Goal: Information Seeking & Learning: Learn about a topic

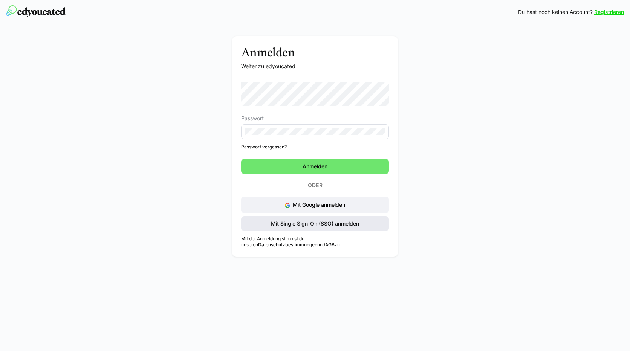
click at [292, 223] on span "Mit Single Sign-On (SSO) anmelden" at bounding box center [315, 224] width 90 height 8
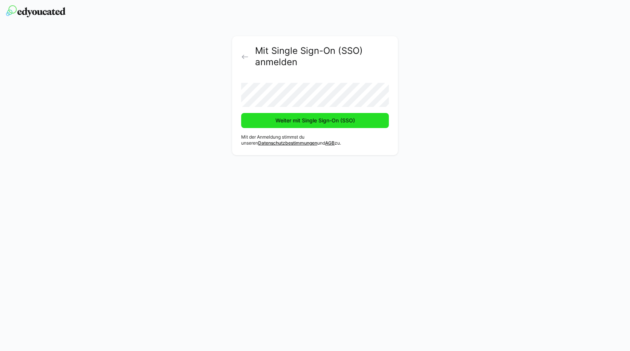
click at [297, 120] on span "Weiter mit Single Sign-On (SSO)" at bounding box center [315, 121] width 82 height 8
click at [293, 121] on span "Weiter mit Single Sign-On (SSO)" at bounding box center [315, 121] width 82 height 8
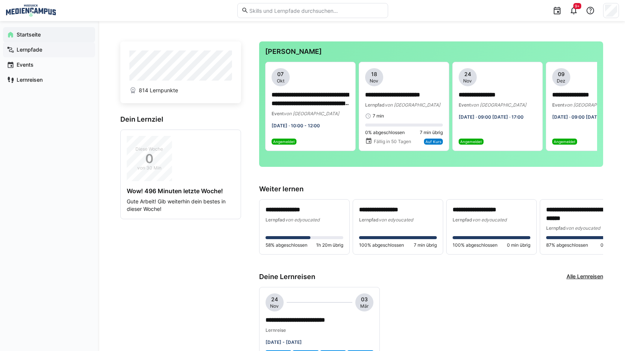
click at [49, 52] on span "Lernpfade" at bounding box center [53, 50] width 76 height 8
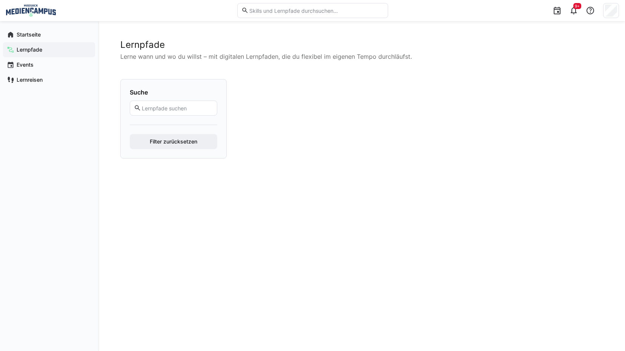
click at [489, 110] on div at bounding box center [474, 109] width 90 height 60
click at [577, 9] on eds-icon at bounding box center [573, 10] width 9 height 9
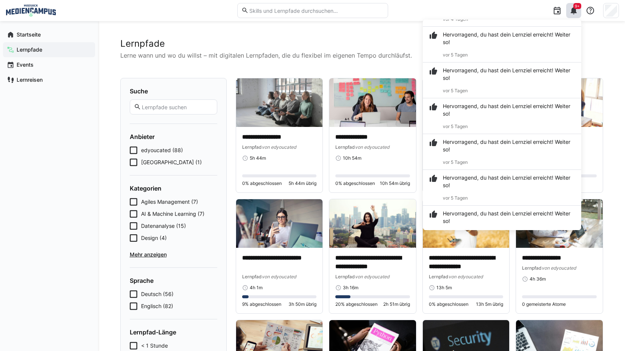
scroll to position [75, 0]
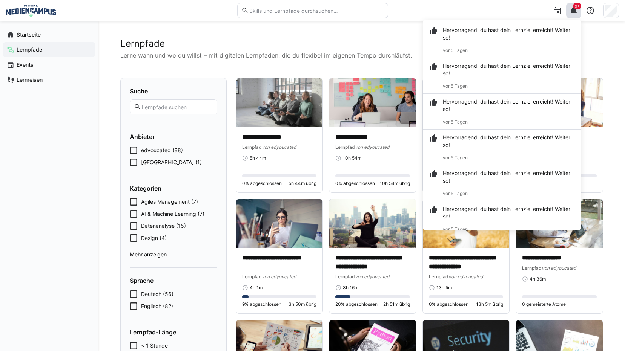
click at [73, 175] on div "Startseite Lernpfade Events Lernreisen" at bounding box center [49, 186] width 98 height 330
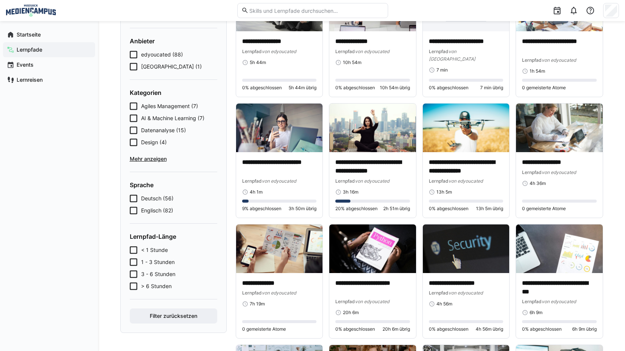
scroll to position [114, 0]
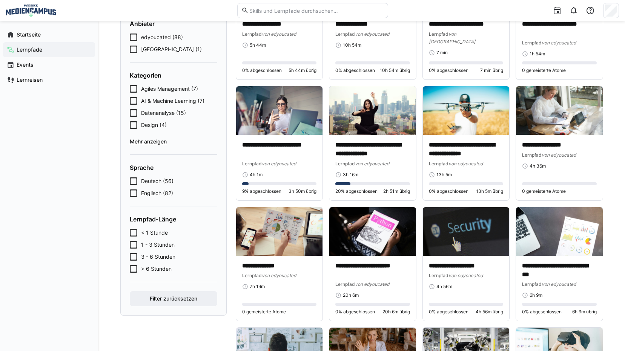
click at [156, 141] on span "Mehr anzeigen" at bounding box center [173, 142] width 87 height 8
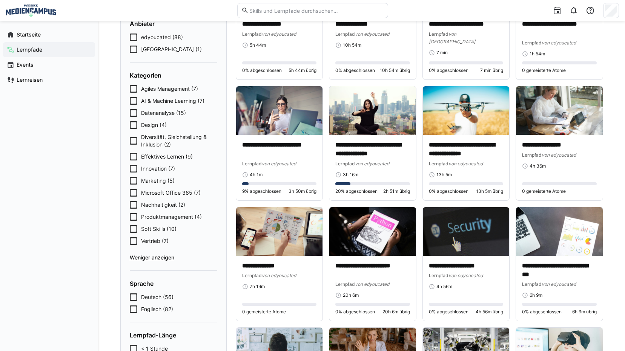
click at [134, 156] on icon at bounding box center [134, 157] width 8 height 8
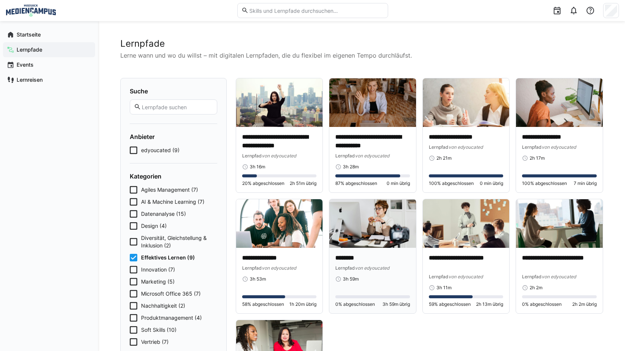
scroll to position [39, 0]
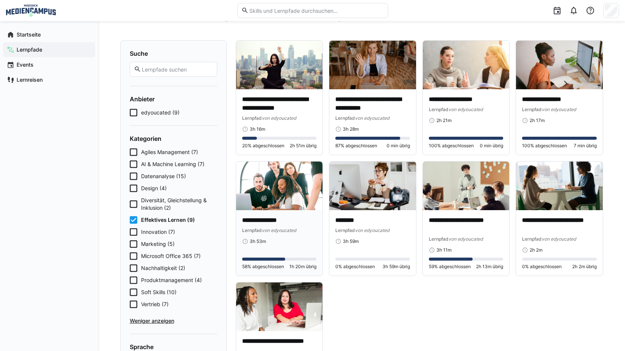
click at [289, 218] on p "**********" at bounding box center [279, 220] width 75 height 9
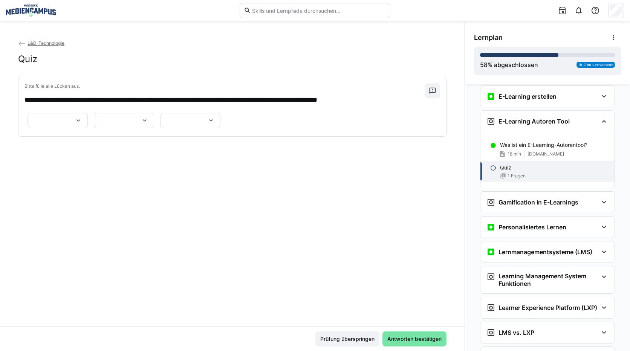
scroll to position [292, 0]
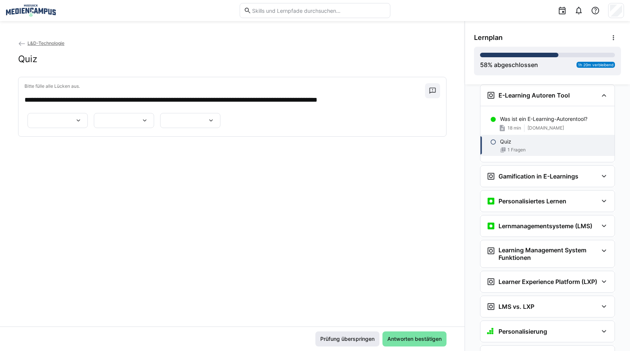
click at [340, 334] on span "Prüfung überspringen" at bounding box center [348, 339] width 64 height 15
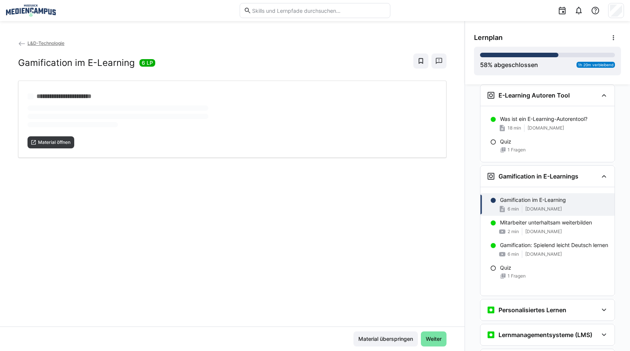
click at [339, 336] on div "Material überspringen Weiter" at bounding box center [232, 339] width 429 height 15
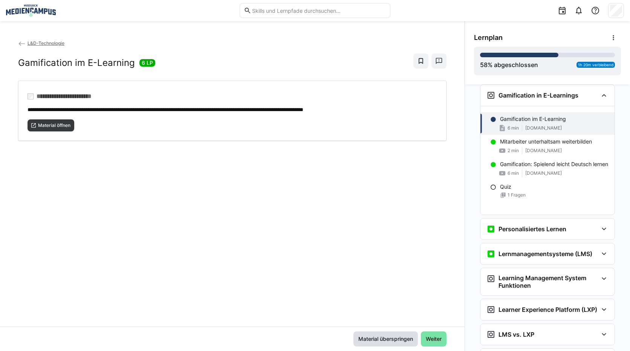
click at [369, 340] on span "Material überspringen" at bounding box center [385, 340] width 57 height 8
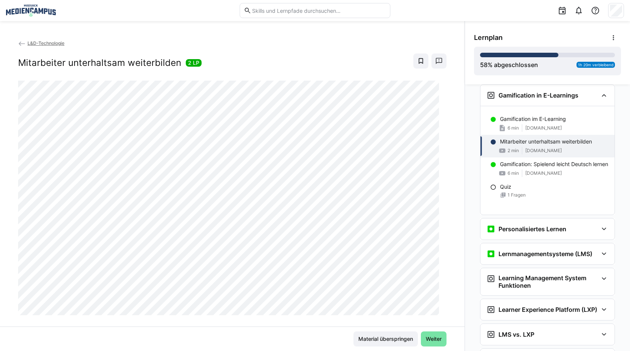
click at [391, 331] on div "Material überspringen Weiter" at bounding box center [232, 339] width 465 height 25
click at [390, 340] on span "Material überspringen" at bounding box center [385, 340] width 57 height 8
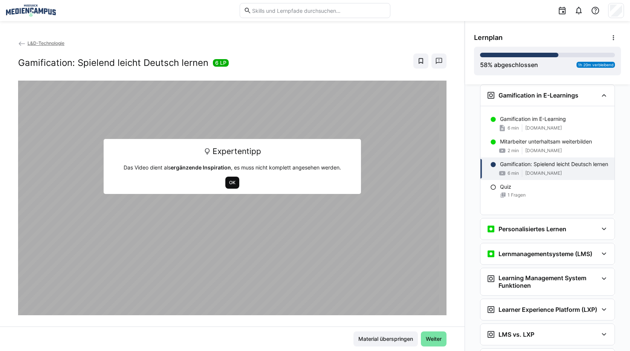
click at [228, 183] on span "OK" at bounding box center [232, 183] width 8 height 6
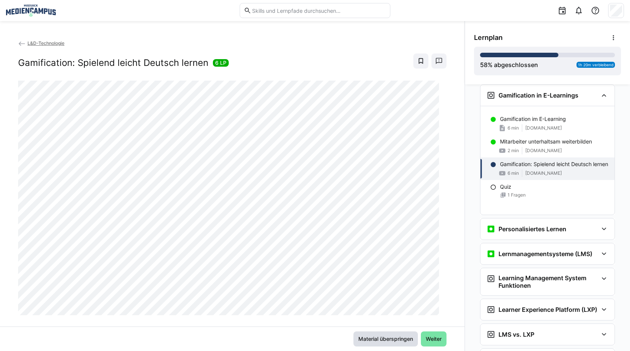
click at [386, 340] on span "Material überspringen" at bounding box center [385, 340] width 57 height 8
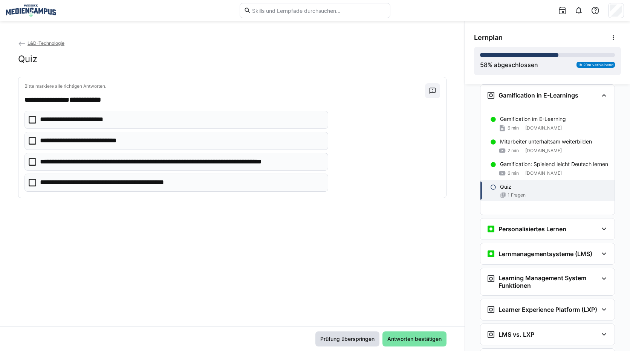
click at [350, 341] on span "Prüfung überspringen" at bounding box center [347, 340] width 57 height 8
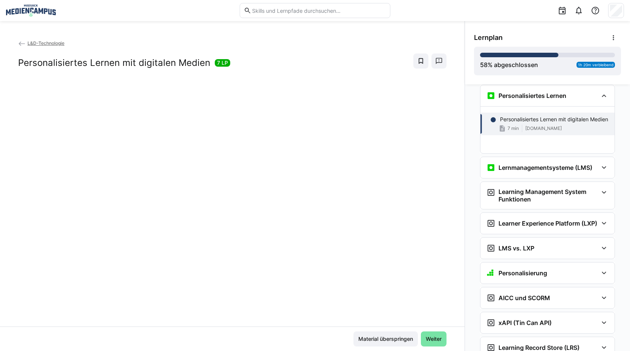
scroll to position [507, 0]
click at [362, 343] on span "Material überspringen" at bounding box center [386, 339] width 64 height 15
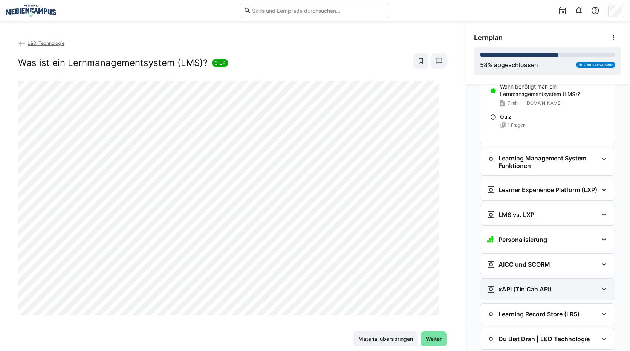
scroll to position [737, 0]
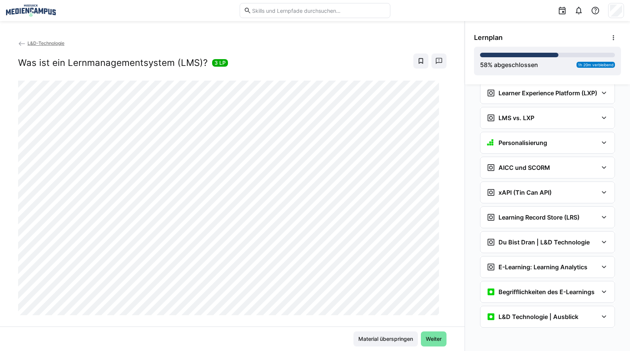
click at [48, 40] on app-back-navigation "L&D-Technologie" at bounding box center [232, 43] width 429 height 8
click at [43, 44] on span "L&D-Technologie" at bounding box center [46, 43] width 37 height 6
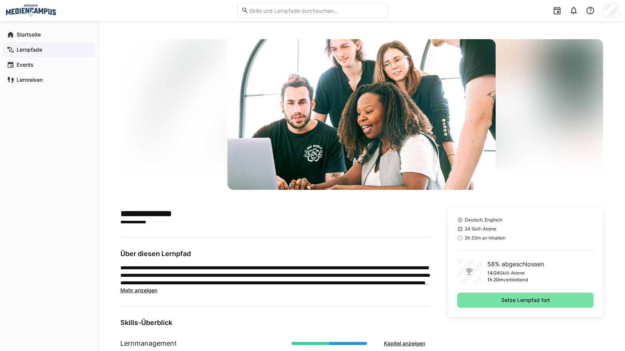
click at [58, 47] on span "Lernpfade" at bounding box center [53, 50] width 76 height 8
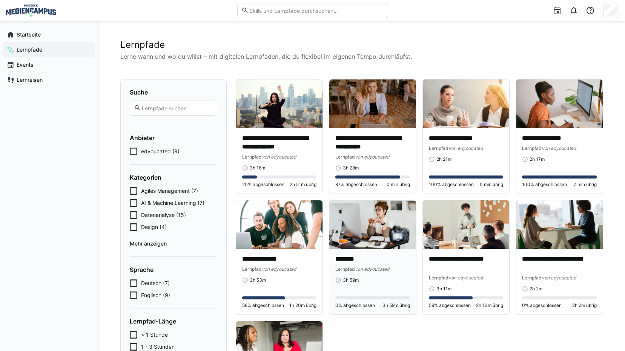
click at [371, 255] on p "********" at bounding box center [372, 259] width 75 height 9
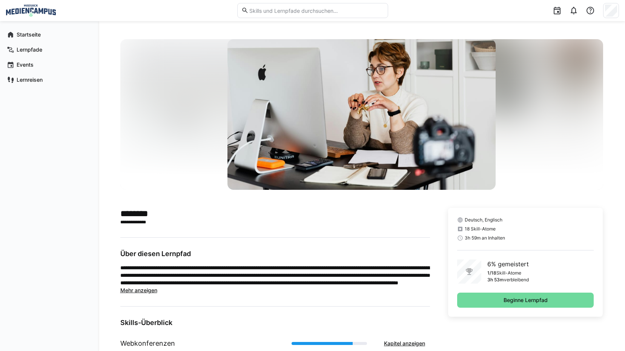
click at [517, 295] on span "Beginne Lernpfad" at bounding box center [525, 300] width 137 height 15
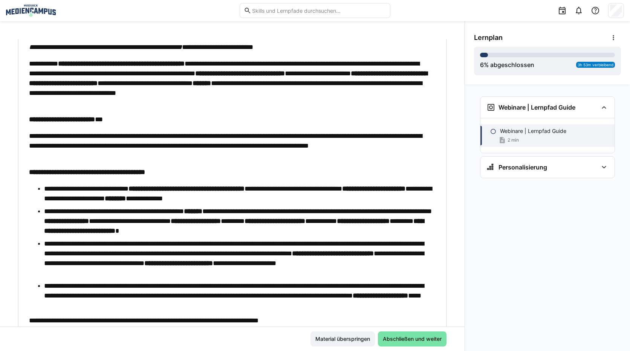
scroll to position [96, 0]
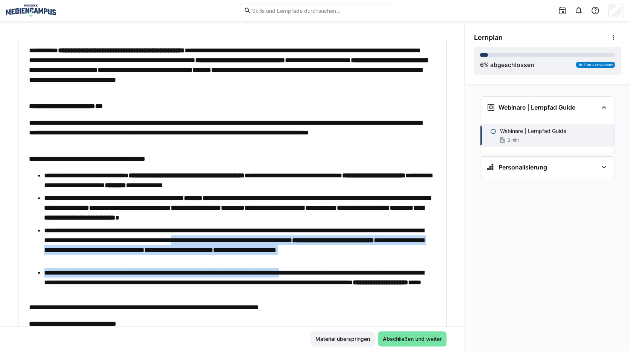
drag, startPoint x: 291, startPoint y: 242, endPoint x: 334, endPoint y: 266, distance: 48.3
click at [334, 266] on ul "**********" at bounding box center [230, 234] width 403 height 127
drag, startPoint x: 334, startPoint y: 266, endPoint x: 316, endPoint y: 272, distance: 18.8
click at [316, 272] on li "**********" at bounding box center [238, 282] width 388 height 29
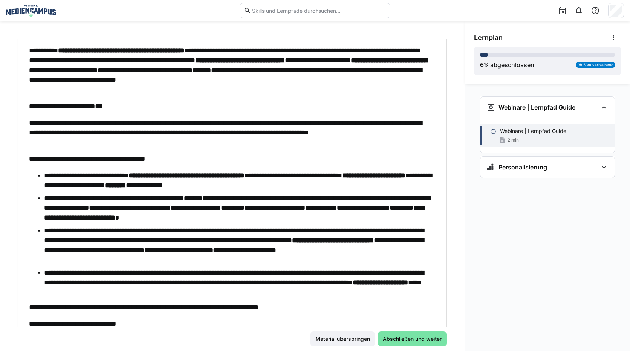
scroll to position [133, 0]
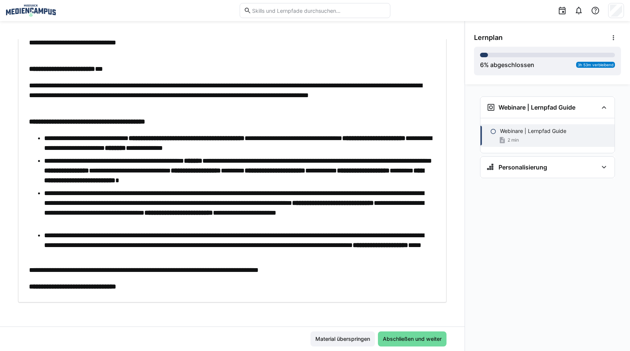
click at [408, 339] on span "Abschließen und weiter" at bounding box center [412, 340] width 61 height 8
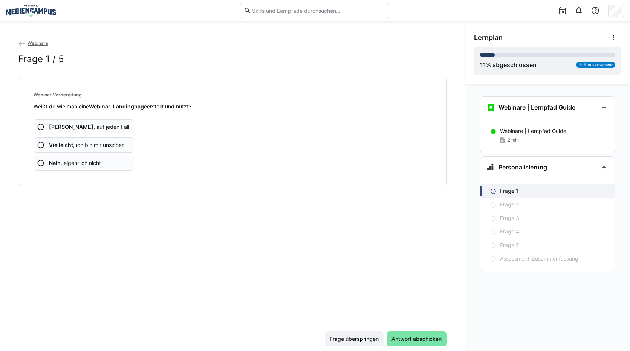
click at [105, 146] on span "Vielleicht , ich bin mir unsicher" at bounding box center [86, 145] width 75 height 8
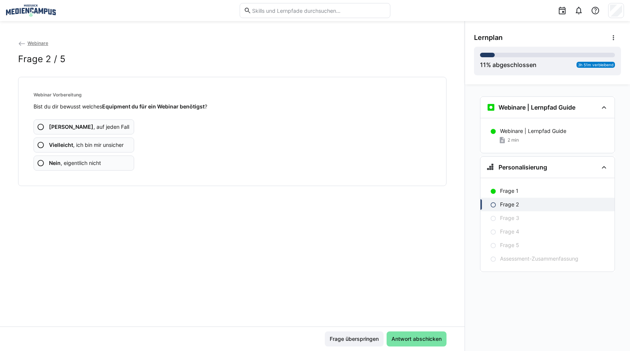
click at [105, 146] on span "Vielleicht , ich bin mir unsicher" at bounding box center [86, 145] width 75 height 8
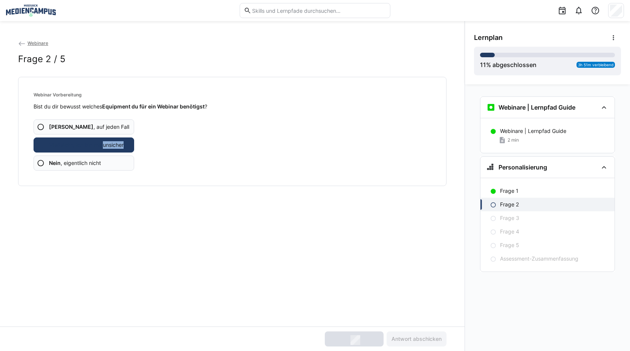
click at [105, 146] on span "Vielleicht , ich bin mir unsicher" at bounding box center [86, 145] width 75 height 8
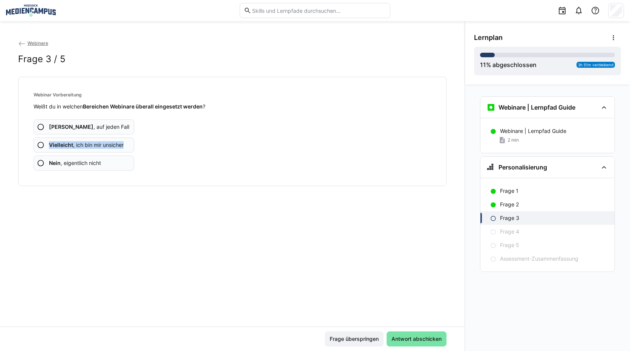
click at [105, 146] on span "Vielleicht , ich bin mir unsicher" at bounding box center [86, 145] width 75 height 8
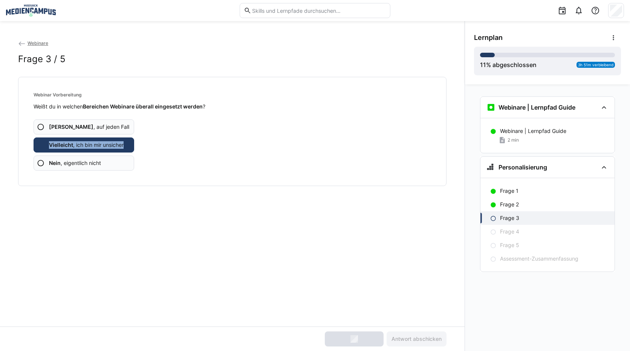
click at [105, 146] on span "Vielleicht , ich bin mir unsicher" at bounding box center [86, 145] width 75 height 8
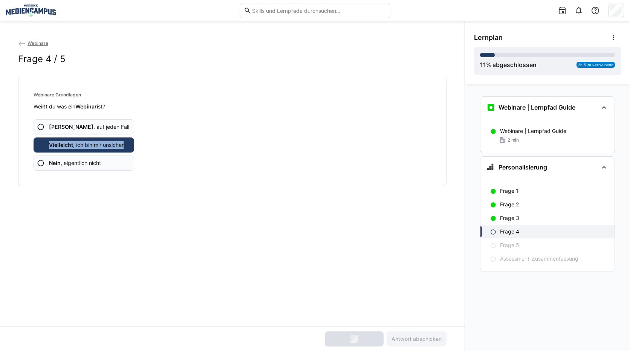
click at [105, 146] on span "Vielleicht , ich bin mir unsicher" at bounding box center [86, 145] width 75 height 8
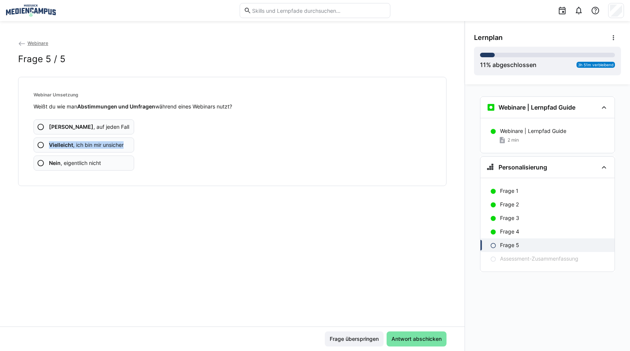
click at [105, 146] on span "Vielleicht , ich bin mir unsicher" at bounding box center [86, 145] width 75 height 8
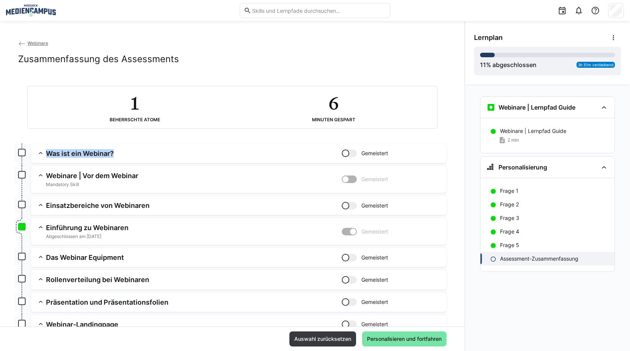
click at [105, 146] on app-summary-expansion "Was ist ein Webinar? Gemeistert Skill: Was ist ein Webinar? Kapitel: Webinare G…" at bounding box center [239, 153] width 416 height 19
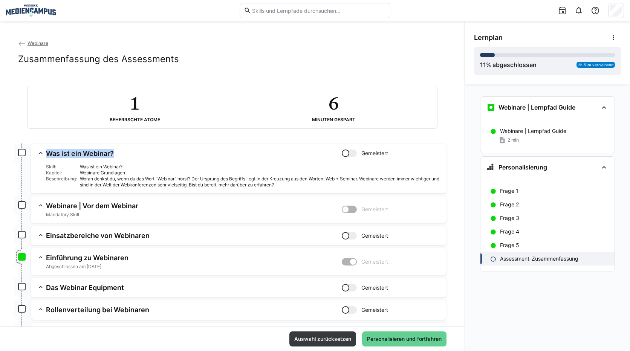
drag, startPoint x: 396, startPoint y: 344, endPoint x: 247, endPoint y: 269, distance: 166.6
click at [310, 310] on app-classroom-main-layout "Webinare Zusammenfassung des Assessments 1 Beherrschte Atome 6 Minuten gespart …" at bounding box center [232, 195] width 465 height 312
click at [222, 247] on div "Was ist ein Webinar? Gemeistert Skill: Was ist ein Webinar? Kapitel: Webinare G…" at bounding box center [232, 291] width 429 height 295
click at [411, 337] on span "Personalisieren und fortfahren" at bounding box center [404, 340] width 77 height 8
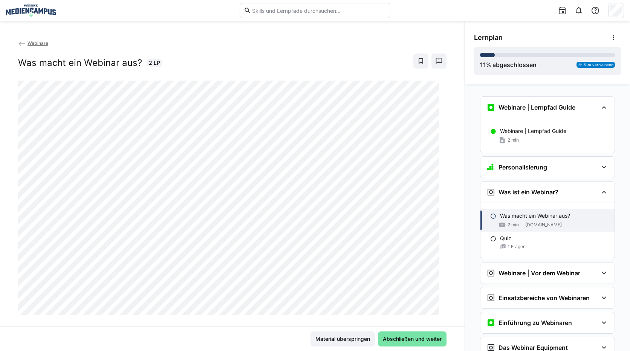
scroll to position [97, 0]
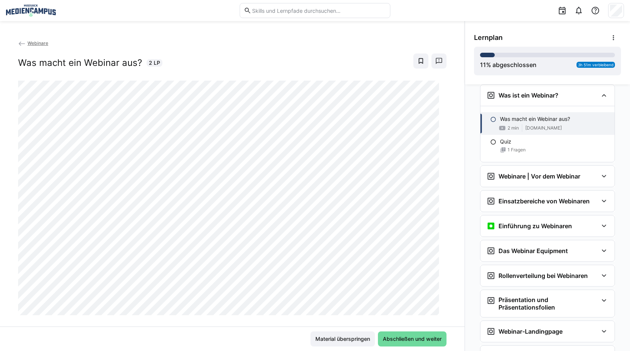
click at [411, 342] on span "Abschließen und weiter" at bounding box center [412, 340] width 61 height 8
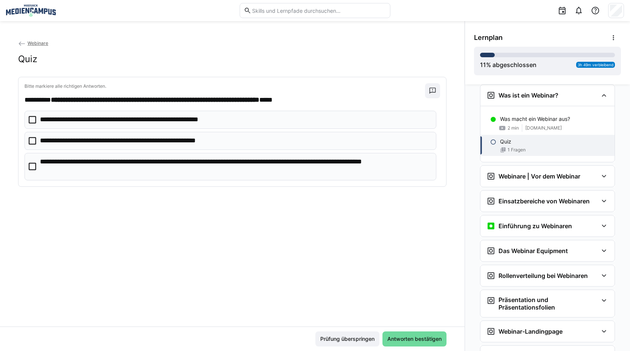
click at [397, 336] on span "Antworten bestätigen" at bounding box center [414, 340] width 57 height 8
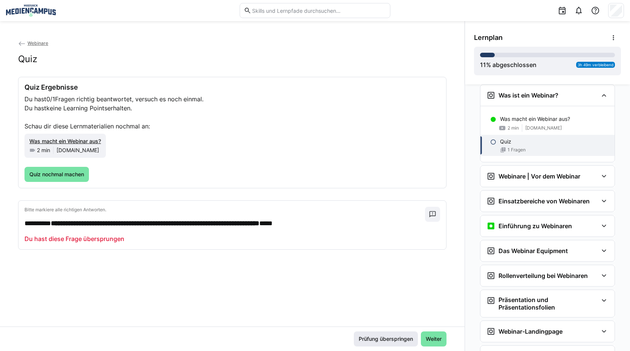
click at [364, 343] on span "Prüfung überspringen" at bounding box center [386, 339] width 64 height 15
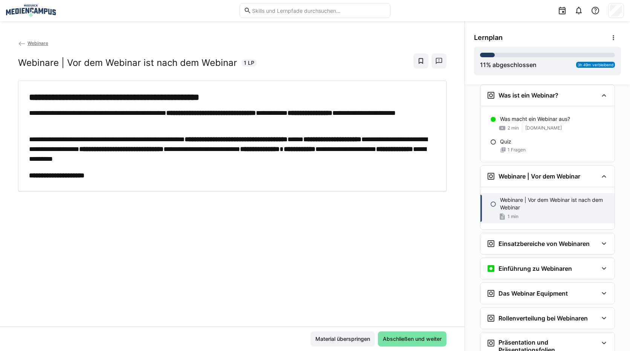
scroll to position [178, 0]
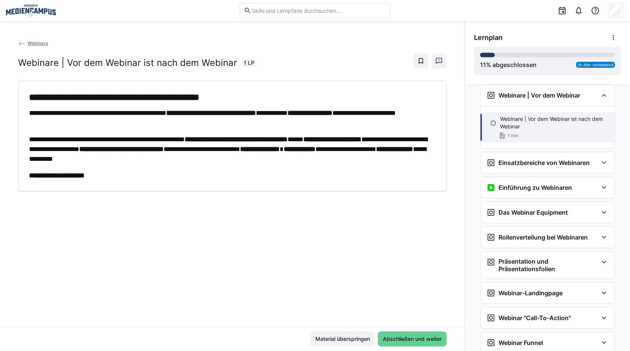
click at [382, 340] on span "Abschließen und weiter" at bounding box center [412, 340] width 61 height 8
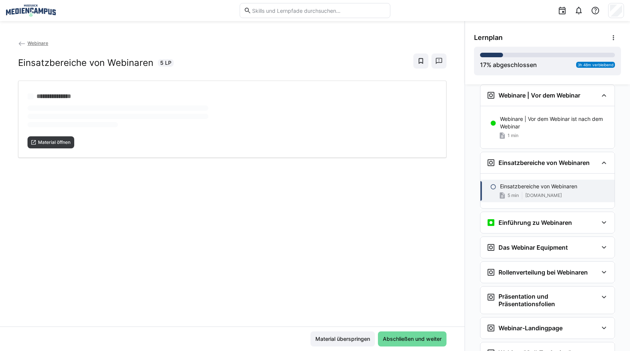
scroll to position [245, 0]
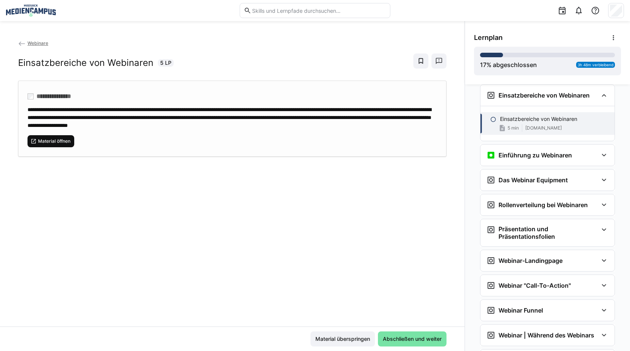
click at [35, 138] on eds-icon at bounding box center [34, 141] width 6 height 6
click at [398, 334] on span "Abschließen und weiter" at bounding box center [412, 339] width 69 height 15
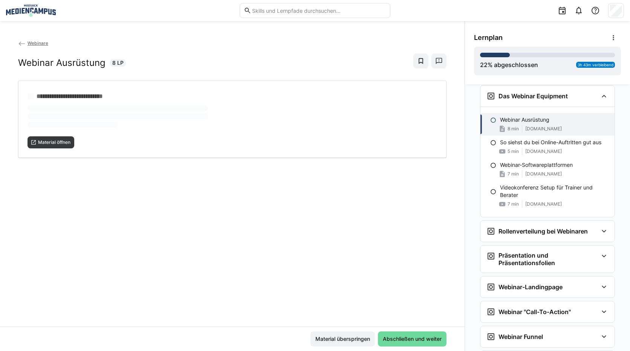
scroll to position [330, 0]
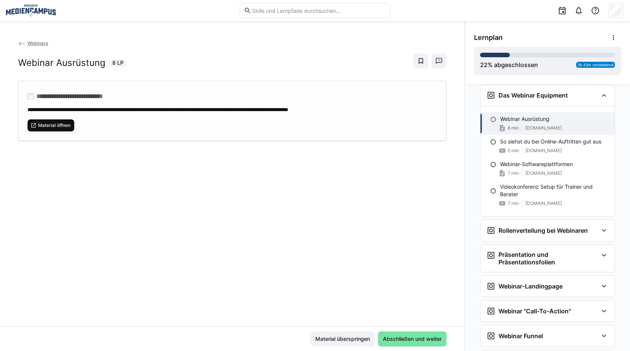
click at [42, 123] on span "Material öffnen" at bounding box center [54, 126] width 34 height 6
click at [359, 338] on span "Material überspringen" at bounding box center [342, 340] width 57 height 8
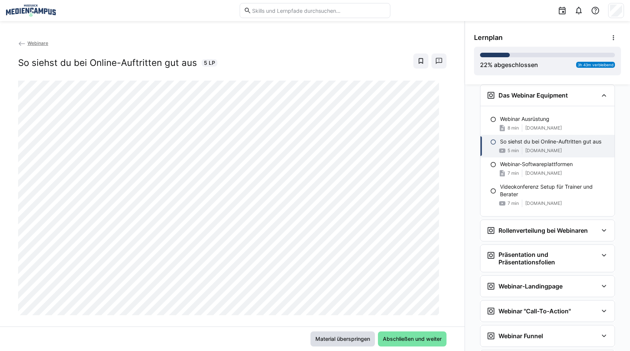
click at [352, 334] on span "Material überspringen" at bounding box center [343, 339] width 64 height 15
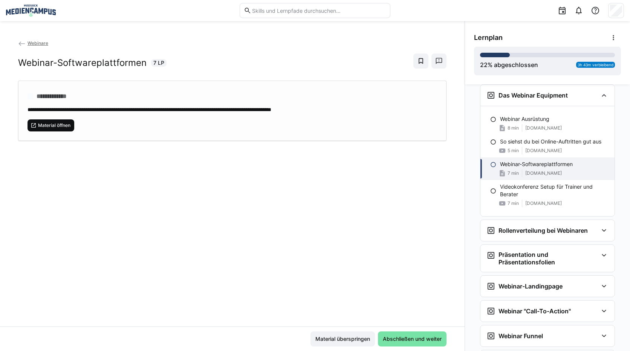
click at [57, 125] on span "Material öffnen" at bounding box center [54, 126] width 34 height 6
click at [104, 347] on div "Material überspringen Abschließen und weiter" at bounding box center [232, 339] width 465 height 25
drag, startPoint x: 32, startPoint y: 54, endPoint x: 43, endPoint y: 54, distance: 10.6
click at [32, 54] on div "Webinar-Softwareplattformen 7 LP" at bounding box center [232, 61] width 429 height 15
click at [348, 333] on span "Material überspringen" at bounding box center [343, 339] width 64 height 15
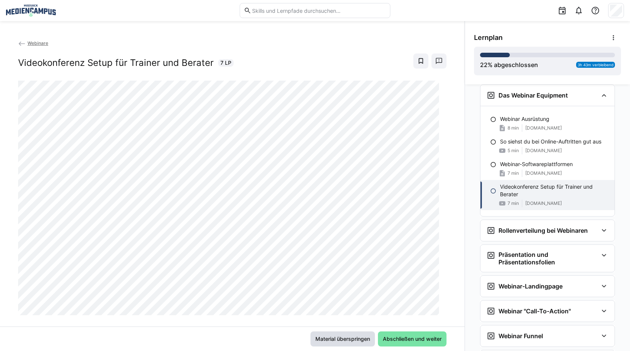
click at [324, 335] on span "Material überspringen" at bounding box center [343, 339] width 64 height 15
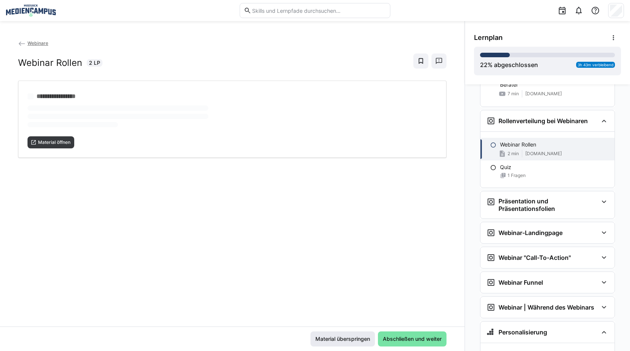
scroll to position [452, 0]
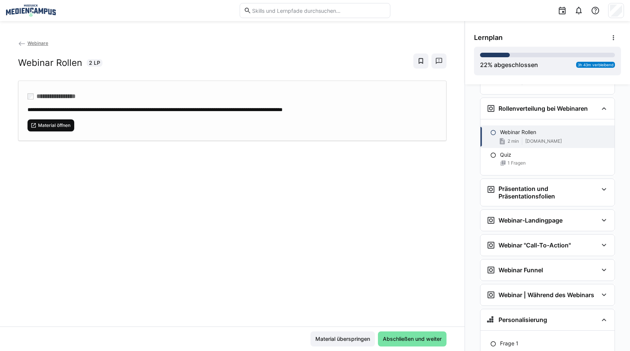
click at [65, 126] on span "Material öffnen" at bounding box center [54, 126] width 34 height 6
click at [350, 338] on span "Material überspringen" at bounding box center [342, 340] width 57 height 8
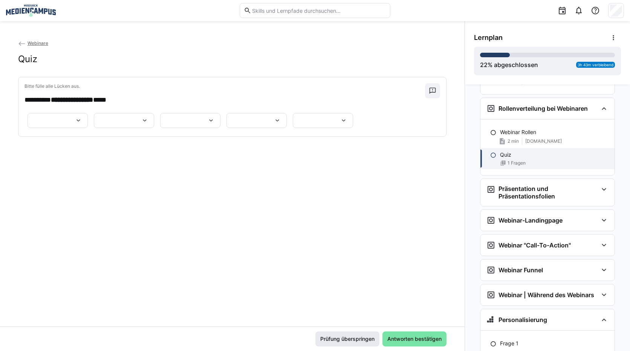
click at [346, 337] on span "Prüfung überspringen" at bounding box center [347, 340] width 57 height 8
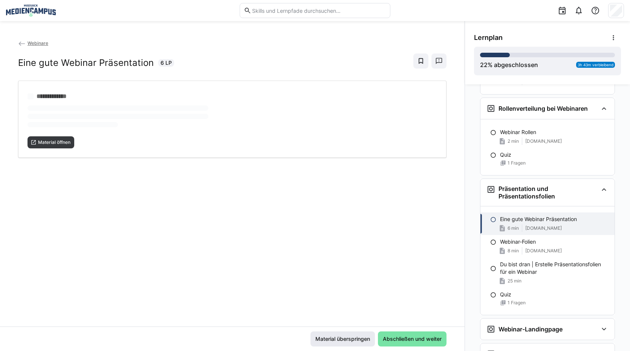
scroll to position [509, 0]
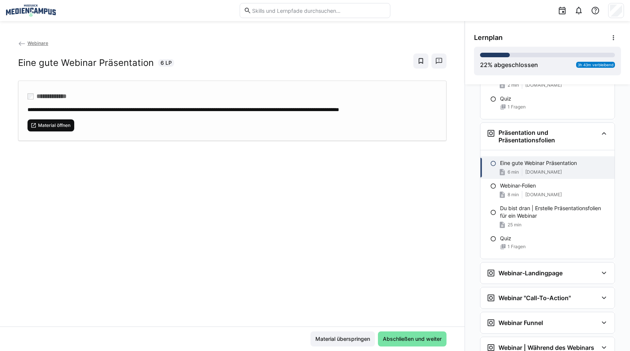
click at [66, 129] on span "Material öffnen" at bounding box center [54, 126] width 34 height 6
click at [338, 338] on span "Material überspringen" at bounding box center [342, 340] width 57 height 8
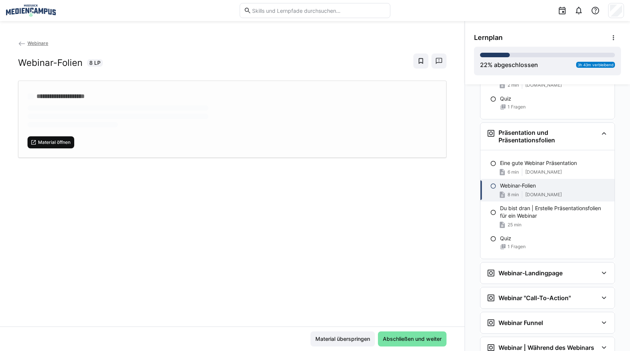
click at [51, 143] on div "**********" at bounding box center [232, 119] width 429 height 77
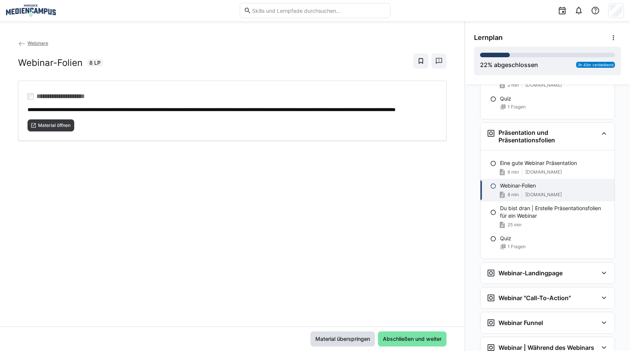
click at [338, 336] on span "Material überspringen" at bounding box center [342, 340] width 57 height 8
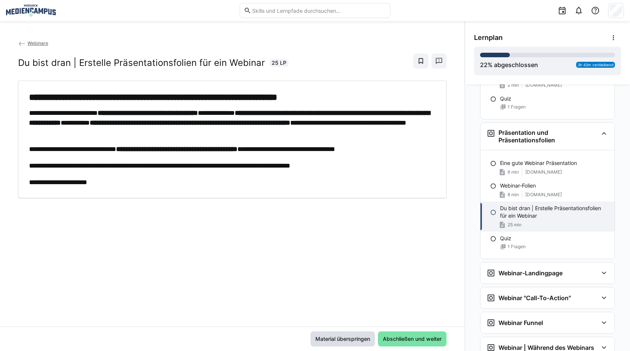
click at [334, 334] on span "Material überspringen" at bounding box center [343, 339] width 64 height 15
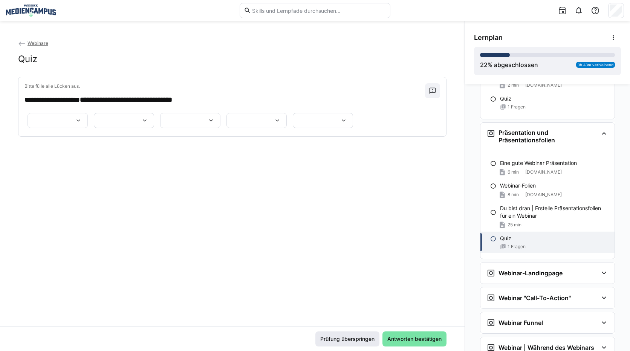
click at [351, 339] on span "Prüfung überspringen" at bounding box center [347, 340] width 57 height 8
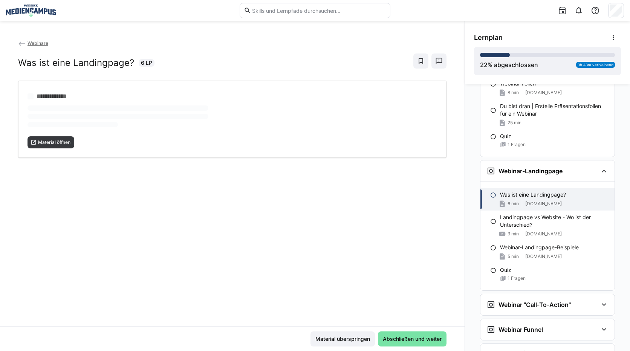
scroll to position [618, 0]
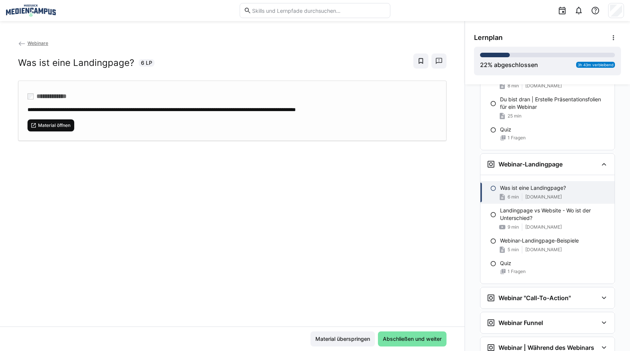
click at [52, 128] on span "Material öffnen" at bounding box center [54, 126] width 34 height 6
click at [321, 340] on span "Material überspringen" at bounding box center [342, 340] width 57 height 8
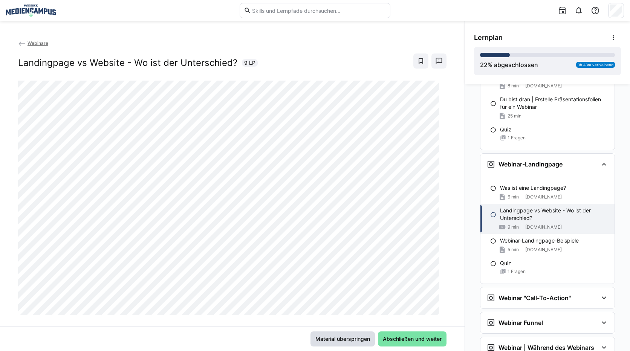
click at [349, 345] on span "Material überspringen" at bounding box center [343, 339] width 64 height 15
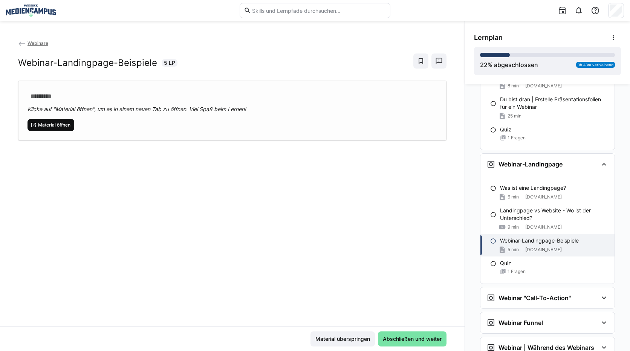
click at [53, 127] on span "Material öffnen" at bounding box center [54, 125] width 34 height 6
click at [60, 122] on span "Material öffnen" at bounding box center [54, 125] width 34 height 6
click at [343, 334] on span "Material überspringen" at bounding box center [343, 339] width 64 height 15
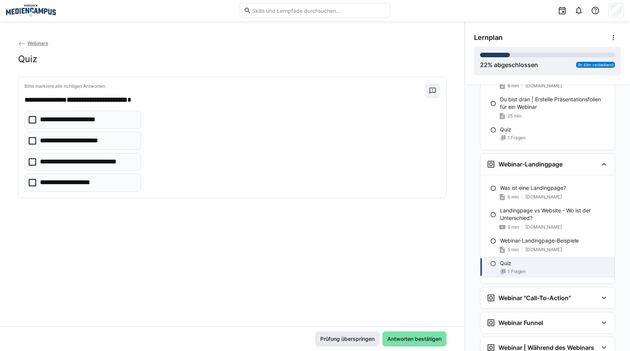
click at [337, 340] on span "Prüfung überspringen" at bounding box center [347, 340] width 57 height 8
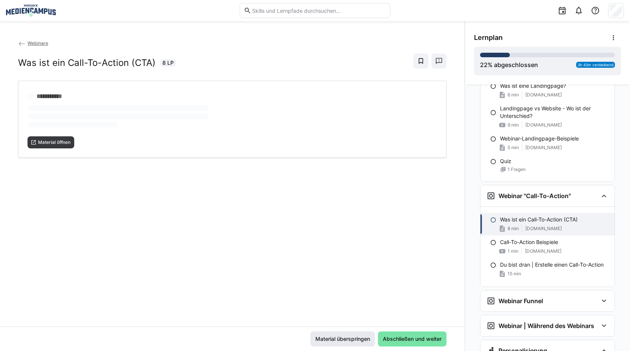
scroll to position [727, 0]
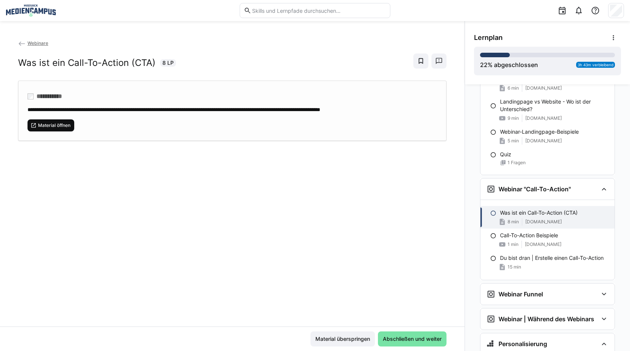
click at [58, 120] on span "Material öffnen" at bounding box center [51, 126] width 47 height 12
click at [345, 335] on span "Material überspringen" at bounding box center [343, 339] width 64 height 15
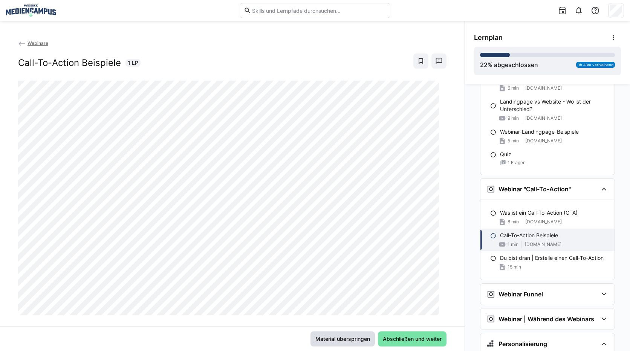
click at [357, 338] on span "Material überspringen" at bounding box center [342, 340] width 57 height 8
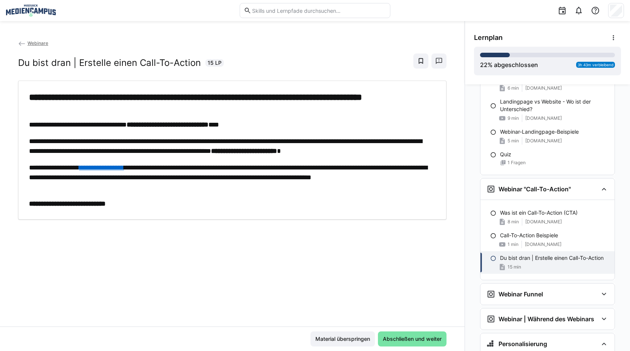
click at [344, 330] on div "Material überspringen Abschließen und weiter" at bounding box center [232, 339] width 465 height 25
click at [336, 338] on span "Material überspringen" at bounding box center [342, 340] width 57 height 8
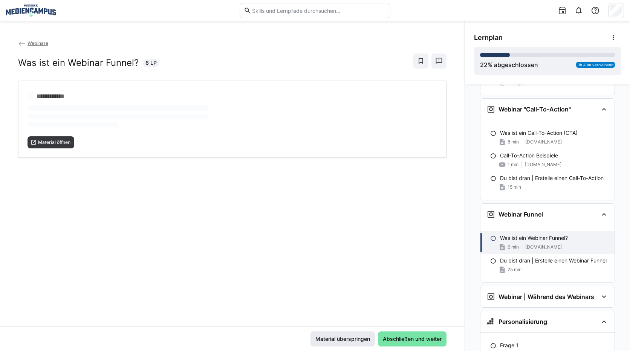
scroll to position [807, 0]
click at [57, 144] on span "Material öffnen" at bounding box center [54, 143] width 34 height 6
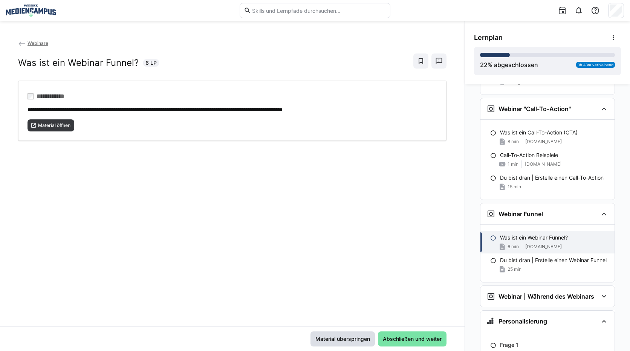
click at [354, 339] on span "Material überspringen" at bounding box center [342, 340] width 57 height 8
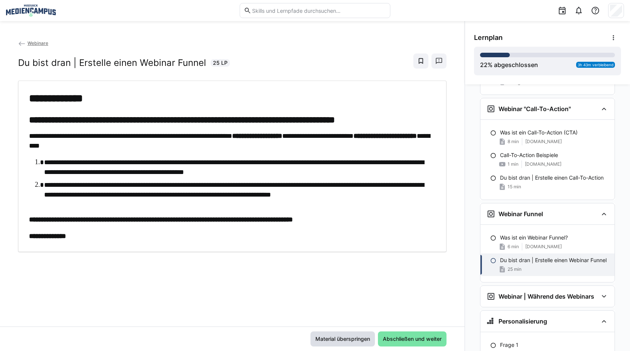
click at [314, 333] on span "Material überspringen" at bounding box center [343, 339] width 64 height 15
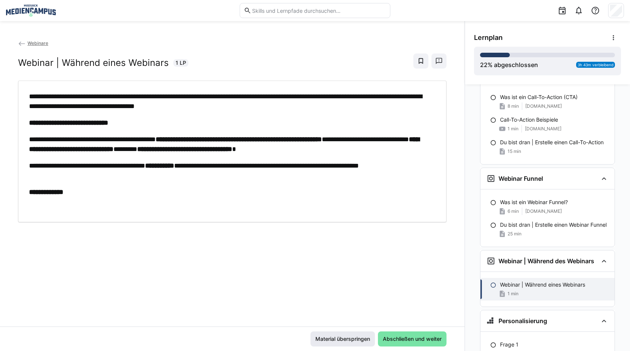
scroll to position [865, 0]
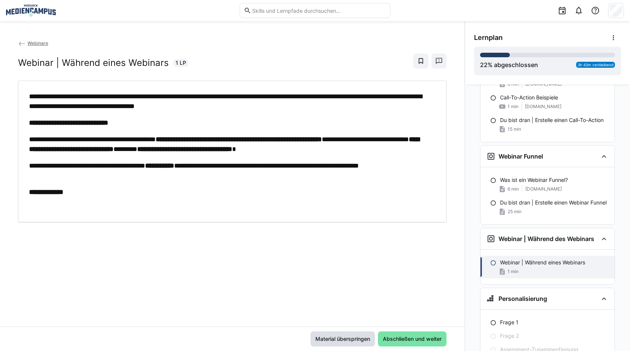
click at [322, 334] on span "Material überspringen" at bounding box center [343, 339] width 64 height 15
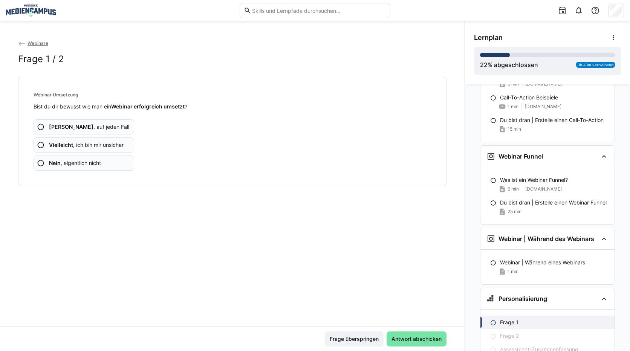
scroll to position [900, 0]
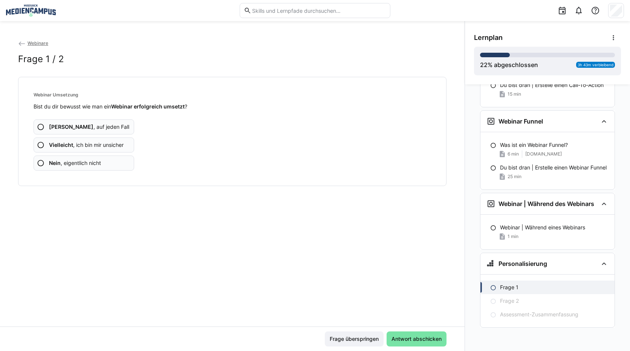
click at [103, 147] on span "Vielleicht , ich bin mir unsicher" at bounding box center [86, 145] width 75 height 8
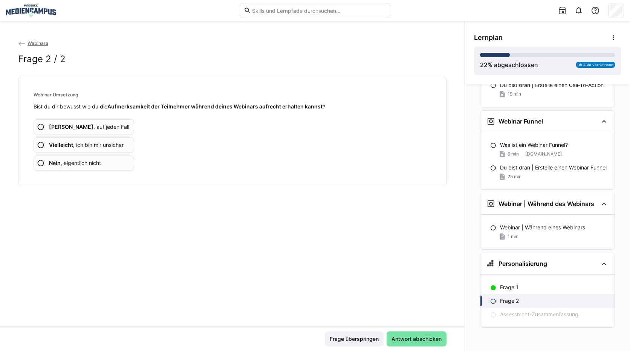
click at [120, 145] on span "Vielleicht , ich bin mir unsicher" at bounding box center [86, 145] width 75 height 8
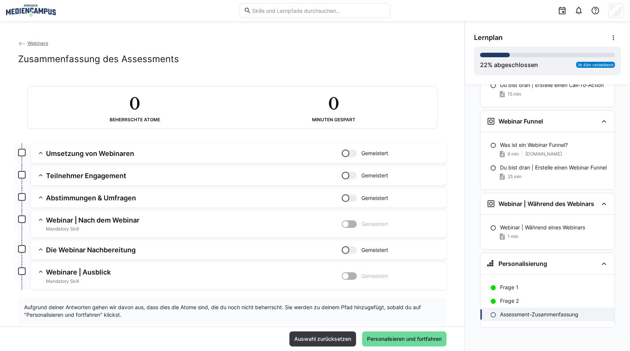
drag, startPoint x: 334, startPoint y: 337, endPoint x: 408, endPoint y: 338, distance: 73.9
click at [408, 338] on div "Auswahl zurücksetzen Personalisieren und fortfahren" at bounding box center [368, 339] width 157 height 15
click at [406, 338] on span "Personalisieren und fortfahren" at bounding box center [404, 340] width 77 height 8
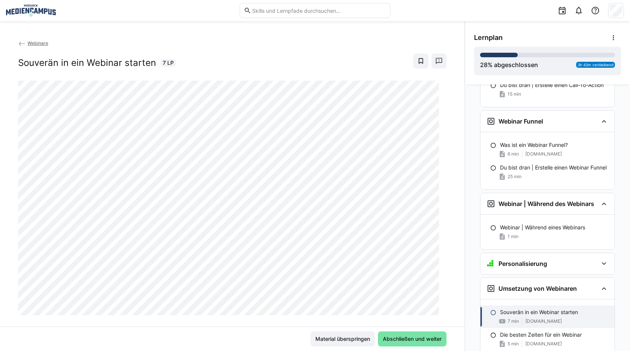
scroll to position [996, 0]
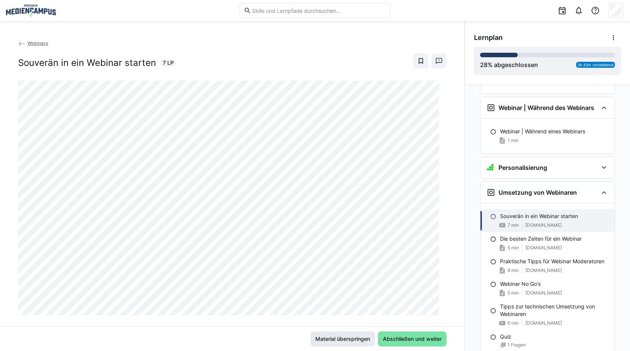
click at [321, 340] on span "Material überspringen" at bounding box center [342, 340] width 57 height 8
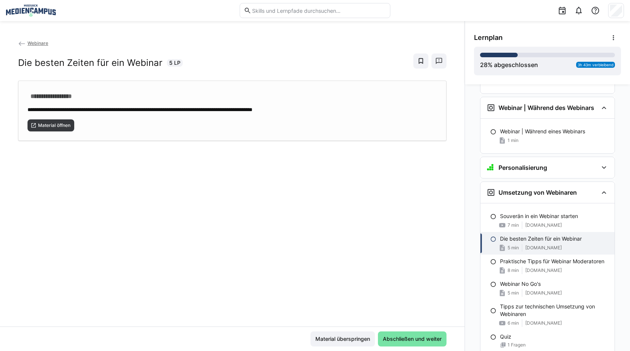
click at [73, 133] on div "**********" at bounding box center [232, 111] width 429 height 60
click at [355, 346] on span "Material überspringen" at bounding box center [343, 339] width 64 height 15
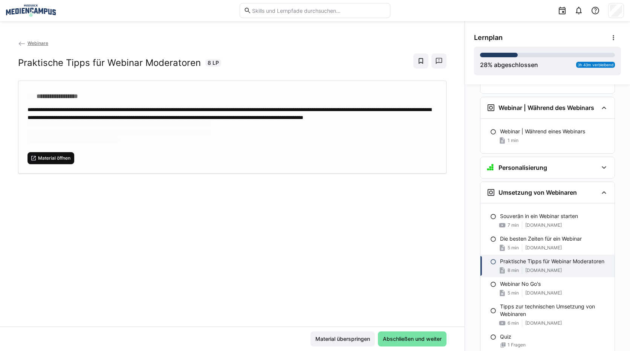
click at [51, 161] on span "Material öffnen" at bounding box center [54, 158] width 34 height 6
click at [348, 341] on span "Material überspringen" at bounding box center [342, 340] width 57 height 8
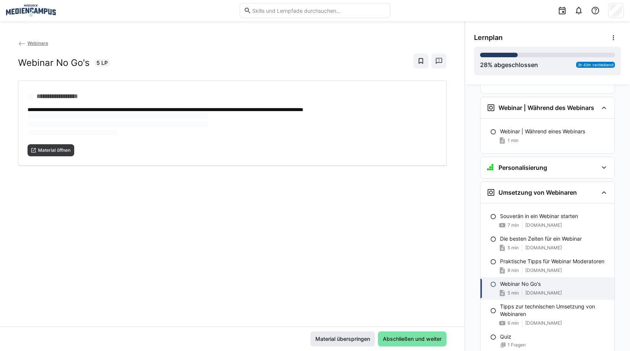
click at [347, 340] on span "Material überspringen" at bounding box center [342, 340] width 57 height 8
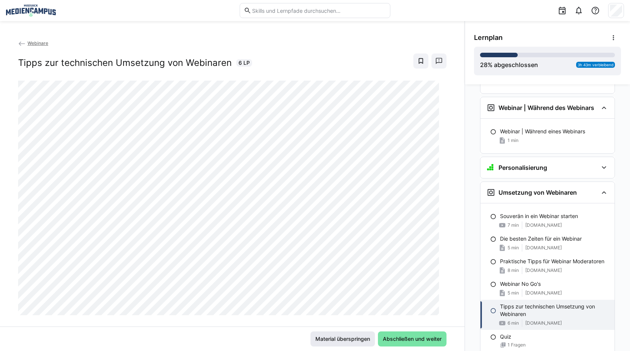
click at [340, 334] on span "Material überspringen" at bounding box center [343, 339] width 64 height 15
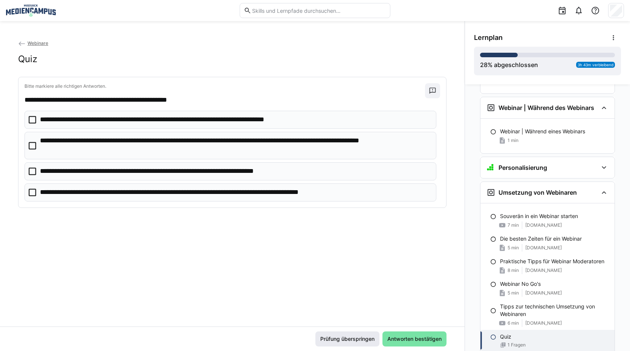
click at [353, 346] on span "Prüfung überspringen" at bounding box center [348, 339] width 64 height 15
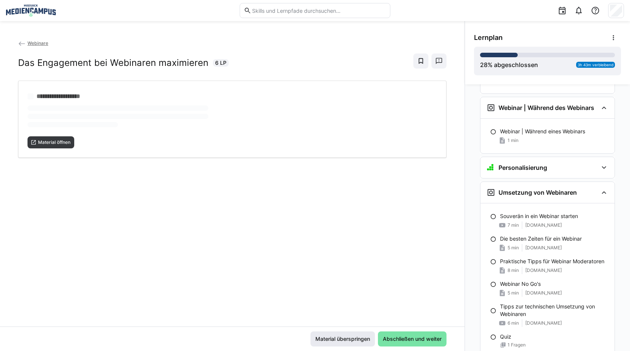
scroll to position [1150, 0]
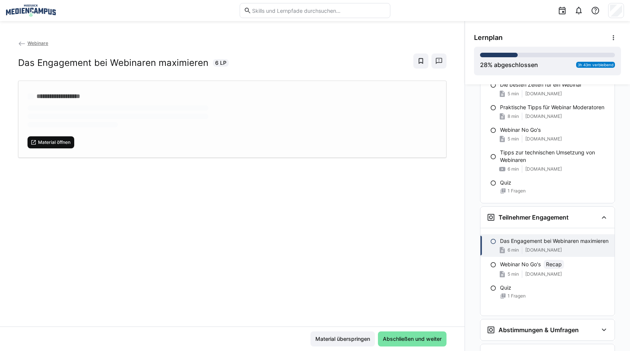
click at [63, 145] on span "Material öffnen" at bounding box center [54, 143] width 34 height 6
click at [106, 113] on div "**********" at bounding box center [232, 119] width 429 height 77
click at [65, 147] on span "Material öffnen" at bounding box center [51, 142] width 47 height 12
click at [339, 338] on span "Material überspringen" at bounding box center [342, 340] width 57 height 8
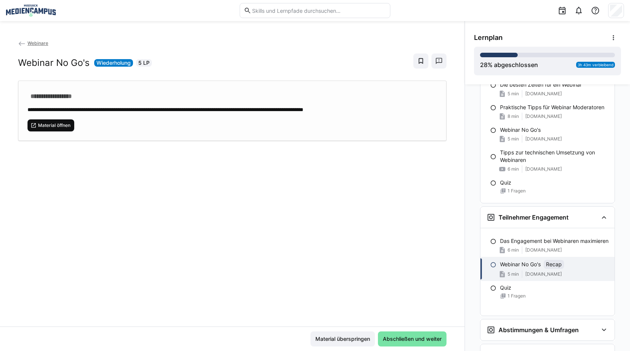
click at [55, 123] on span "Material öffnen" at bounding box center [54, 126] width 34 height 6
click at [332, 334] on span "Material überspringen" at bounding box center [343, 339] width 64 height 15
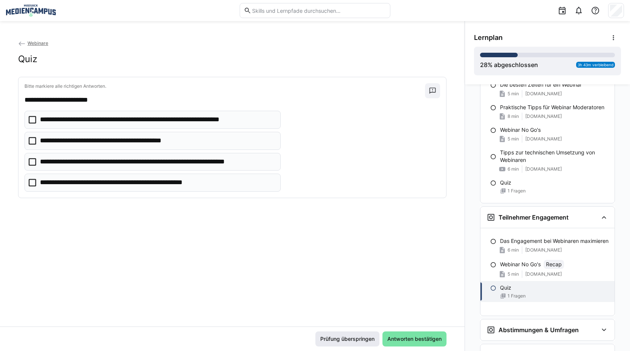
click at [331, 340] on span "Prüfung überspringen" at bounding box center [347, 340] width 57 height 8
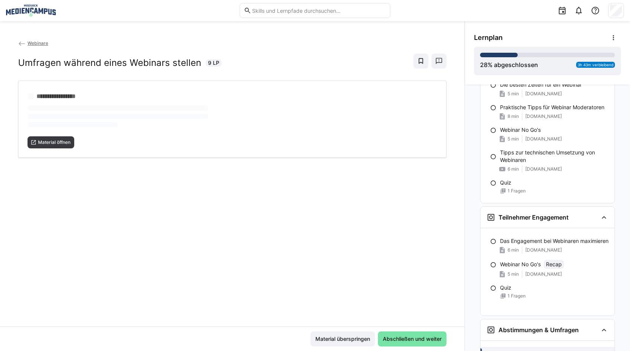
scroll to position [1238, 0]
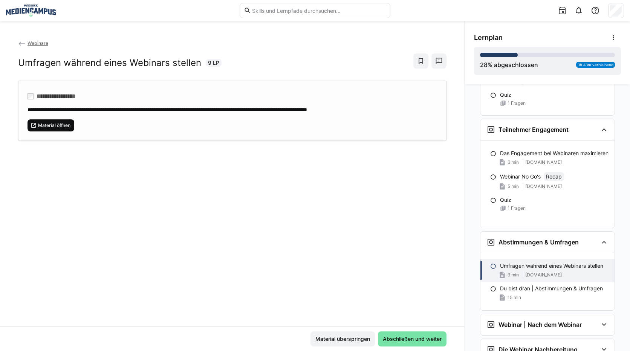
click at [59, 125] on span "Material öffnen" at bounding box center [54, 126] width 34 height 6
click at [345, 340] on span "Material überspringen" at bounding box center [342, 340] width 57 height 8
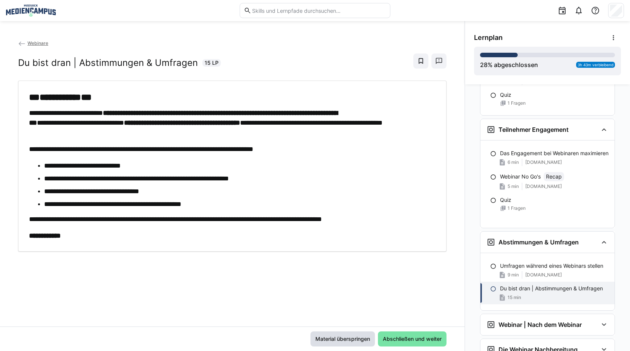
click at [337, 340] on span "Material überspringen" at bounding box center [342, 340] width 57 height 8
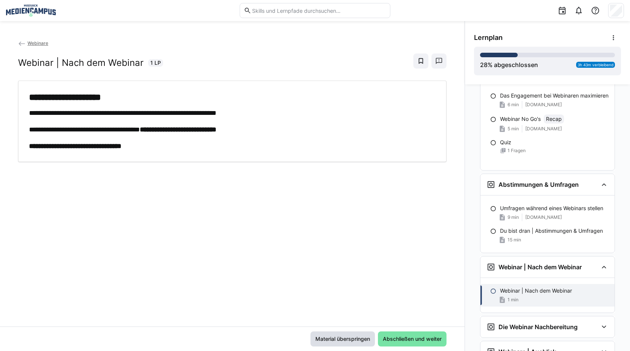
click at [343, 340] on span "Material überspringen" at bounding box center [342, 340] width 57 height 8
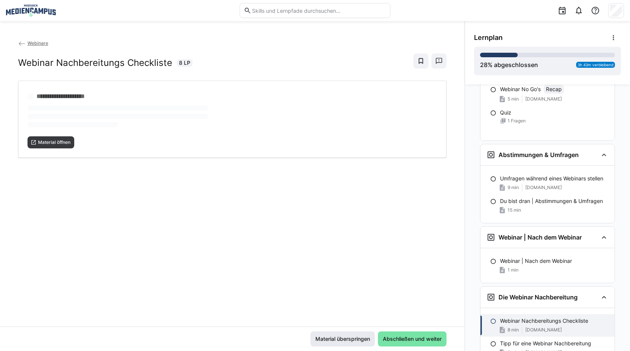
scroll to position [1331, 0]
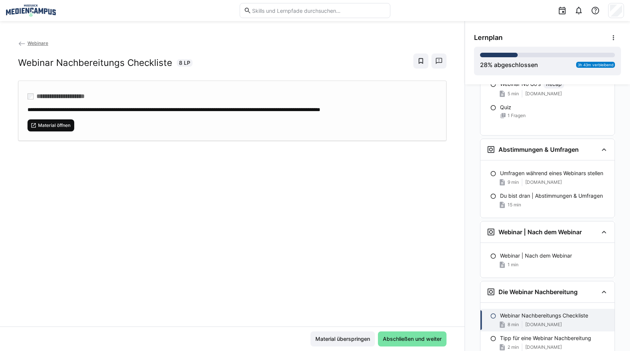
click at [40, 119] on div "Material öffnen" at bounding box center [233, 122] width 410 height 18
click at [351, 343] on span "Material überspringen" at bounding box center [343, 339] width 64 height 15
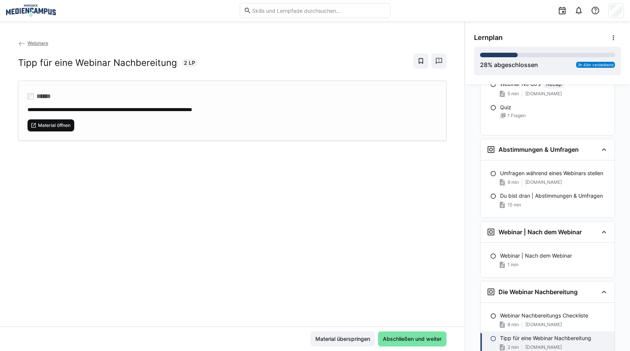
click at [55, 124] on span "Material öffnen" at bounding box center [54, 126] width 34 height 6
click at [345, 342] on span "Material überspringen" at bounding box center [342, 340] width 57 height 8
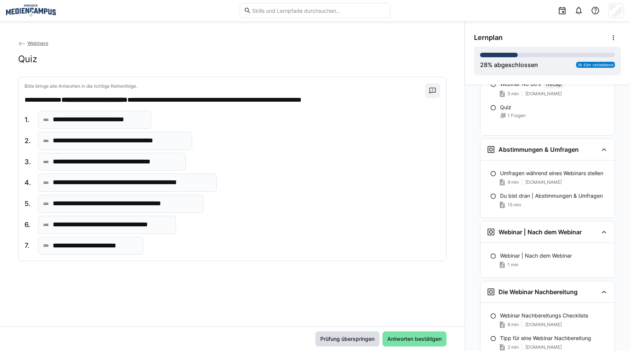
click at [345, 342] on span "Prüfung überspringen" at bounding box center [347, 340] width 57 height 8
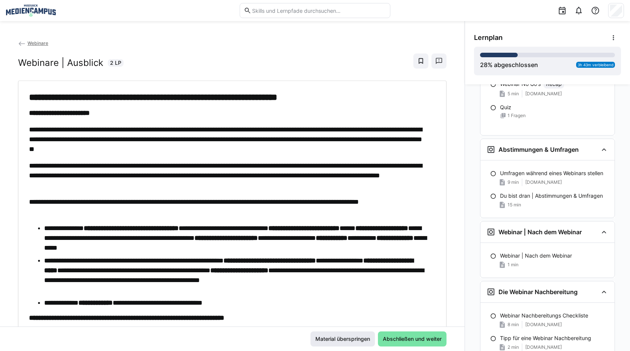
scroll to position [1409, 0]
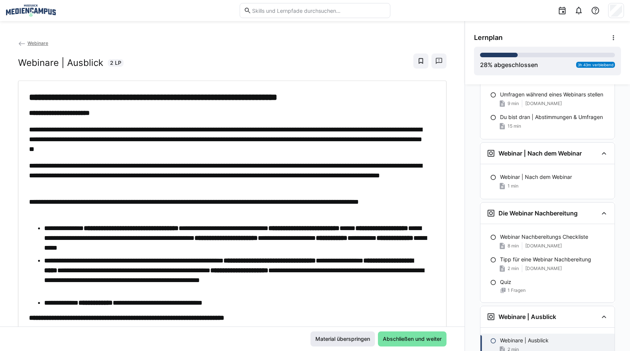
click at [345, 342] on span "Material überspringen" at bounding box center [342, 340] width 57 height 8
click at [344, 342] on span "Material überspringen" at bounding box center [342, 340] width 57 height 8
click at [344, 332] on span "Material überspringen" at bounding box center [343, 339] width 64 height 15
click at [341, 337] on span "Material überspringen" at bounding box center [342, 340] width 57 height 8
click at [337, 339] on span "Material überspringen" at bounding box center [342, 340] width 57 height 8
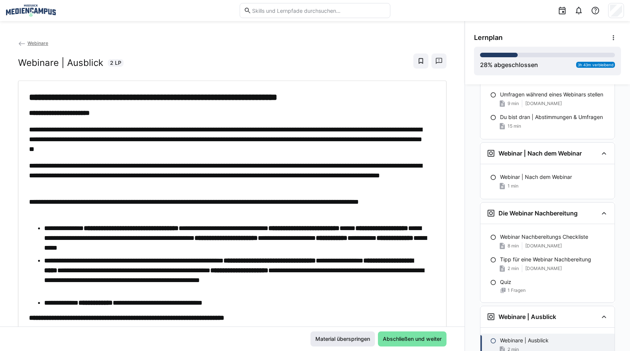
click at [335, 344] on span "Material überspringen" at bounding box center [343, 339] width 64 height 15
click at [338, 336] on span "Material überspringen" at bounding box center [342, 340] width 57 height 8
click at [395, 339] on span "Abschließen und weiter" at bounding box center [412, 340] width 61 height 8
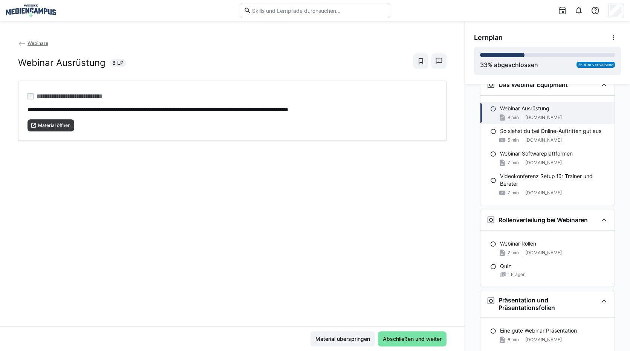
scroll to position [330, 0]
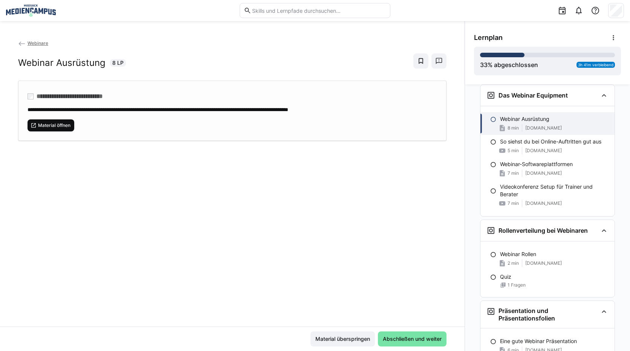
click at [55, 124] on span "Material öffnen" at bounding box center [54, 126] width 34 height 6
click at [330, 339] on span "Material überspringen" at bounding box center [342, 340] width 57 height 8
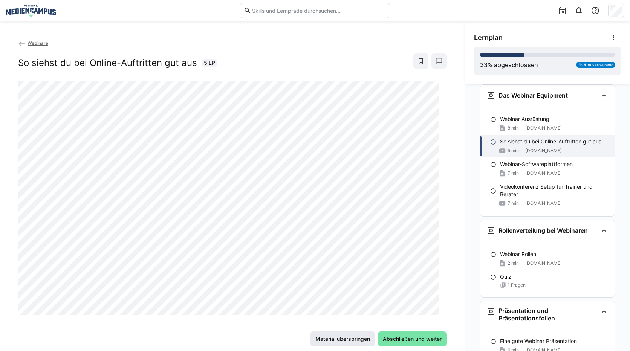
click at [332, 341] on span "Material überspringen" at bounding box center [342, 340] width 57 height 8
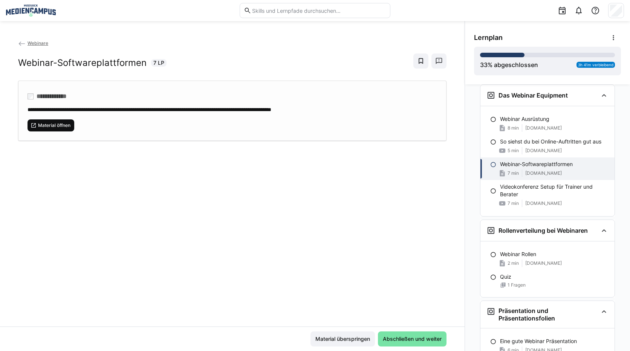
click at [49, 126] on span "Material öffnen" at bounding box center [54, 126] width 34 height 6
click at [333, 341] on span "Material überspringen" at bounding box center [342, 340] width 57 height 8
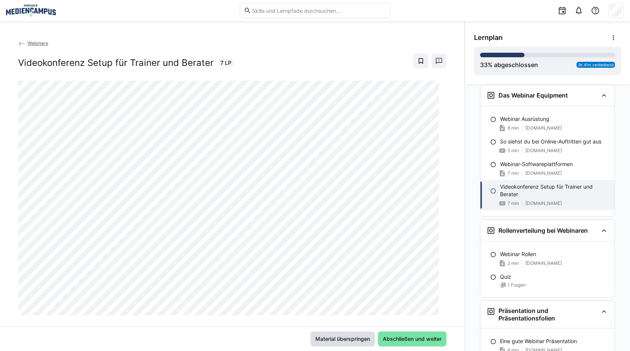
click at [326, 339] on span "Material überspringen" at bounding box center [342, 340] width 57 height 8
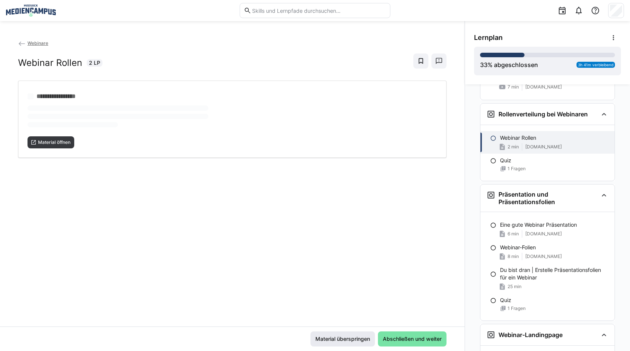
scroll to position [466, 0]
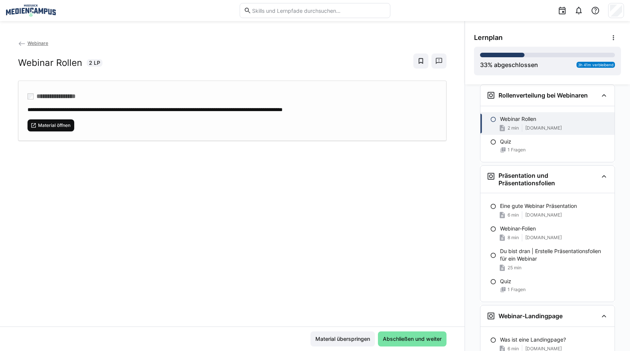
click at [61, 123] on span "Material öffnen" at bounding box center [54, 126] width 34 height 6
click at [43, 135] on div "**********" at bounding box center [232, 111] width 429 height 60
click at [334, 333] on span "Material überspringen" at bounding box center [343, 339] width 64 height 15
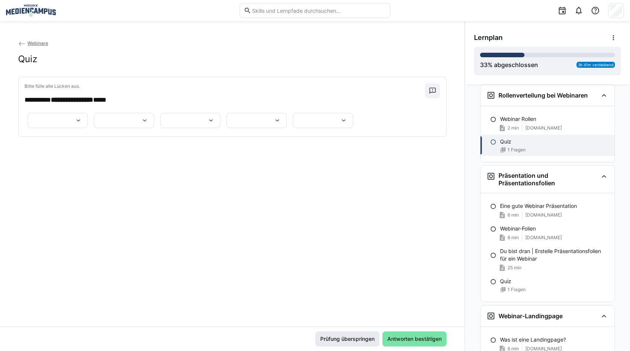
click at [334, 334] on span "Prüfung überspringen" at bounding box center [348, 339] width 64 height 15
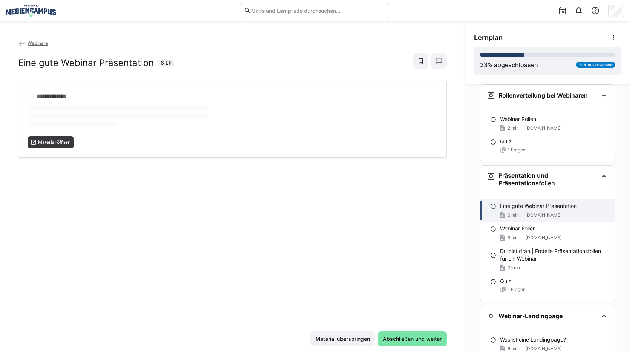
scroll to position [547, 0]
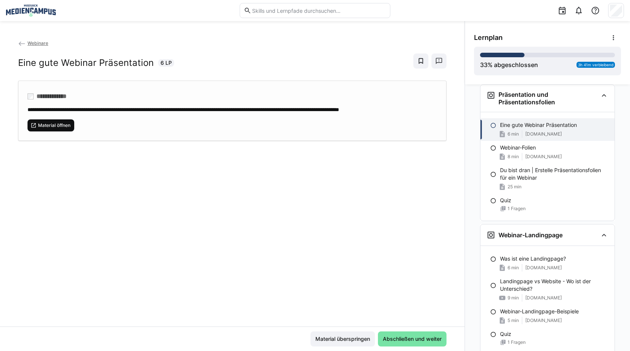
click at [71, 129] on span "Material öffnen" at bounding box center [54, 126] width 34 height 6
click at [324, 336] on span "Material überspringen" at bounding box center [342, 340] width 57 height 8
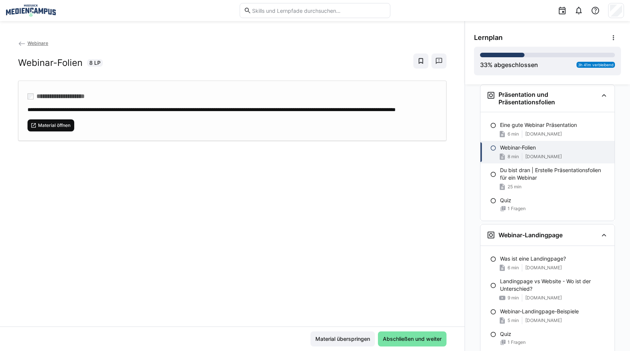
click at [54, 129] on span "Material öffnen" at bounding box center [54, 126] width 34 height 6
click at [332, 336] on span "Material überspringen" at bounding box center [342, 340] width 57 height 8
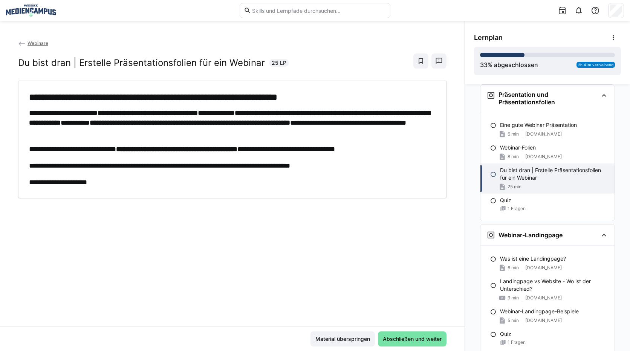
click at [315, 331] on div "Material überspringen Abschließen und weiter" at bounding box center [232, 339] width 465 height 25
drag, startPoint x: 315, startPoint y: 331, endPoint x: 320, endPoint y: 342, distance: 12.0
click at [320, 342] on span "Material überspringen" at bounding box center [342, 340] width 57 height 8
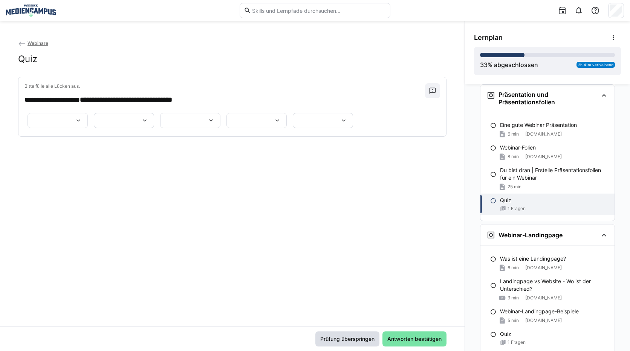
click at [323, 339] on span "Prüfung überspringen" at bounding box center [347, 340] width 57 height 8
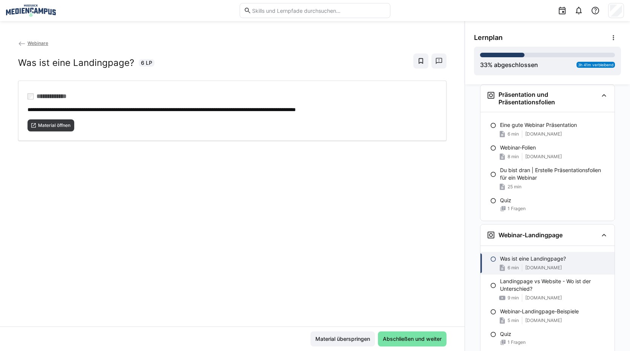
scroll to position [687, 0]
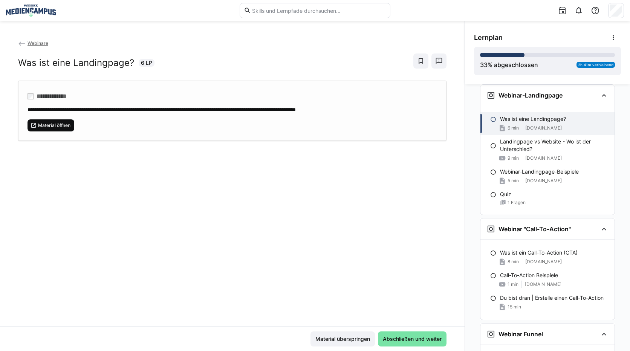
click at [58, 121] on span "Material öffnen" at bounding box center [51, 126] width 47 height 12
click at [336, 341] on span "Material überspringen" at bounding box center [342, 340] width 57 height 8
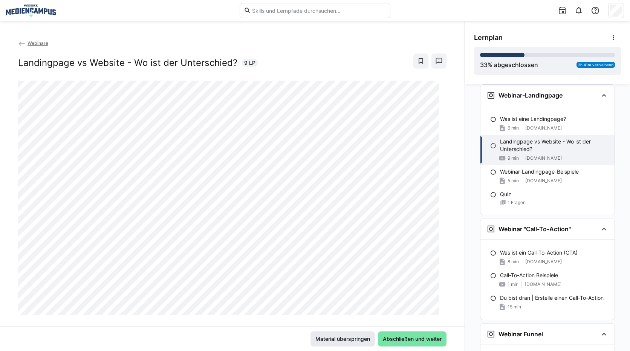
click at [357, 343] on span "Material überspringen" at bounding box center [342, 340] width 57 height 8
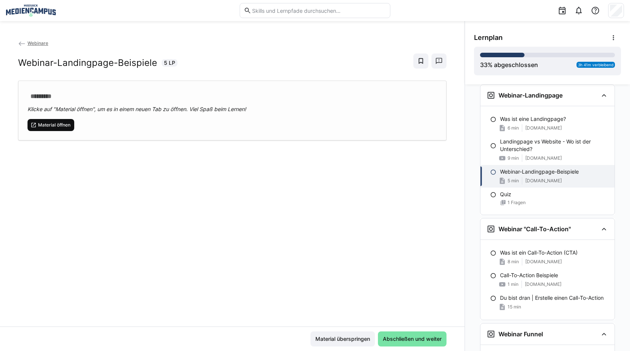
click at [65, 129] on span "Material öffnen" at bounding box center [51, 125] width 47 height 12
click at [327, 338] on span "Material überspringen" at bounding box center [342, 340] width 57 height 8
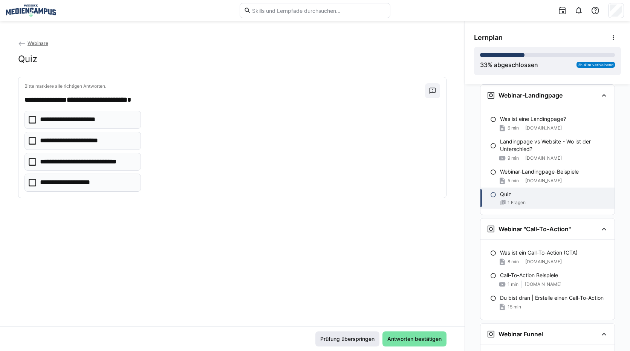
click at [339, 339] on span "Prüfung überspringen" at bounding box center [347, 340] width 57 height 8
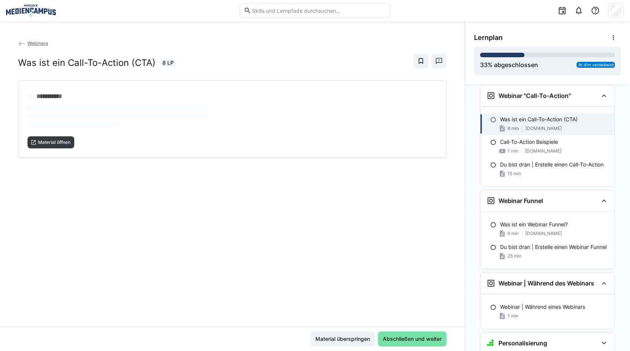
scroll to position [820, 0]
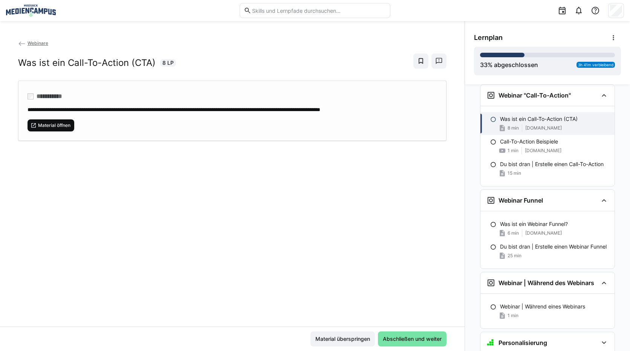
click at [66, 123] on span "Material öffnen" at bounding box center [54, 126] width 34 height 6
click at [353, 333] on span "Material überspringen" at bounding box center [343, 339] width 64 height 15
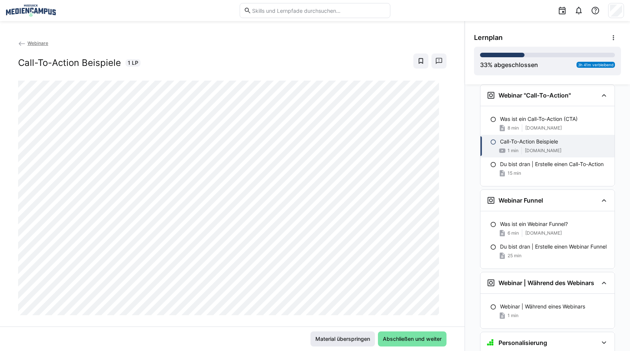
click at [343, 337] on span "Material überspringen" at bounding box center [342, 340] width 57 height 8
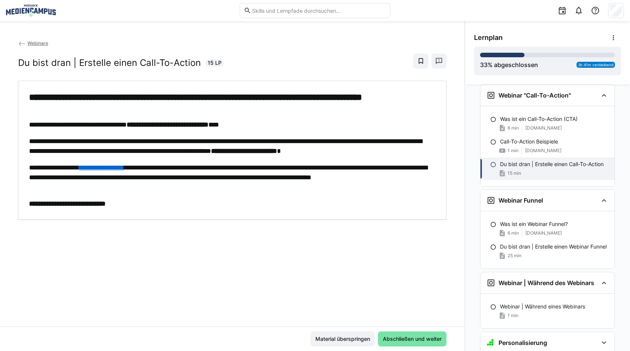
click at [333, 326] on div "**********" at bounding box center [232, 183] width 465 height 288
click at [333, 332] on span "Material überspringen" at bounding box center [343, 339] width 64 height 15
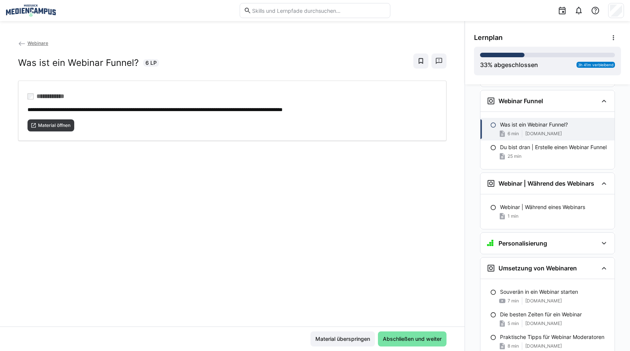
scroll to position [926, 0]
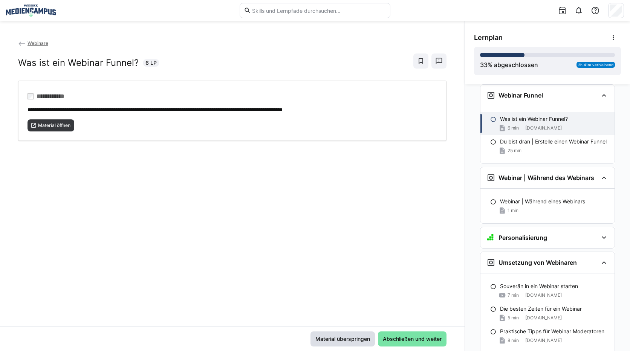
click at [336, 336] on span "Material überspringen" at bounding box center [342, 340] width 57 height 8
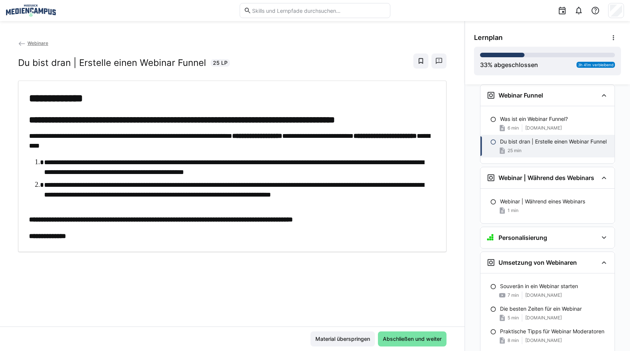
drag, startPoint x: 336, startPoint y: 336, endPoint x: 347, endPoint y: 273, distance: 63.8
click at [347, 282] on app-classroom-main-layout "**********" at bounding box center [232, 195] width 465 height 312
click at [322, 342] on span "Material überspringen" at bounding box center [342, 340] width 57 height 8
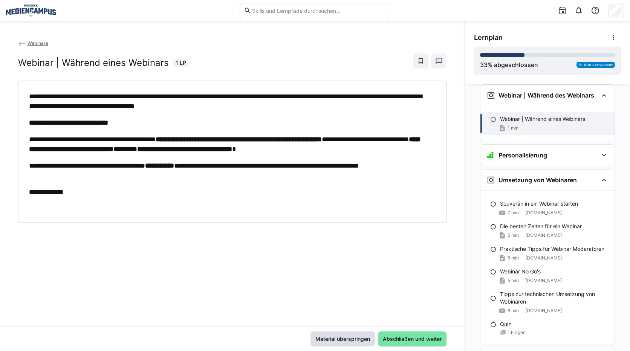
click at [322, 342] on span "Material überspringen" at bounding box center [342, 340] width 57 height 8
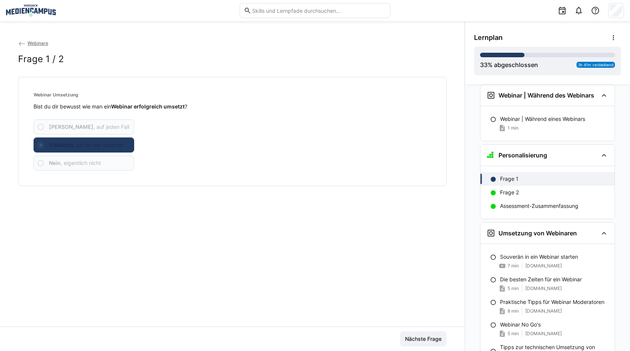
scroll to position [1068, 0]
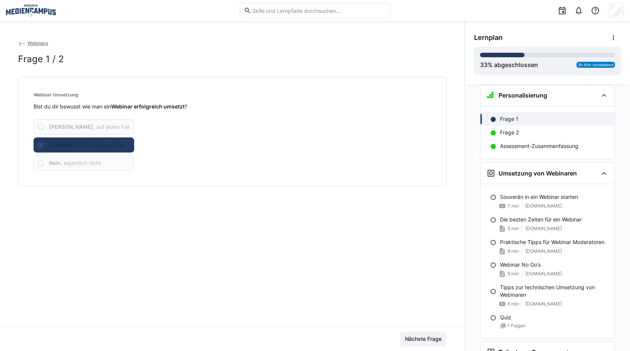
drag, startPoint x: 322, startPoint y: 342, endPoint x: 277, endPoint y: 319, distance: 50.8
click at [277, 319] on div "Webinare Frage 1 / 2 Webinar Umsetzung Bist du dir bewusst wie man ein Webinar …" at bounding box center [232, 183] width 465 height 288
click at [415, 343] on span "Nächste Frage" at bounding box center [423, 339] width 46 height 15
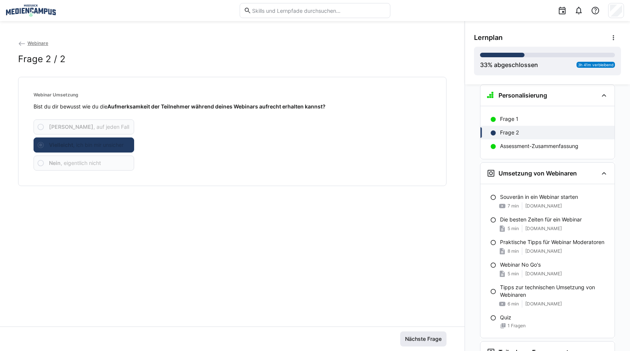
click at [419, 340] on span "Nächste Frage" at bounding box center [423, 340] width 39 height 8
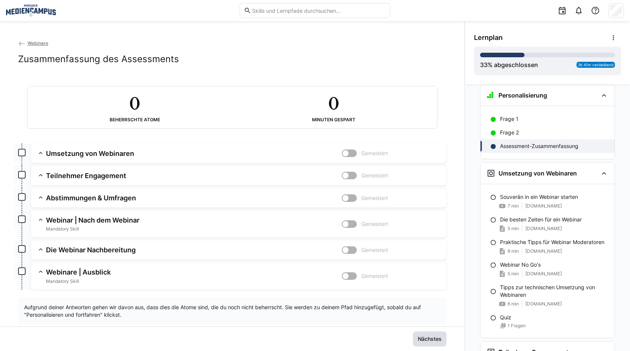
click at [419, 340] on span "Nächstes" at bounding box center [430, 340] width 26 height 8
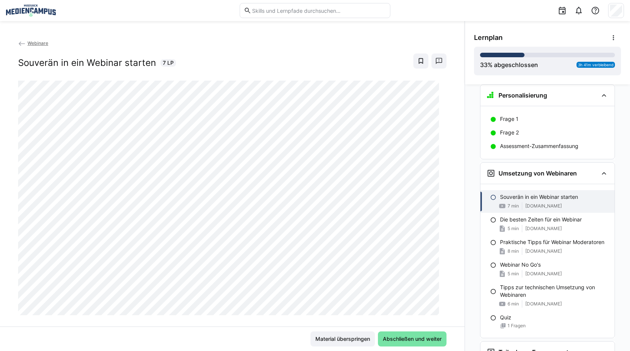
scroll to position [1146, 0]
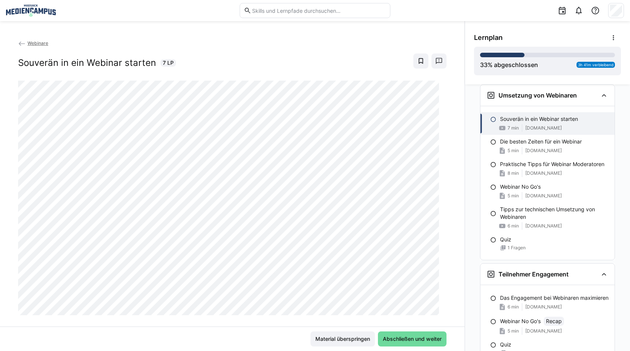
click at [388, 346] on span "Abschließen und weiter" at bounding box center [412, 339] width 69 height 15
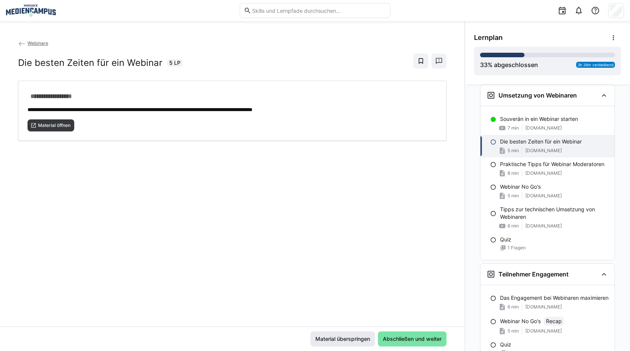
click at [344, 341] on span "Material überspringen" at bounding box center [342, 340] width 57 height 8
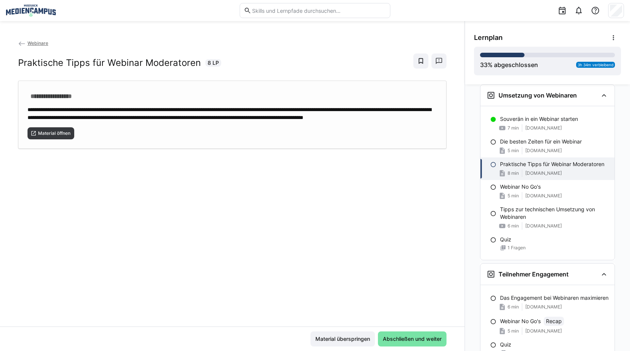
click at [45, 149] on div "**********" at bounding box center [232, 115] width 429 height 68
click at [338, 341] on span "Material überspringen" at bounding box center [342, 340] width 57 height 8
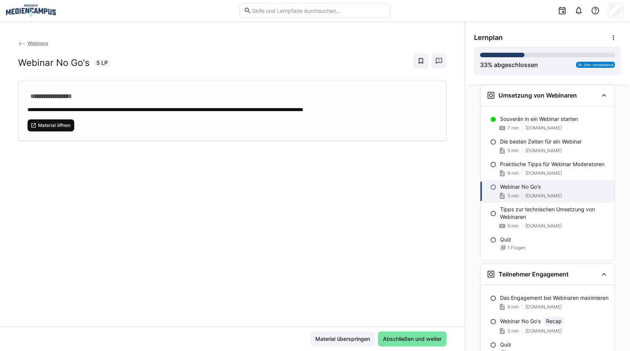
click at [41, 120] on span "Material öffnen" at bounding box center [51, 126] width 47 height 12
click at [350, 339] on span "Material überspringen" at bounding box center [342, 340] width 57 height 8
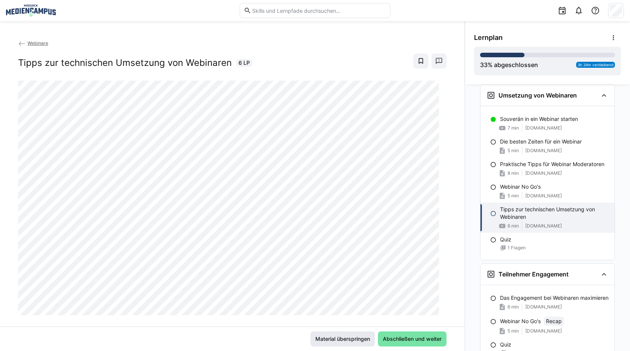
click at [342, 337] on span "Material überspringen" at bounding box center [342, 340] width 57 height 8
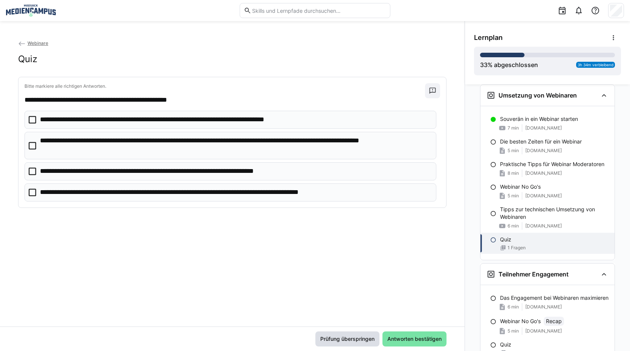
click at [338, 332] on span "Prüfung überspringen" at bounding box center [348, 339] width 64 height 15
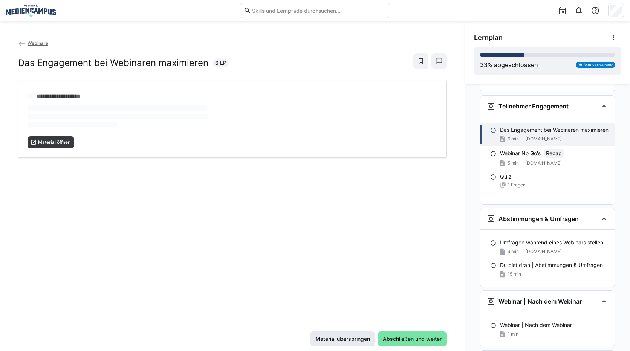
scroll to position [1325, 0]
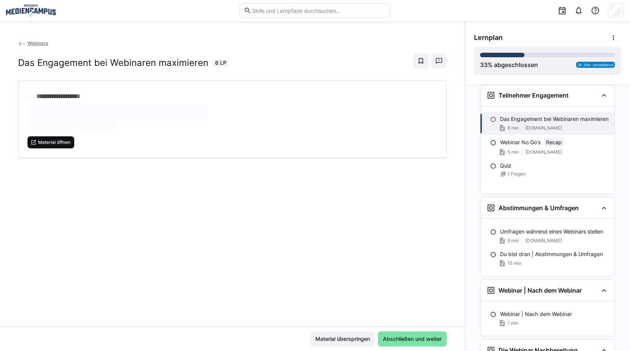
click at [44, 140] on span "Material öffnen" at bounding box center [54, 143] width 34 height 6
click at [338, 341] on span "Material überspringen" at bounding box center [342, 340] width 57 height 8
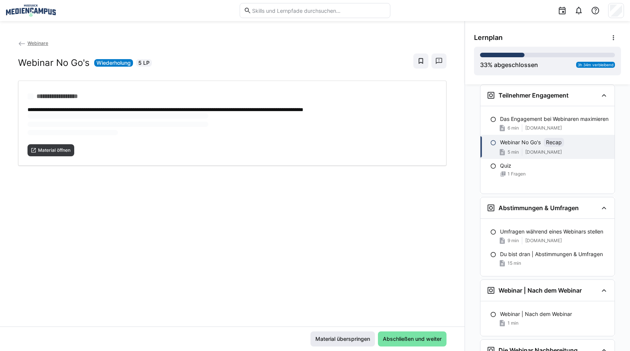
click at [338, 341] on span "Material überspringen" at bounding box center [342, 340] width 57 height 8
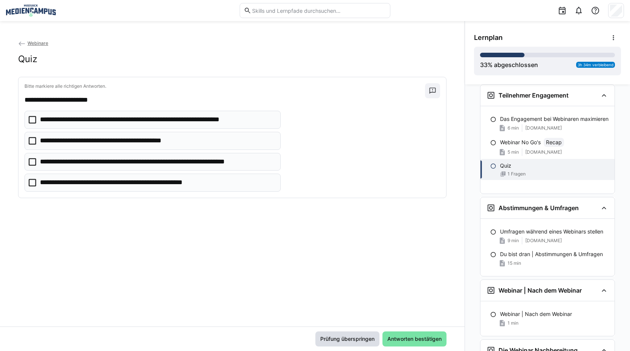
click at [337, 341] on span "Prüfung überspringen" at bounding box center [347, 340] width 57 height 8
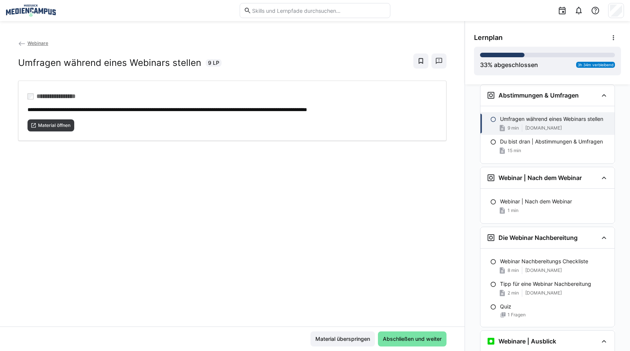
click at [337, 341] on span "Material überspringen" at bounding box center [342, 340] width 57 height 8
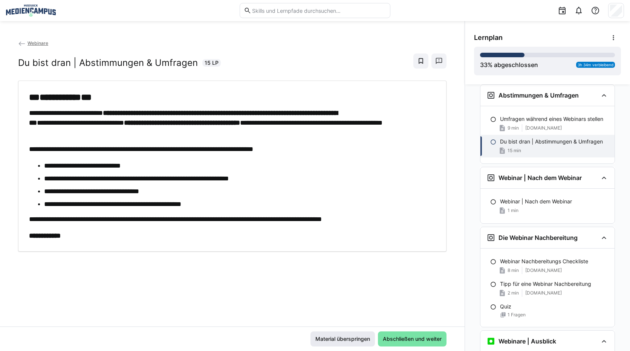
click at [337, 341] on span "Material überspringen" at bounding box center [342, 340] width 57 height 8
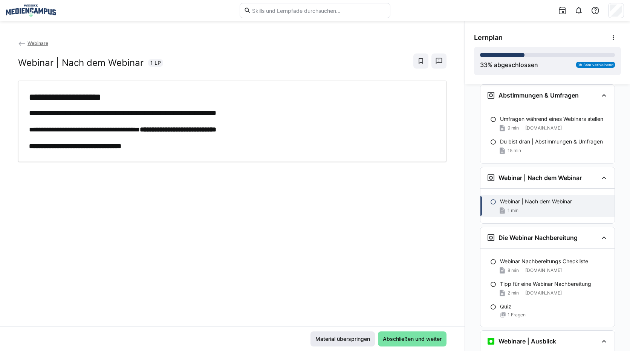
scroll to position [1498, 0]
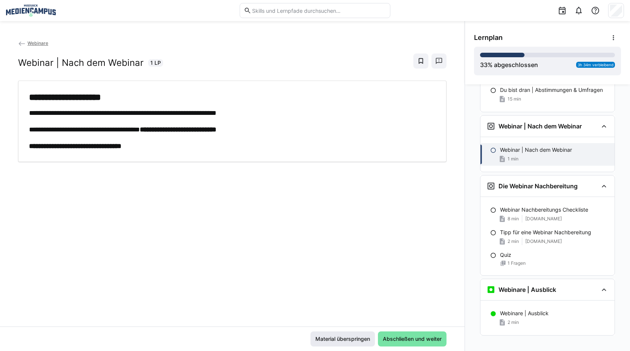
click at [337, 341] on span "Material überspringen" at bounding box center [342, 340] width 57 height 8
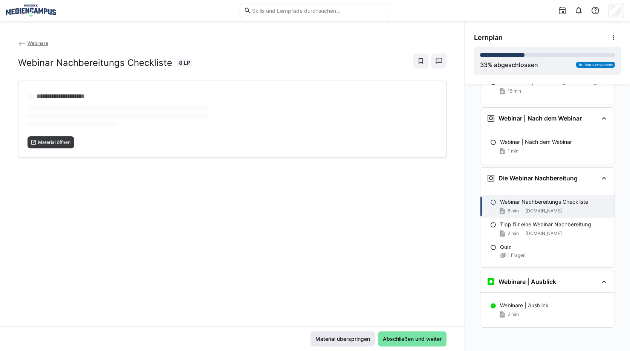
click at [337, 341] on span "Material überspringen" at bounding box center [342, 340] width 57 height 8
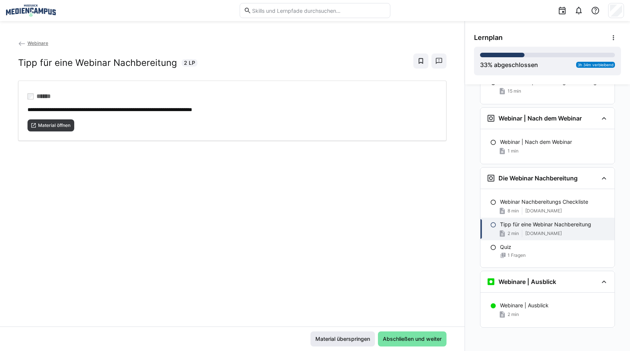
click at [337, 341] on span "Material überspringen" at bounding box center [342, 340] width 57 height 8
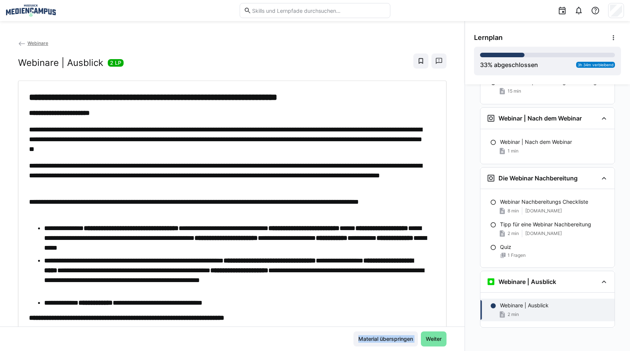
click at [337, 341] on div "Material überspringen Weiter" at bounding box center [232, 339] width 429 height 15
drag, startPoint x: 337, startPoint y: 341, endPoint x: 386, endPoint y: 347, distance: 49.7
click at [386, 347] on div "Material überspringen Weiter" at bounding box center [232, 339] width 465 height 25
click at [390, 345] on span "Material überspringen" at bounding box center [386, 339] width 64 height 15
click at [391, 340] on span "Material überspringen" at bounding box center [385, 340] width 57 height 8
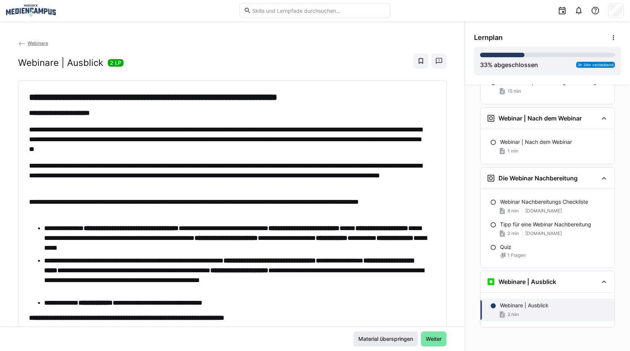
click at [373, 339] on span "Material überspringen" at bounding box center [385, 340] width 57 height 8
click at [378, 342] on span "Material überspringen" at bounding box center [385, 340] width 57 height 8
click at [395, 342] on span "Material überspringen" at bounding box center [385, 340] width 57 height 8
click at [434, 344] on span "Weiter" at bounding box center [434, 339] width 26 height 15
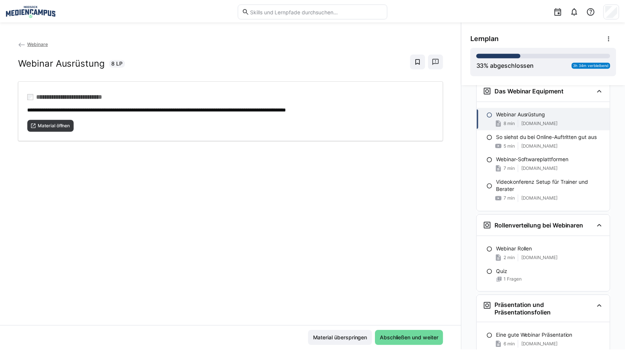
scroll to position [330, 0]
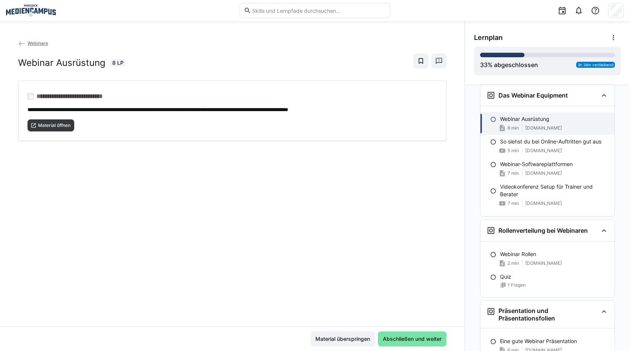
click at [23, 46] on eds-icon at bounding box center [22, 44] width 8 height 8
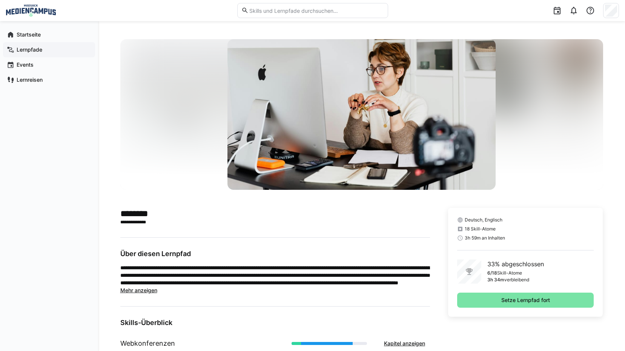
click at [0, 0] on app-navigation-label "Lernpfade" at bounding box center [0, 0] width 0 height 0
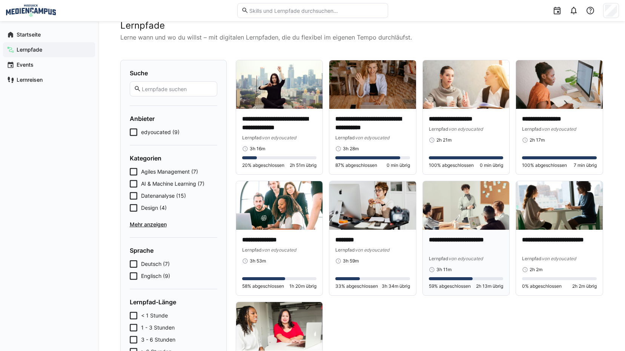
scroll to position [38, 0]
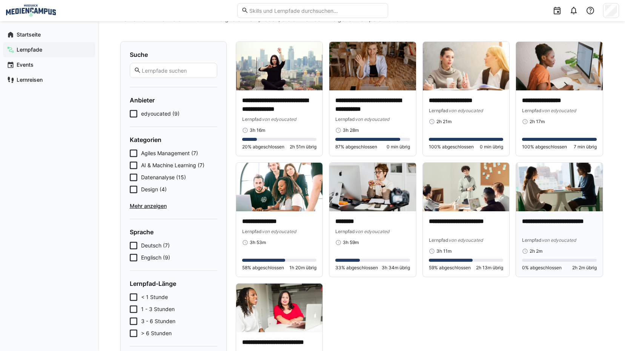
click at [539, 219] on p "**********" at bounding box center [559, 226] width 75 height 17
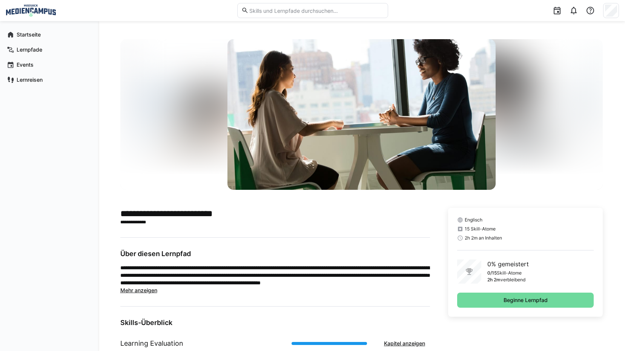
click at [529, 300] on span "Beginne Lernpfad" at bounding box center [525, 301] width 46 height 8
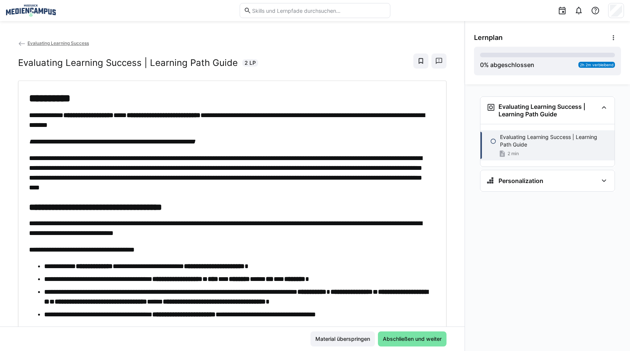
click at [52, 40] on app-back-navigation "Evaluating Learning Success" at bounding box center [232, 43] width 429 height 8
click at [49, 40] on span "Evaluating Learning Success" at bounding box center [58, 43] width 61 height 6
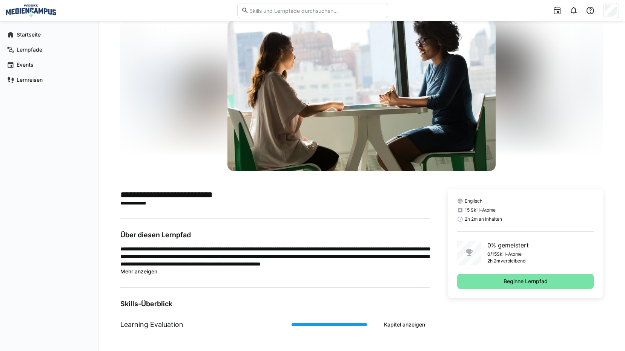
scroll to position [21, 0]
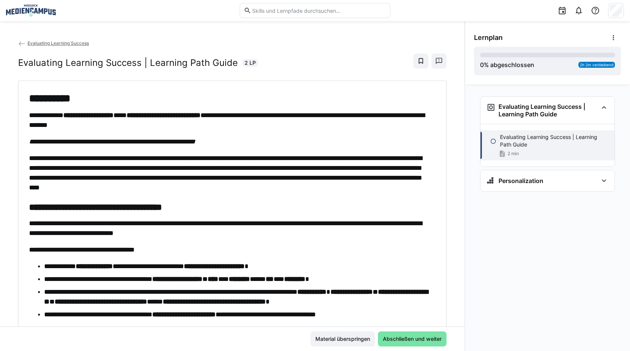
click at [72, 41] on span "Evaluating Learning Success" at bounding box center [58, 43] width 61 height 6
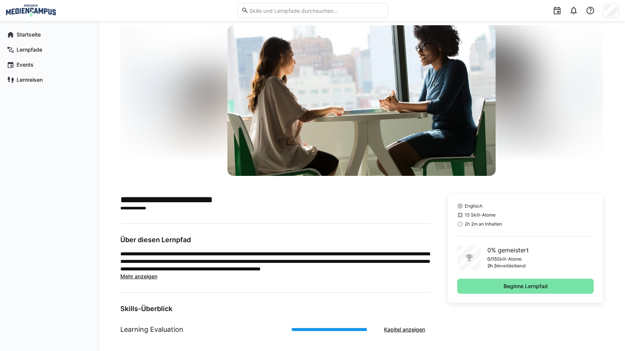
scroll to position [21, 0]
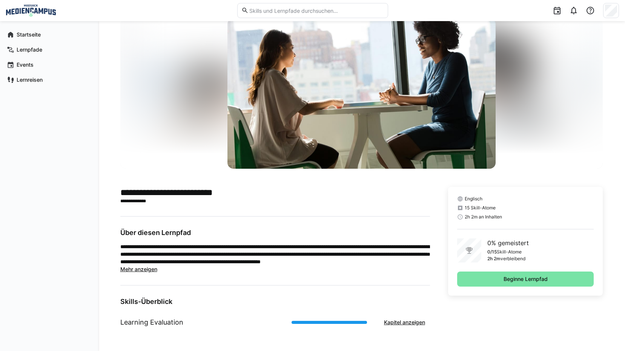
click at [466, 205] on div "Englisch 15 Skill-Atome 2h 2m an Inhalten" at bounding box center [525, 208] width 137 height 24
click at [478, 202] on span "Englisch" at bounding box center [474, 199] width 18 height 6
click at [0, 0] on app-navigation-label "Startseite" at bounding box center [0, 0] width 0 height 0
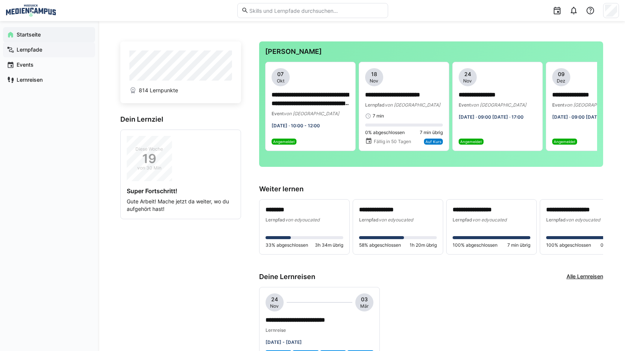
click at [44, 52] on span "Lernpfade" at bounding box center [53, 50] width 76 height 8
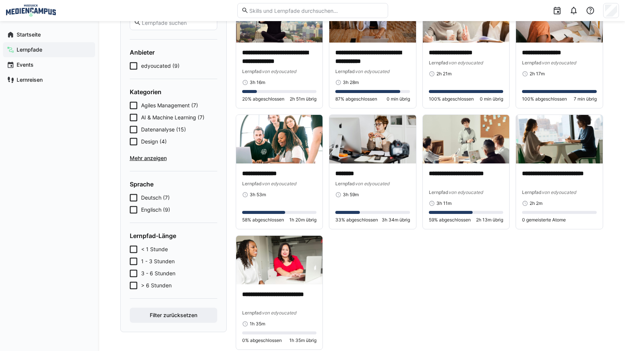
scroll to position [103, 0]
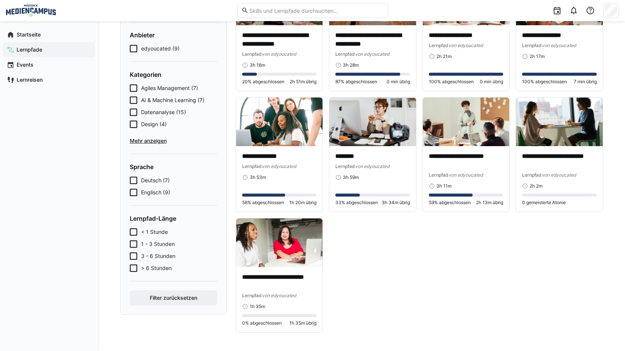
click at [142, 133] on div "Agiles Management (7) AI & Machine Learning (7) Datenanalyse (15) Design (4) Me…" at bounding box center [173, 114] width 87 height 60
click at [135, 135] on div "Agiles Management (7) AI & Machine Learning (7) Datenanalyse (15) Design (4) Me…" at bounding box center [173, 114] width 87 height 60
click at [135, 140] on span "Mehr anzeigen" at bounding box center [173, 141] width 87 height 8
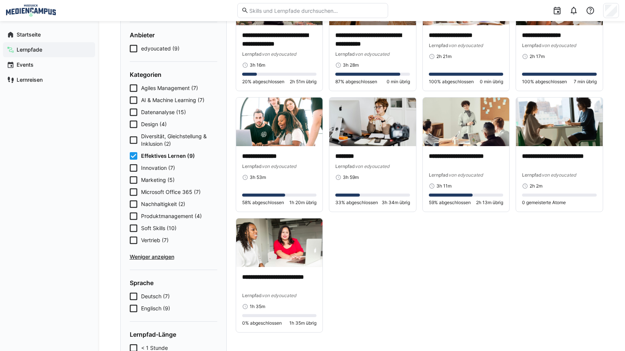
click at [131, 155] on icon at bounding box center [134, 156] width 8 height 8
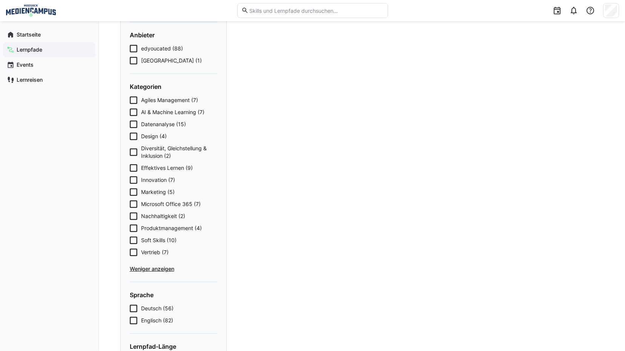
click at [132, 155] on icon at bounding box center [134, 153] width 8 height 8
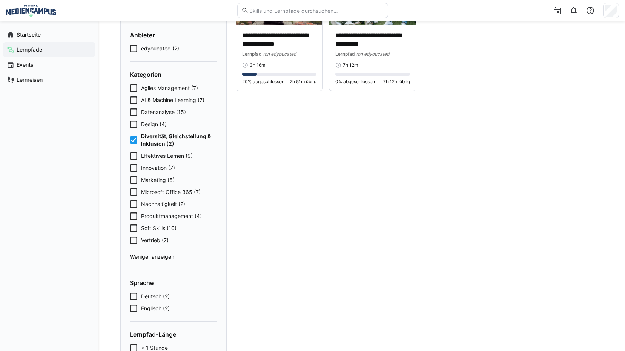
click at [133, 155] on icon at bounding box center [134, 156] width 8 height 8
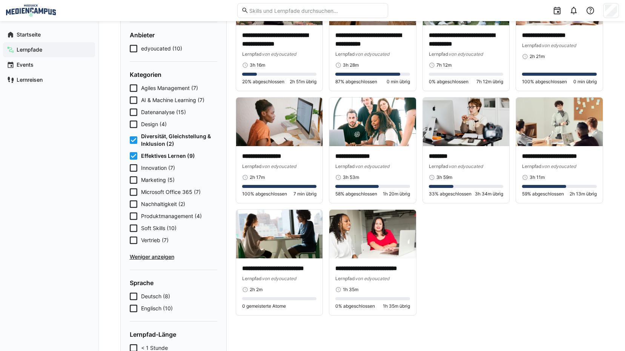
click at [138, 143] on eds-checkbox "Diversität, Gleichstellung & Inklusion (2)" at bounding box center [173, 140] width 87 height 15
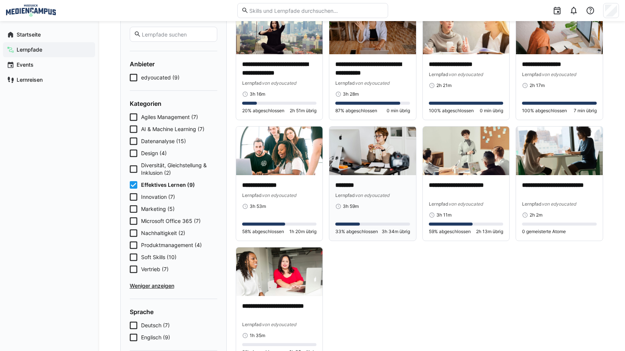
scroll to position [75, 0]
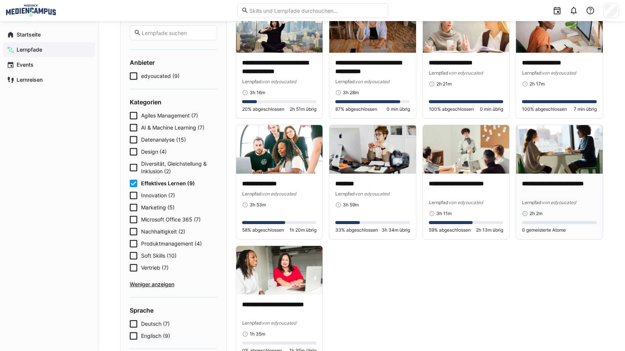
click at [547, 191] on p "**********" at bounding box center [559, 188] width 75 height 17
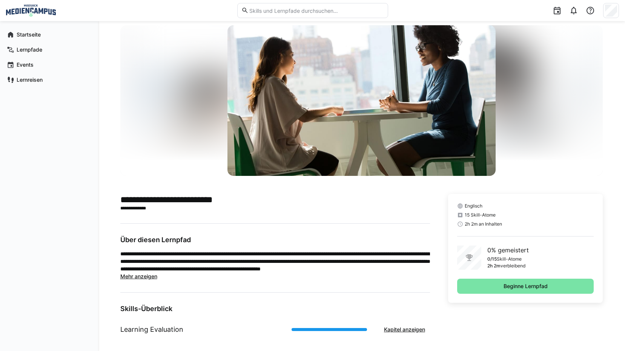
scroll to position [21, 0]
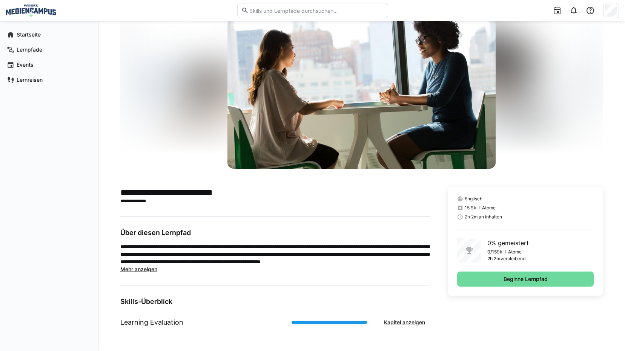
click at [492, 278] on span "Beginne Lernpfad" at bounding box center [525, 279] width 137 height 15
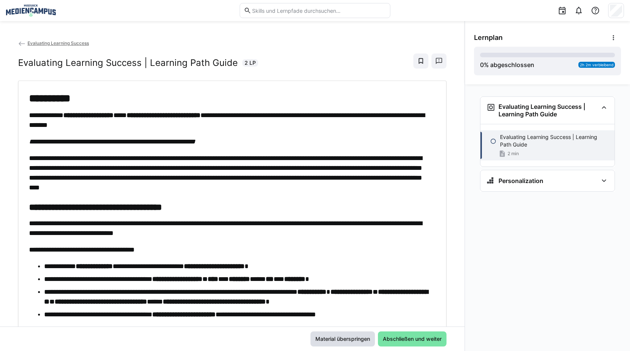
click at [363, 341] on span "Material überspringen" at bounding box center [342, 340] width 57 height 8
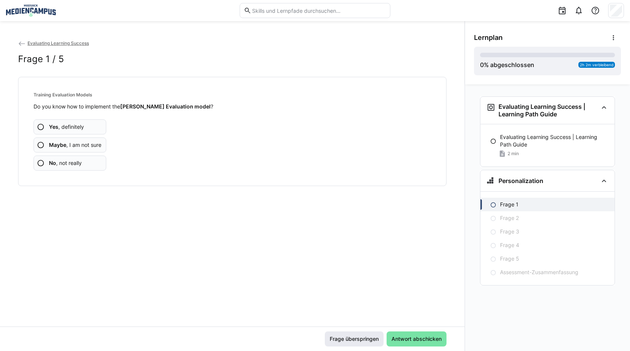
click at [354, 335] on span "Frage überspringen" at bounding box center [354, 339] width 59 height 15
click at [352, 342] on span "Frage überspringen" at bounding box center [354, 340] width 51 height 8
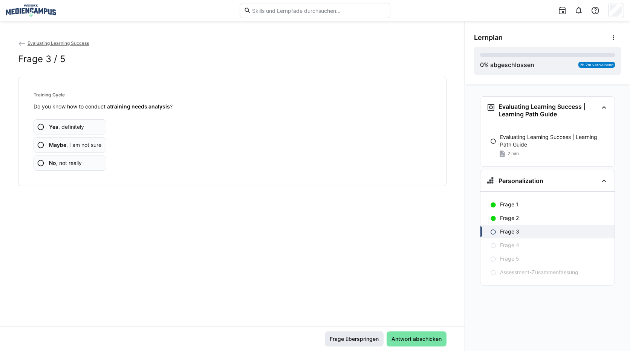
click at [352, 342] on span "Frage überspringen" at bounding box center [354, 340] width 51 height 8
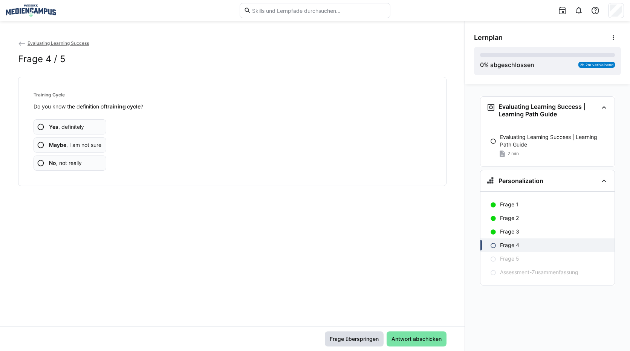
click at [354, 342] on span "Frage überspringen" at bounding box center [354, 340] width 51 height 8
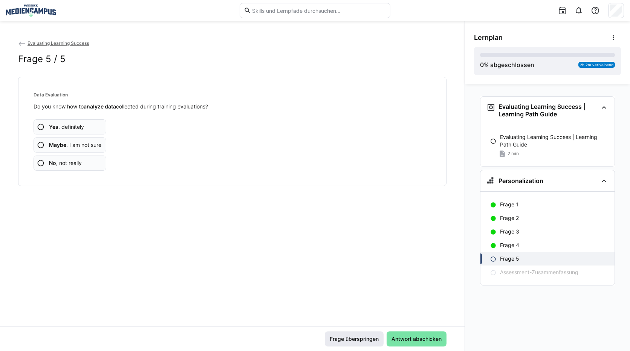
click at [353, 342] on span "Frage überspringen" at bounding box center [354, 340] width 51 height 8
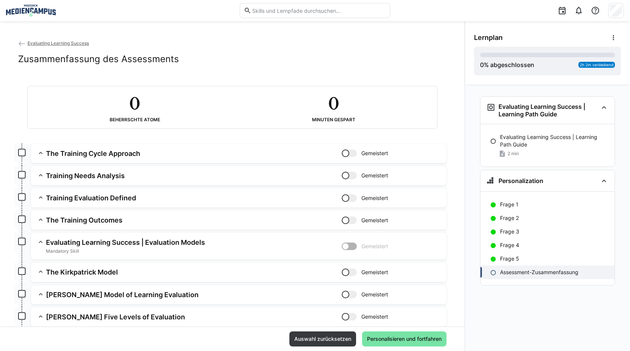
click at [353, 342] on span "Auswahl zurücksetzen" at bounding box center [323, 339] width 67 height 15
click at [330, 341] on span "Auswahl zurücksetzen" at bounding box center [322, 340] width 59 height 8
click at [390, 348] on div "Auswahl zurücksetzen Personalisieren und fortfahren" at bounding box center [232, 339] width 465 height 25
click at [391, 343] on span "Personalisieren und fortfahren" at bounding box center [404, 339] width 84 height 15
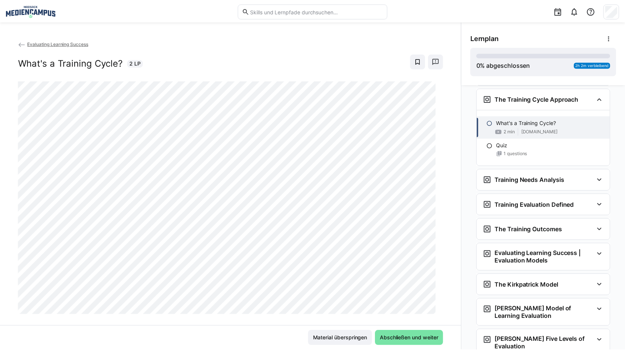
scroll to position [110, 0]
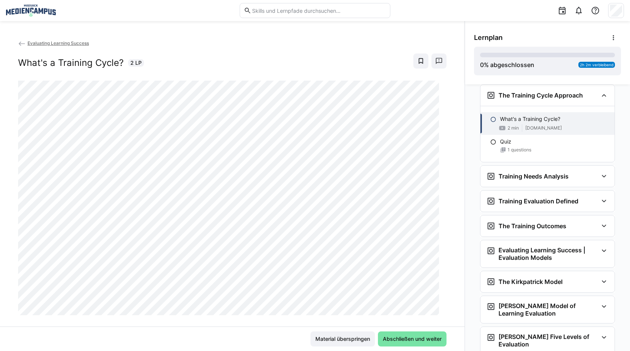
click at [55, 44] on span "Evaluating Learning Success" at bounding box center [58, 43] width 61 height 6
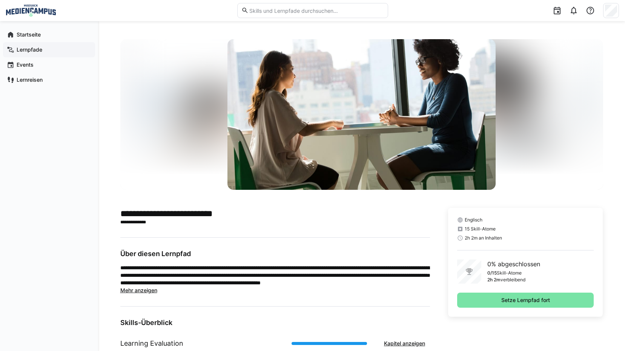
click at [48, 51] on span "Lernpfade" at bounding box center [53, 50] width 76 height 8
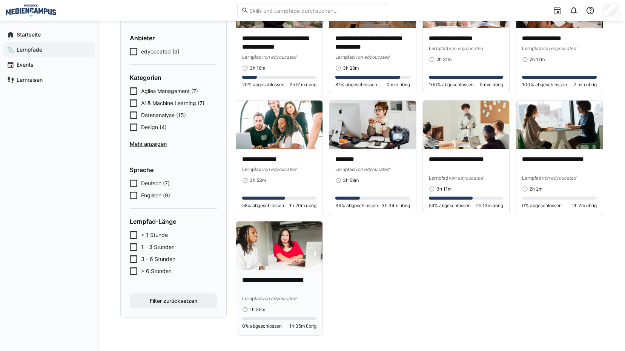
scroll to position [103, 0]
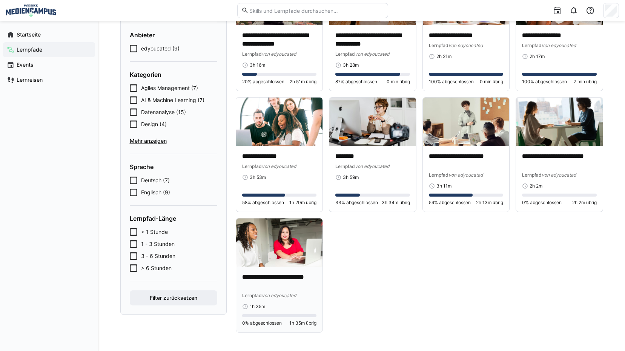
click at [267, 281] on p "**********" at bounding box center [279, 281] width 75 height 17
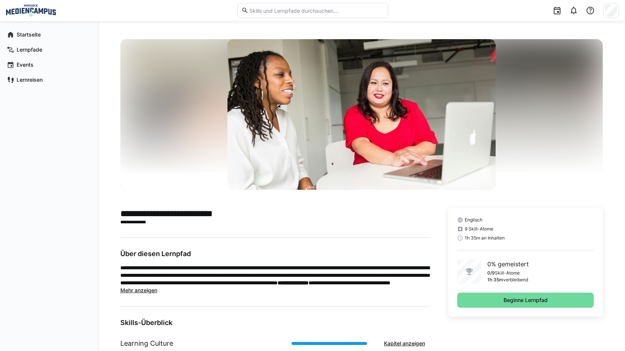
scroll to position [21, 0]
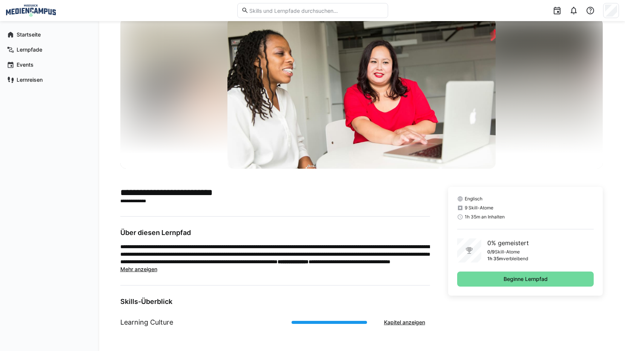
click at [494, 281] on span "Beginne Lernpfad" at bounding box center [525, 279] width 137 height 15
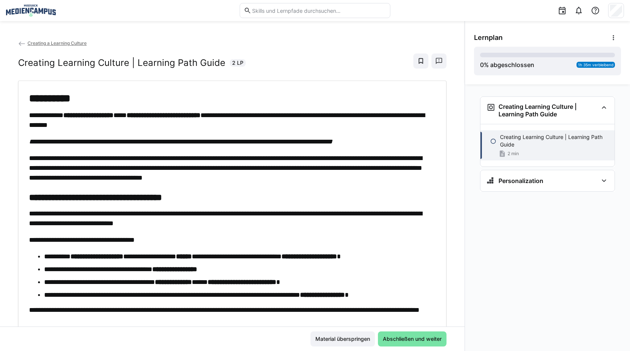
click at [67, 46] on app-back-navigation "Creating a Learning Culture" at bounding box center [232, 43] width 429 height 8
click at [70, 43] on span "Creating a Learning Culture" at bounding box center [57, 43] width 59 height 6
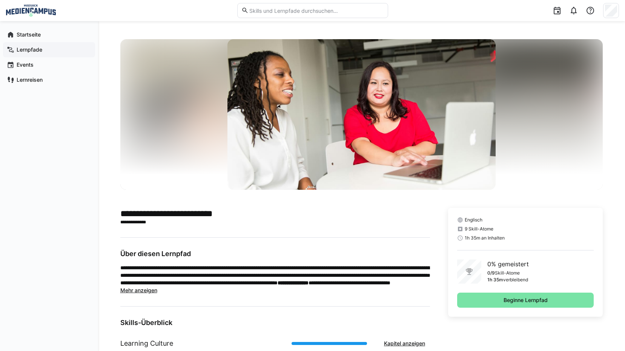
click at [0, 0] on app-navigation-label "Lernpfade" at bounding box center [0, 0] width 0 height 0
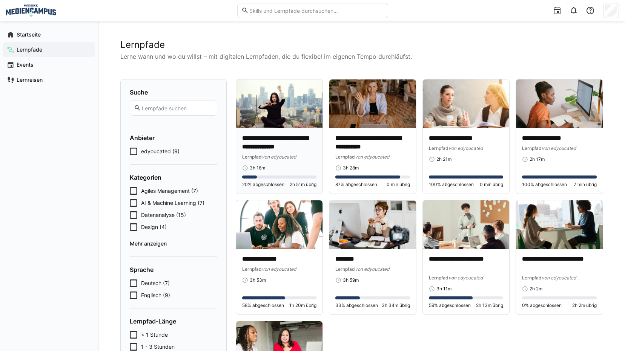
scroll to position [103, 0]
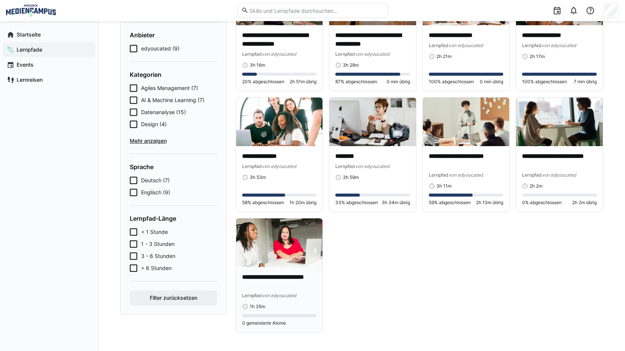
click at [279, 275] on p "**********" at bounding box center [279, 281] width 75 height 17
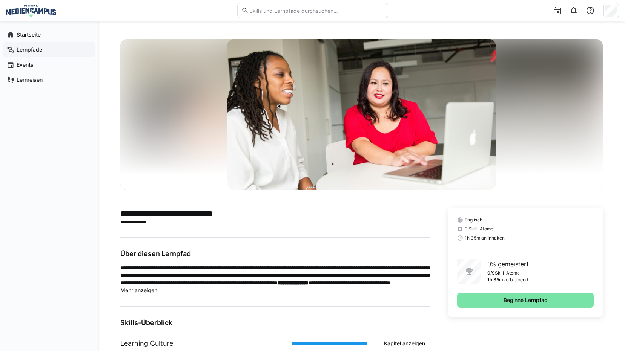
click at [48, 52] on span "Lernpfade" at bounding box center [53, 50] width 76 height 8
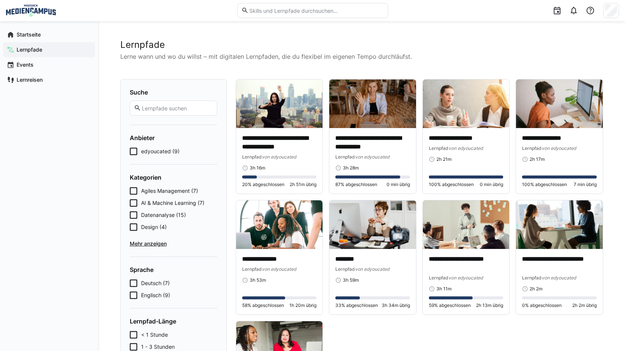
click at [137, 244] on span "Mehr anzeigen" at bounding box center [173, 244] width 87 height 8
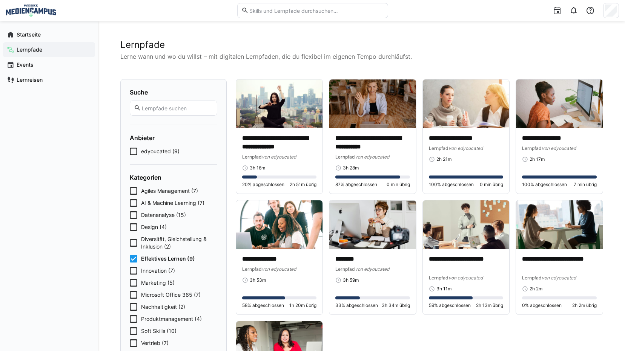
click at [133, 259] on icon at bounding box center [134, 259] width 8 height 8
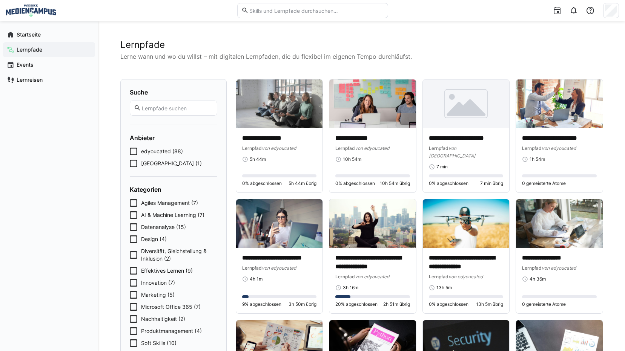
click at [133, 282] on icon at bounding box center [134, 283] width 8 height 8
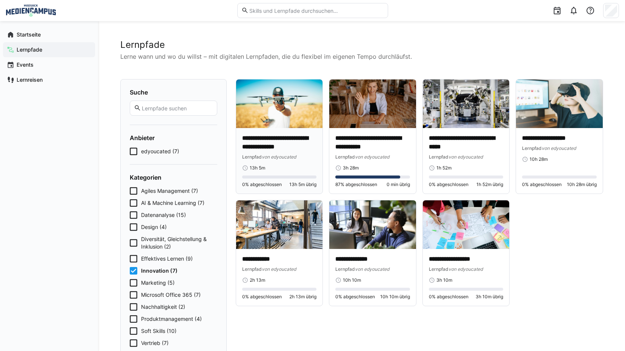
click at [250, 152] on div "**********" at bounding box center [279, 147] width 75 height 26
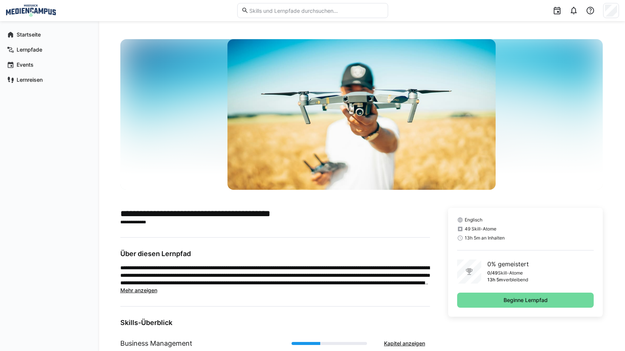
click at [466, 300] on span "Beginne Lernpfad" at bounding box center [525, 300] width 137 height 15
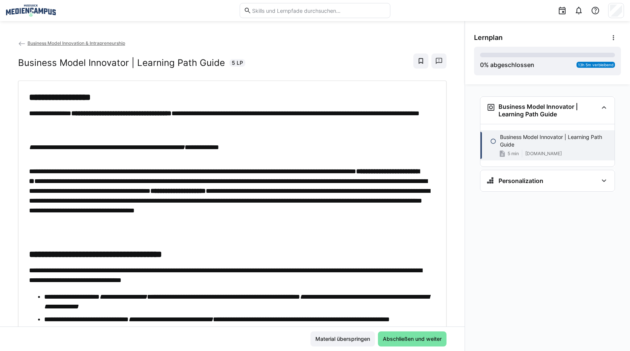
click at [90, 44] on span "Business Model Innovation & Intrapreneurship" at bounding box center [77, 43] width 98 height 6
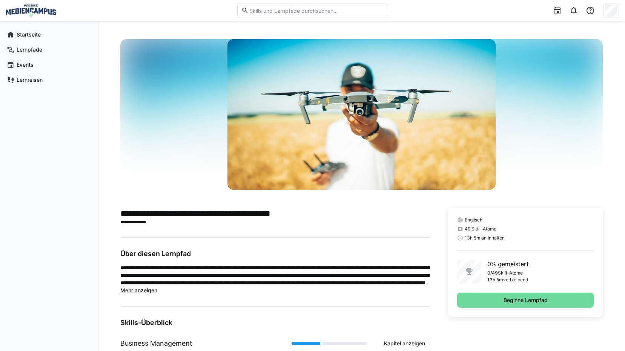
click at [513, 297] on span "Beginne Lernpfad" at bounding box center [525, 301] width 46 height 8
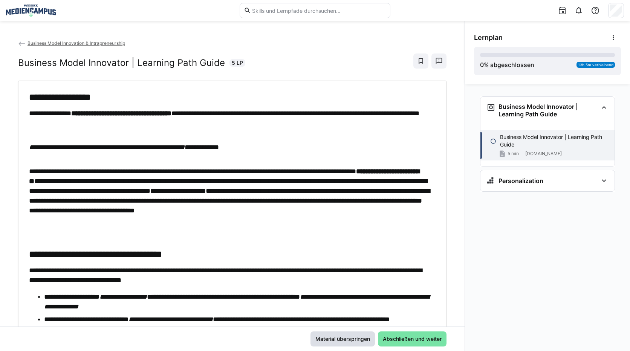
click at [353, 336] on span "Material überspringen" at bounding box center [342, 340] width 57 height 8
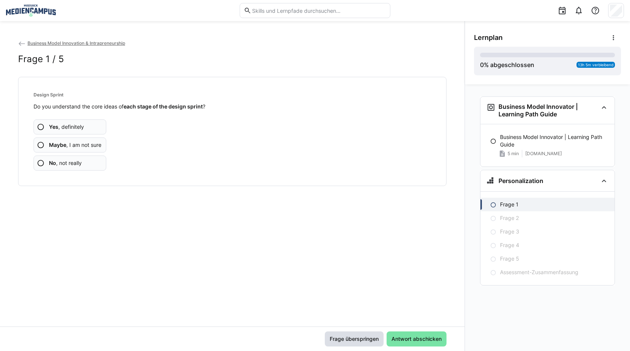
click at [348, 336] on span "Frage überspringen" at bounding box center [354, 340] width 51 height 8
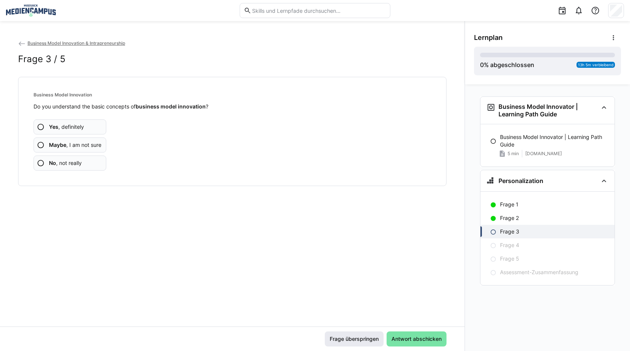
click at [353, 342] on span "Frage überspringen" at bounding box center [354, 340] width 51 height 8
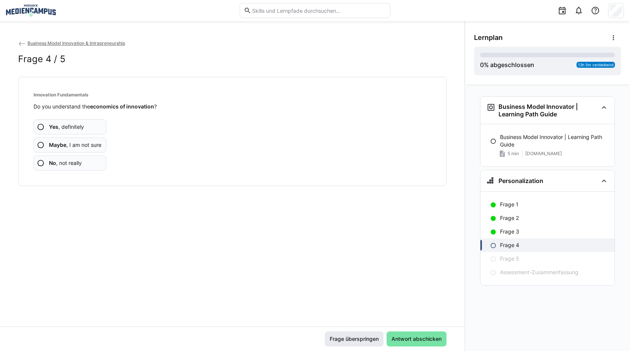
click at [360, 342] on span "Frage überspringen" at bounding box center [354, 340] width 51 height 8
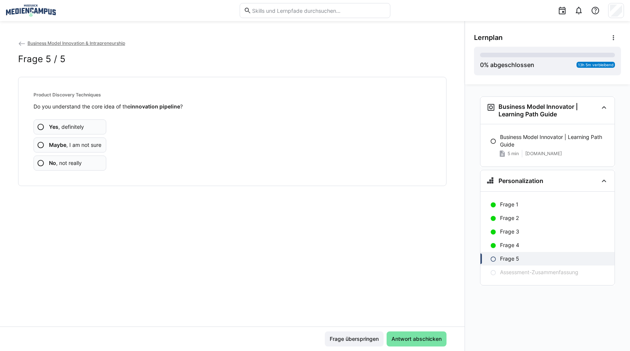
click at [105, 44] on span "Business Model Innovation & Intrapreneurship" at bounding box center [77, 43] width 98 height 6
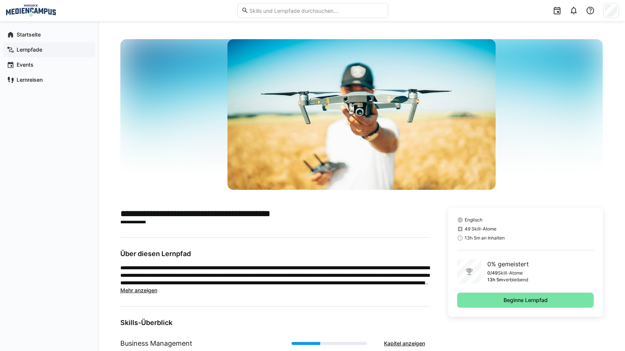
click at [51, 51] on span "Lernpfade" at bounding box center [53, 50] width 76 height 8
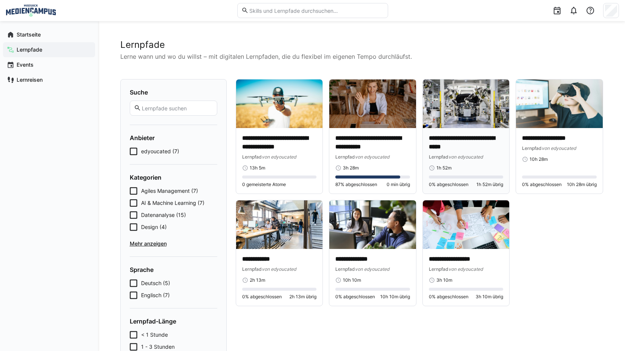
click at [489, 147] on p "**********" at bounding box center [466, 142] width 75 height 17
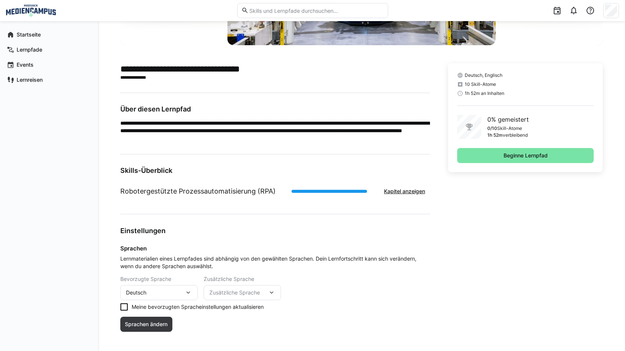
scroll to position [151, 0]
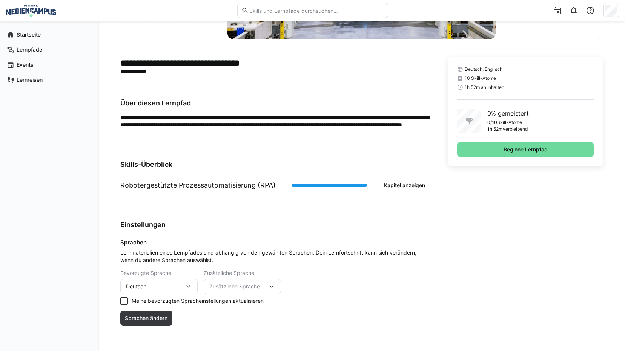
click at [497, 148] on span "Beginne Lernpfad" at bounding box center [525, 149] width 137 height 15
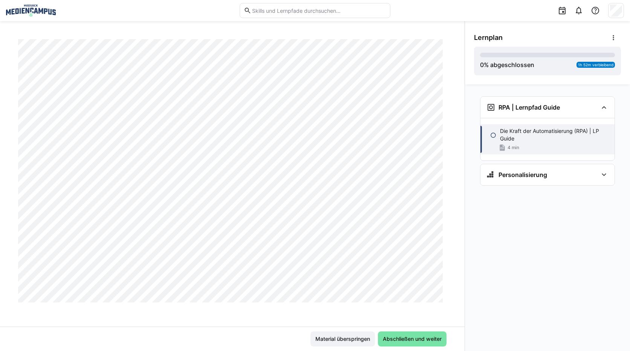
scroll to position [339, 0]
click at [333, 340] on span "Material überspringen" at bounding box center [342, 340] width 57 height 8
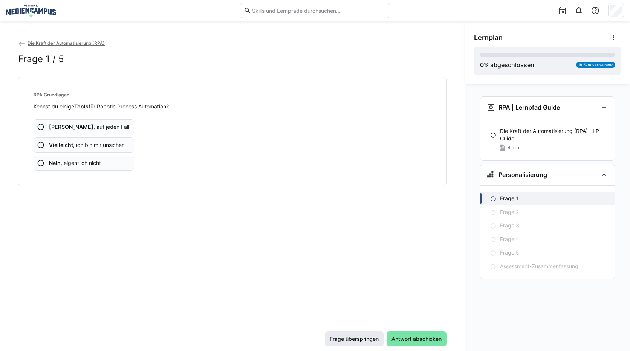
click at [351, 339] on span "Frage überspringen" at bounding box center [354, 340] width 51 height 8
click at [351, 338] on span "Frage überspringen" at bounding box center [354, 340] width 51 height 8
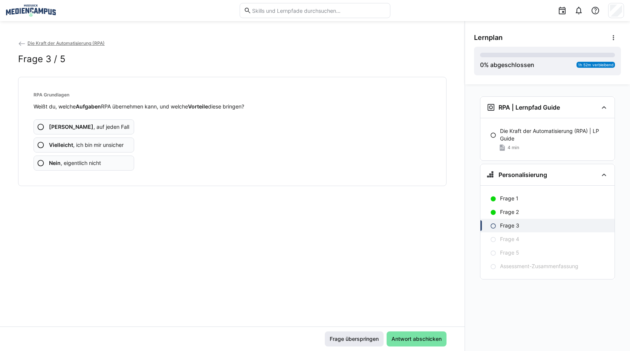
click at [351, 338] on span "Frage überspringen" at bounding box center [354, 340] width 51 height 8
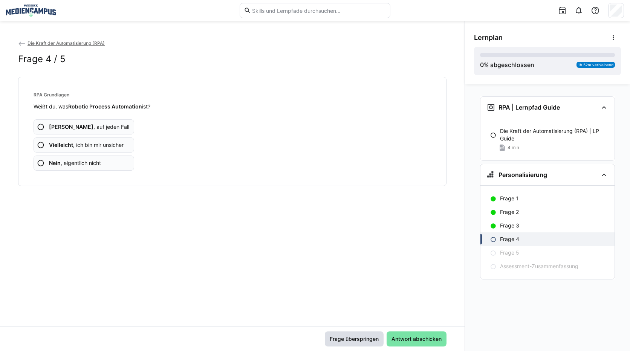
click at [351, 338] on span "Frage überspringen" at bounding box center [354, 340] width 51 height 8
click at [351, 341] on span "Frage überspringen" at bounding box center [354, 340] width 51 height 8
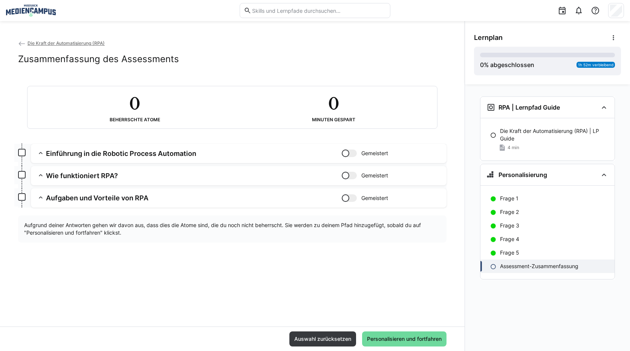
click at [366, 343] on span "Personalisieren und fortfahren" at bounding box center [404, 339] width 84 height 15
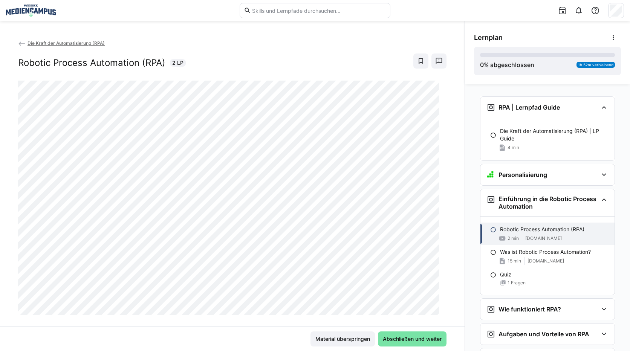
scroll to position [18, 0]
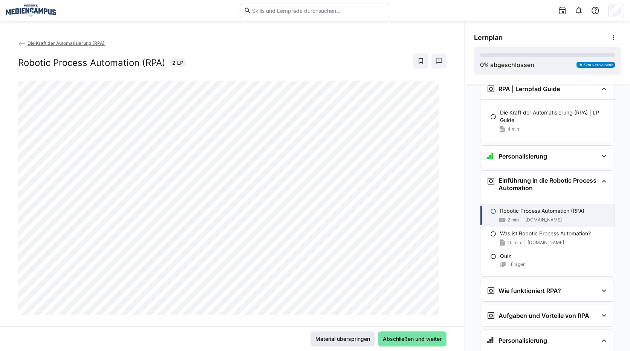
click at [340, 339] on span "Material überspringen" at bounding box center [342, 340] width 57 height 8
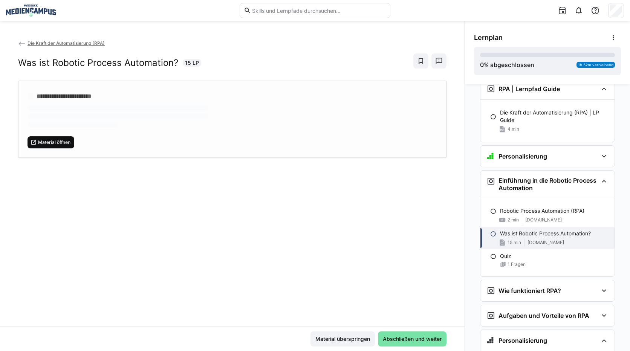
click at [71, 136] on span "Material öffnen" at bounding box center [51, 142] width 47 height 12
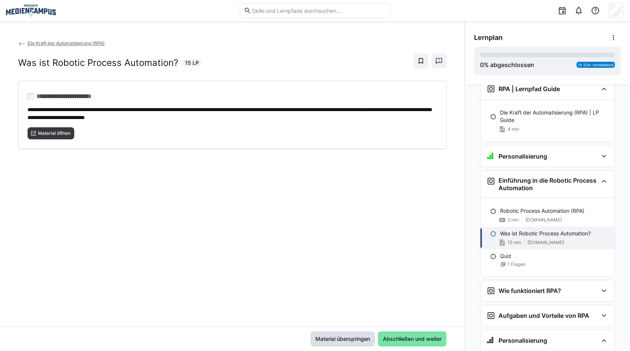
click at [351, 339] on span "Material überspringen" at bounding box center [342, 340] width 57 height 8
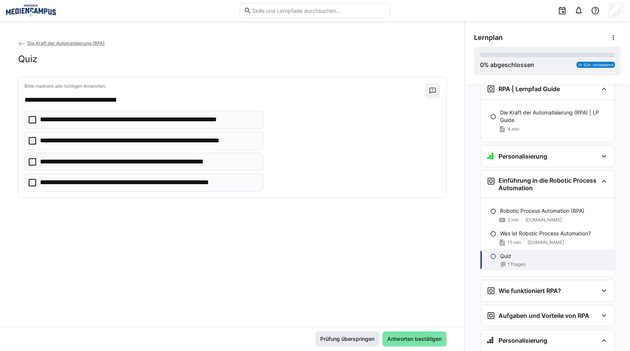
click at [347, 339] on span "Prüfung überspringen" at bounding box center [347, 340] width 57 height 8
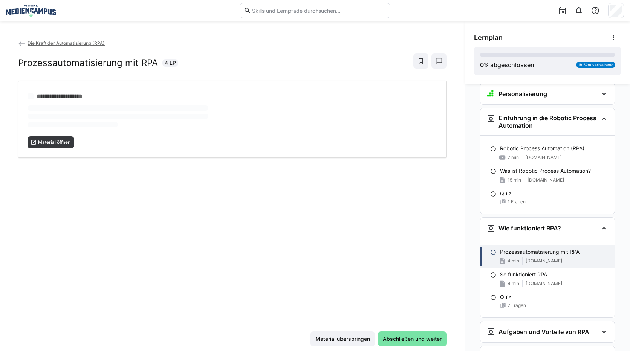
scroll to position [95, 0]
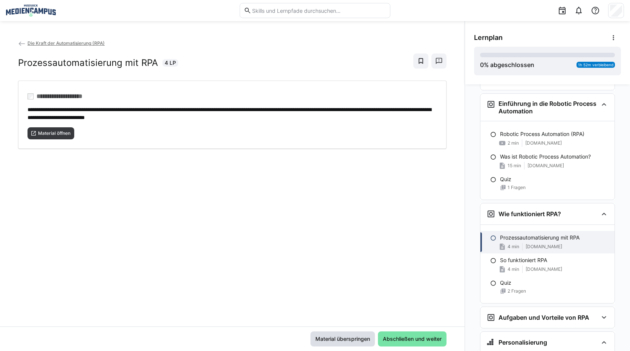
click at [320, 342] on span "Material überspringen" at bounding box center [342, 340] width 57 height 8
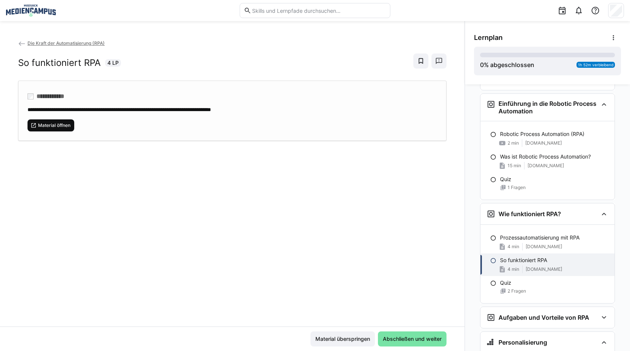
click at [51, 127] on span "Material öffnen" at bounding box center [54, 126] width 34 height 6
click at [331, 335] on span "Material überspringen" at bounding box center [343, 339] width 64 height 15
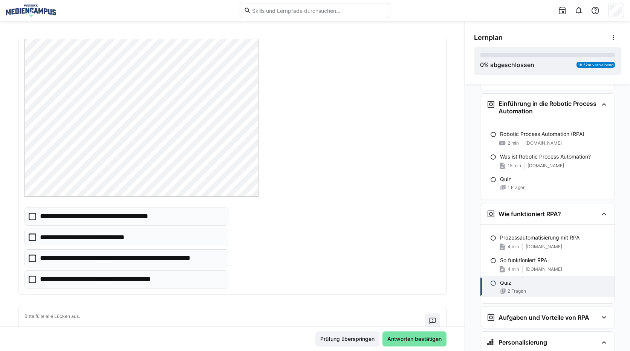
scroll to position [75, 0]
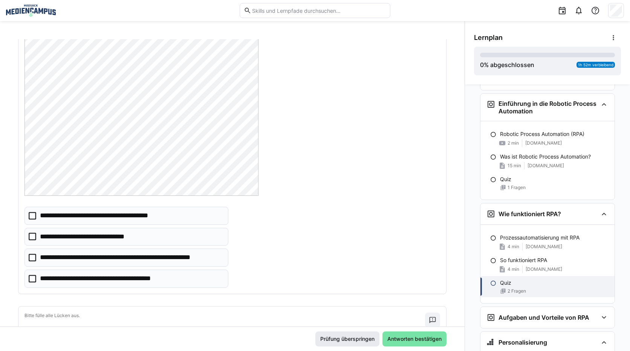
click at [333, 339] on span "Prüfung überspringen" at bounding box center [347, 340] width 57 height 8
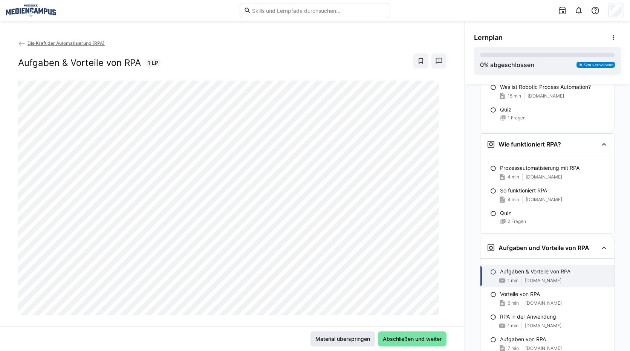
scroll to position [174, 0]
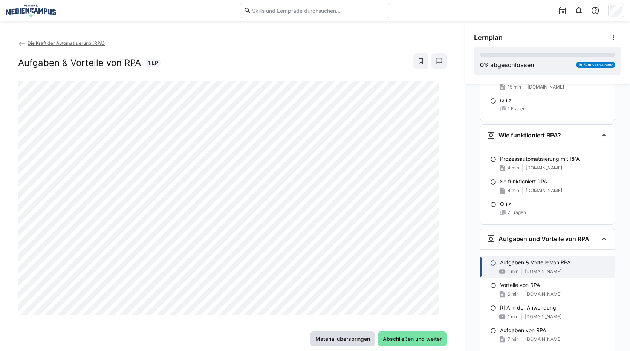
click at [322, 336] on span "Material überspringen" at bounding box center [342, 340] width 57 height 8
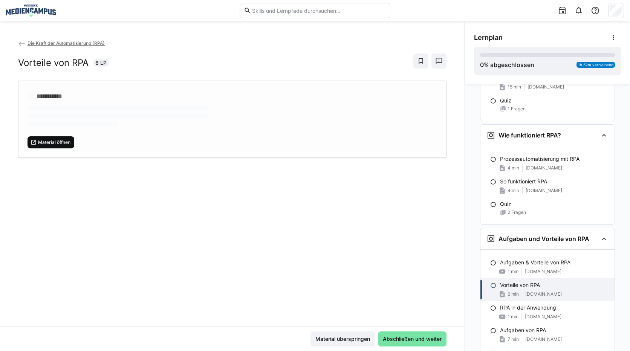
click at [56, 140] on span "Material öffnen" at bounding box center [54, 143] width 34 height 6
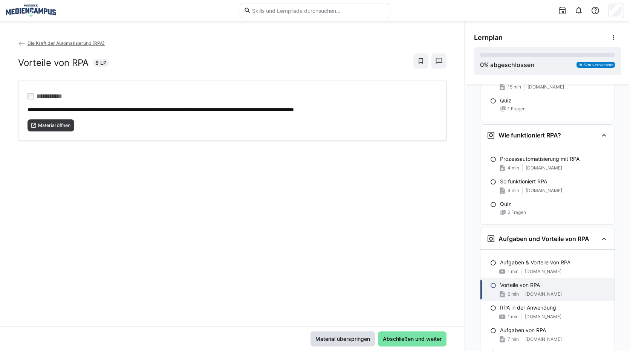
click at [343, 338] on span "Material überspringen" at bounding box center [342, 340] width 57 height 8
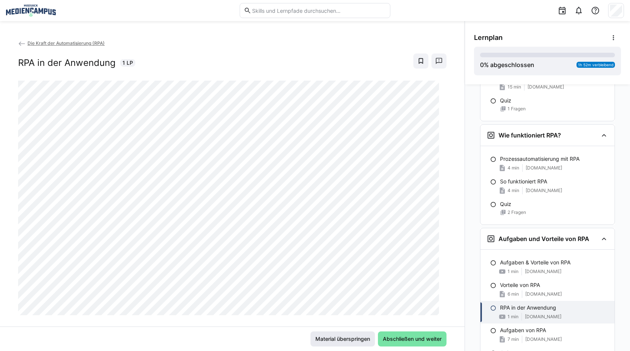
click at [344, 336] on span "Material überspringen" at bounding box center [342, 340] width 57 height 8
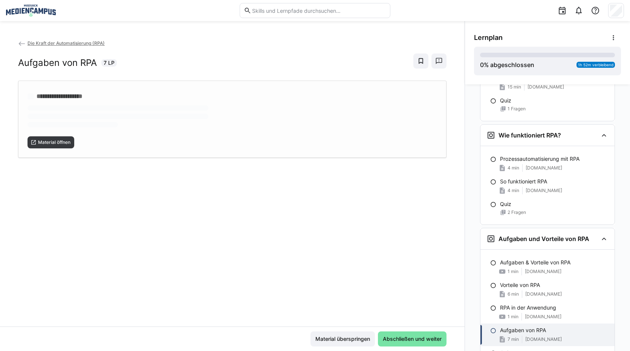
click at [33, 149] on div "**********" at bounding box center [232, 119] width 429 height 77
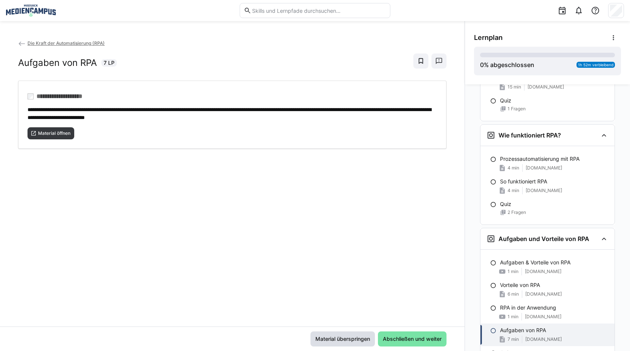
click at [337, 337] on span "Material überspringen" at bounding box center [342, 340] width 57 height 8
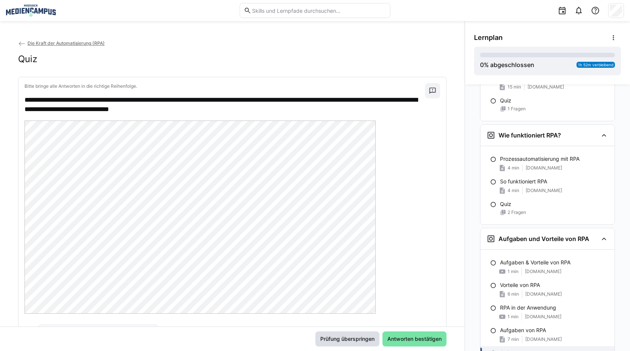
click at [349, 333] on span "Prüfung überspringen" at bounding box center [348, 339] width 64 height 15
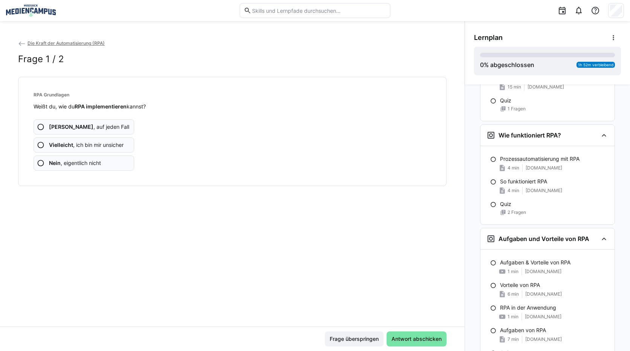
scroll to position [298, 0]
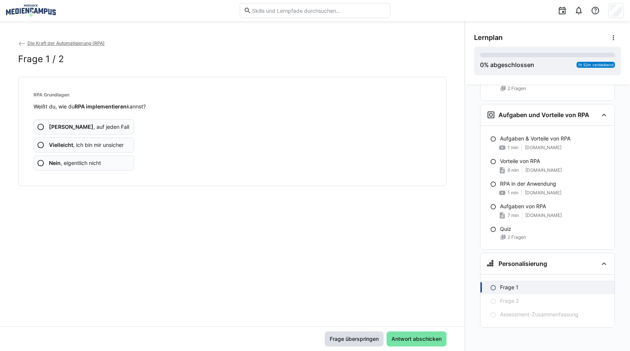
click at [349, 333] on span "Frage überspringen" at bounding box center [354, 339] width 59 height 15
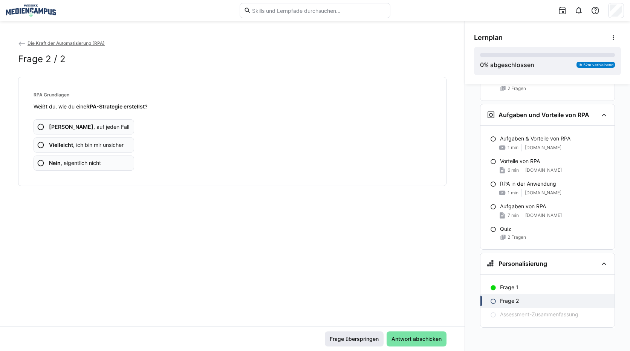
click at [343, 345] on span "Frage überspringen" at bounding box center [354, 339] width 59 height 15
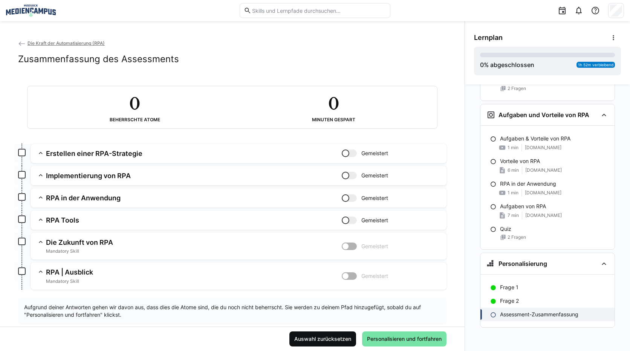
click at [333, 337] on span "Auswahl zurücksetzen" at bounding box center [322, 340] width 59 height 8
click at [366, 341] on span "Personalisieren und fortfahren" at bounding box center [404, 340] width 77 height 8
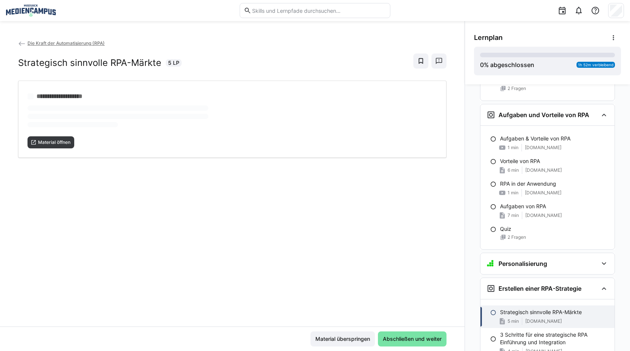
scroll to position [395, 0]
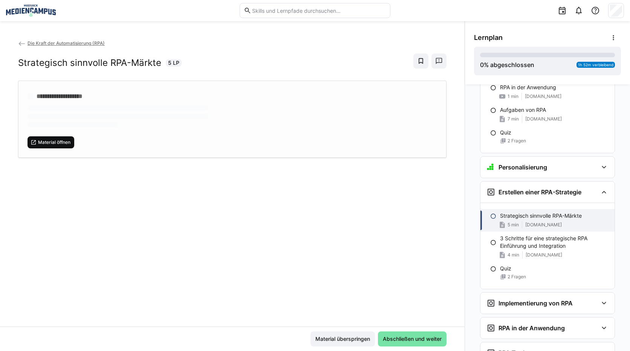
click at [56, 146] on div "**********" at bounding box center [232, 119] width 429 height 77
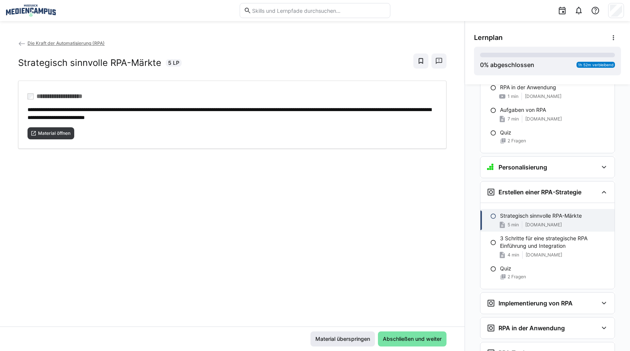
click at [335, 333] on span "Material überspringen" at bounding box center [343, 339] width 64 height 15
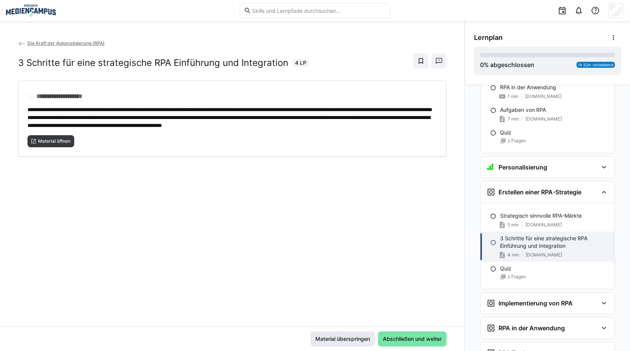
click at [335, 338] on span "Material überspringen" at bounding box center [342, 340] width 57 height 8
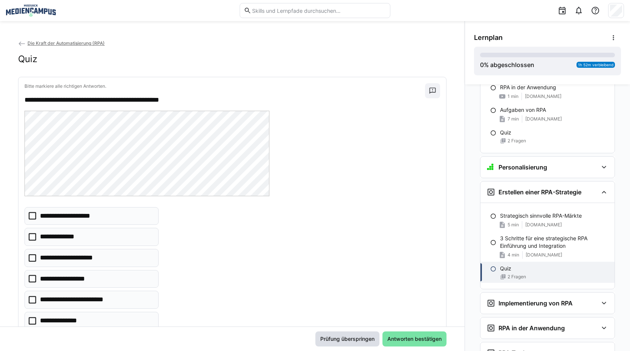
click at [332, 339] on span "Prüfung überspringen" at bounding box center [347, 340] width 57 height 8
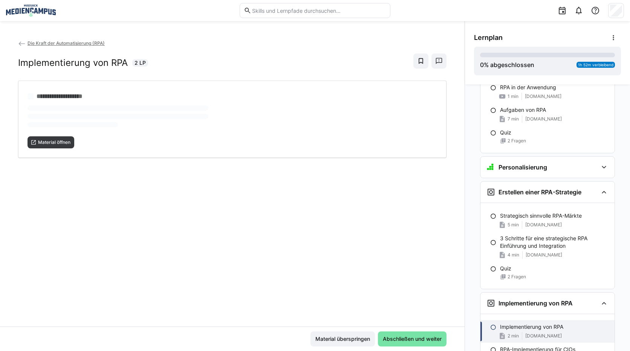
scroll to position [481, 0]
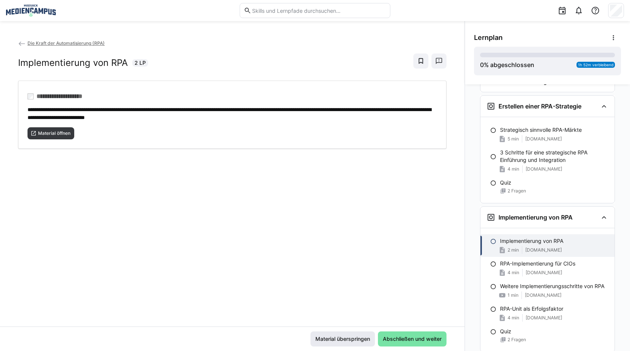
click at [320, 338] on span "Material überspringen" at bounding box center [342, 340] width 57 height 8
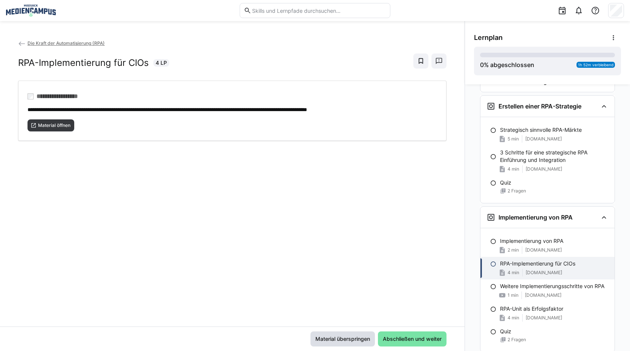
click at [343, 336] on span "Material überspringen" at bounding box center [342, 340] width 57 height 8
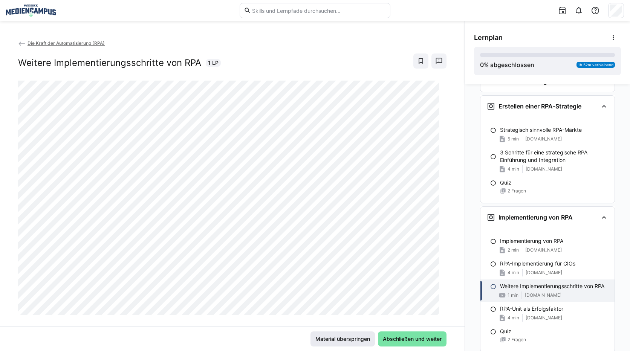
click at [333, 337] on span "Material überspringen" at bounding box center [342, 340] width 57 height 8
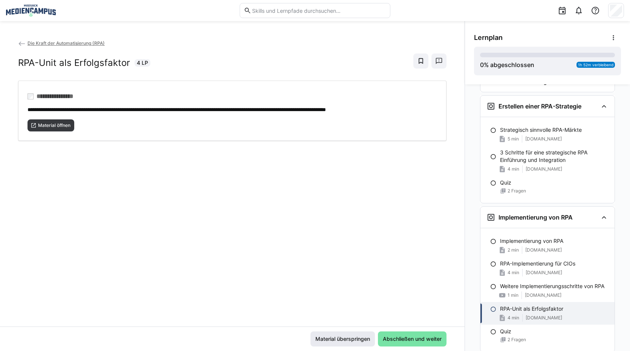
click at [322, 337] on span "Material überspringen" at bounding box center [342, 340] width 57 height 8
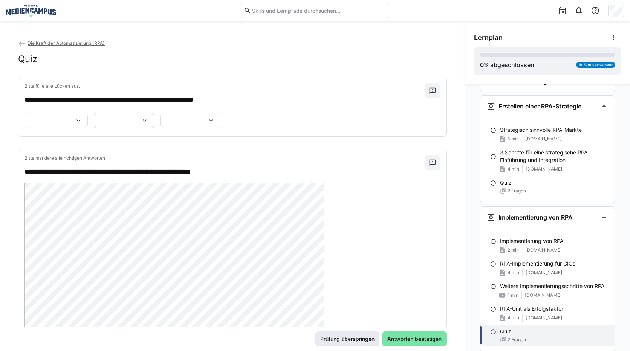
click at [323, 339] on span "Prüfung überspringen" at bounding box center [347, 340] width 57 height 8
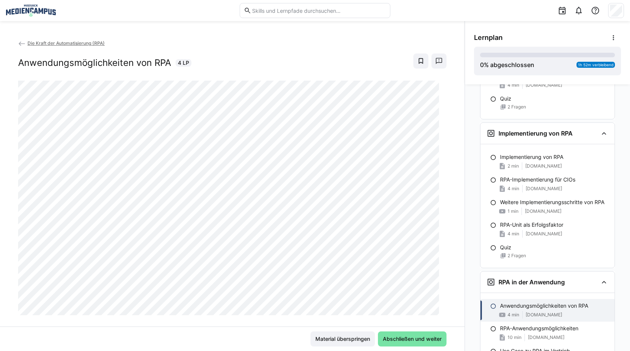
scroll to position [605, 0]
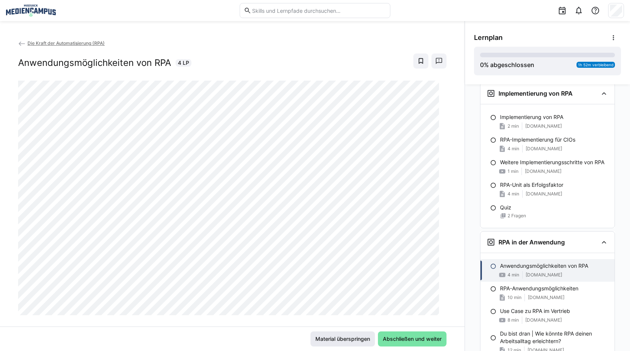
click at [317, 335] on span "Material überspringen" at bounding box center [343, 339] width 64 height 15
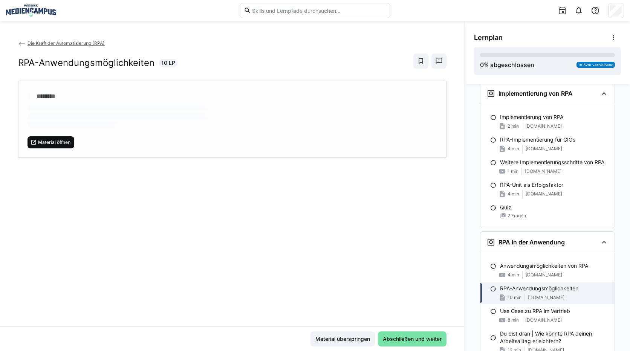
click at [45, 137] on span "Material öffnen" at bounding box center [51, 142] width 47 height 12
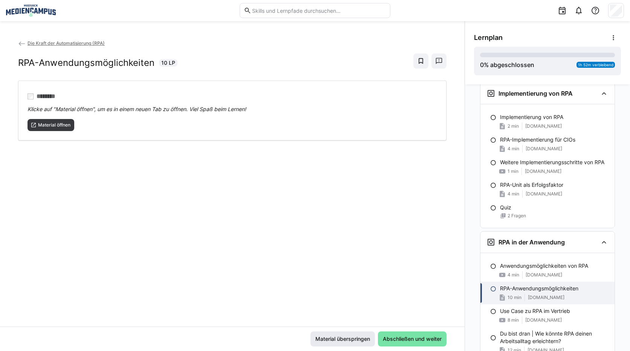
drag, startPoint x: 329, startPoint y: 327, endPoint x: 328, endPoint y: 334, distance: 7.6
click at [329, 327] on div "Material überspringen Abschließen und weiter" at bounding box center [232, 339] width 465 height 25
click at [328, 337] on span "Material überspringen" at bounding box center [342, 340] width 57 height 8
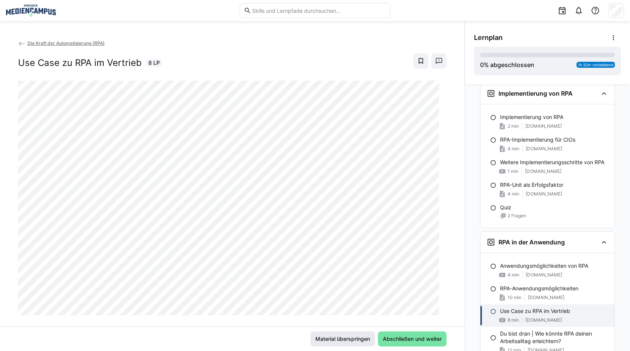
click at [330, 338] on span "Material überspringen" at bounding box center [342, 340] width 57 height 8
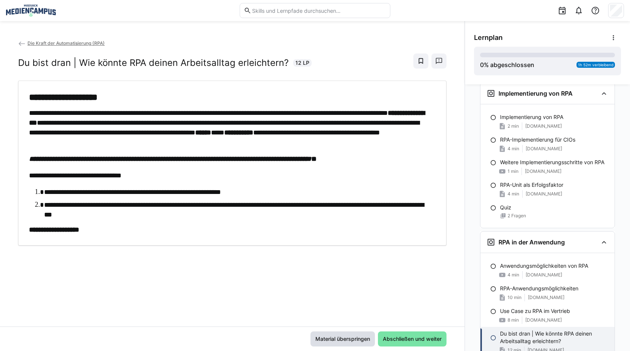
click at [331, 334] on span "Material überspringen" at bounding box center [343, 339] width 64 height 15
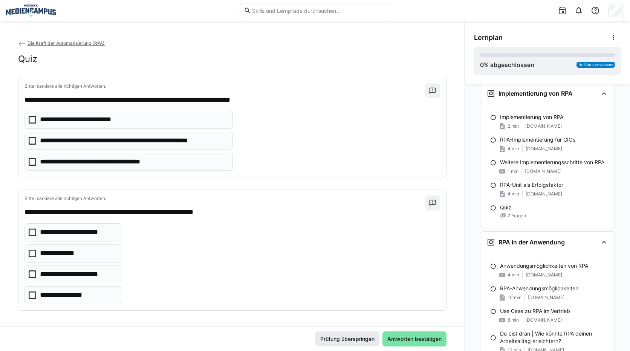
click at [344, 338] on span "Prüfung überspringen" at bounding box center [347, 340] width 57 height 8
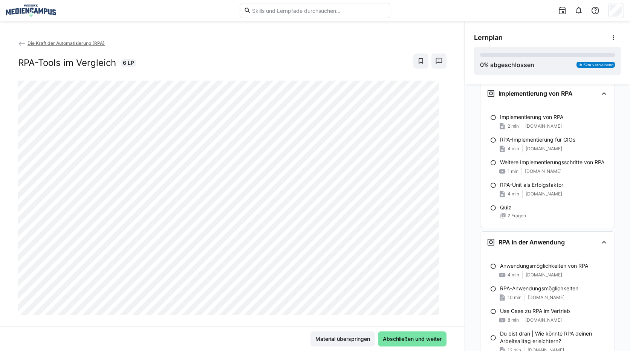
scroll to position [736, 0]
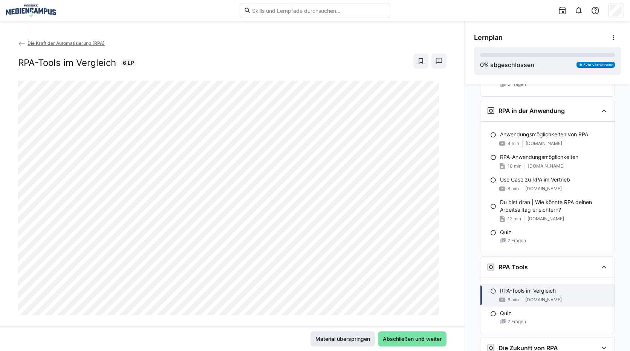
click at [344, 338] on span "Material überspringen" at bounding box center [342, 340] width 57 height 8
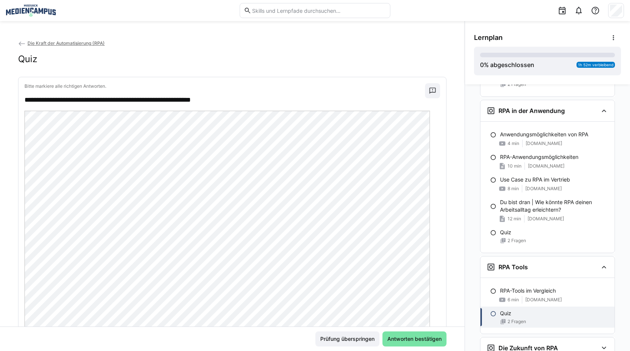
scroll to position [38, 0]
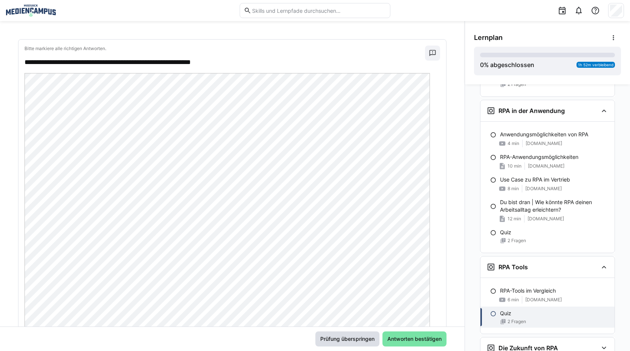
click at [340, 344] on span "Prüfung überspringen" at bounding box center [348, 339] width 64 height 15
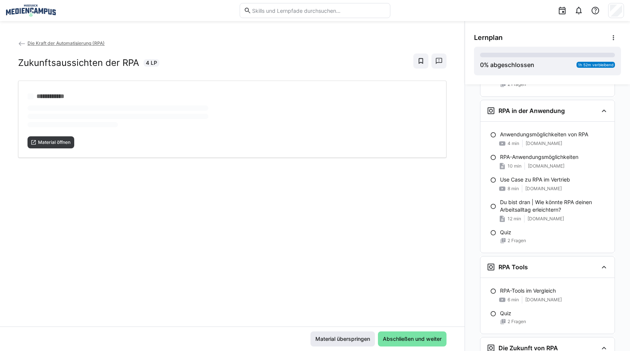
scroll to position [793, 0]
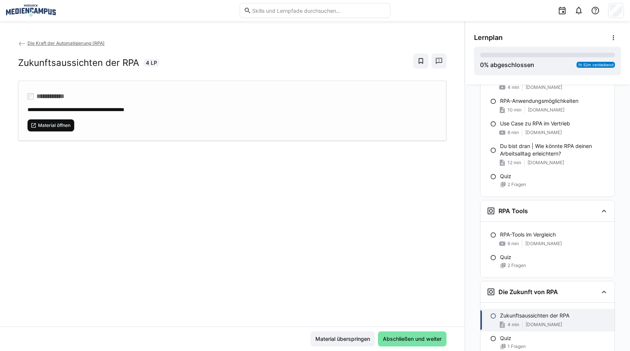
click at [64, 124] on span "Material öffnen" at bounding box center [54, 126] width 34 height 6
click at [348, 336] on span "Material überspringen" at bounding box center [342, 340] width 57 height 8
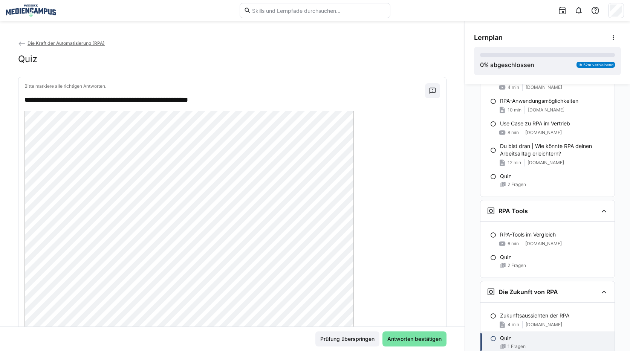
scroll to position [149, 0]
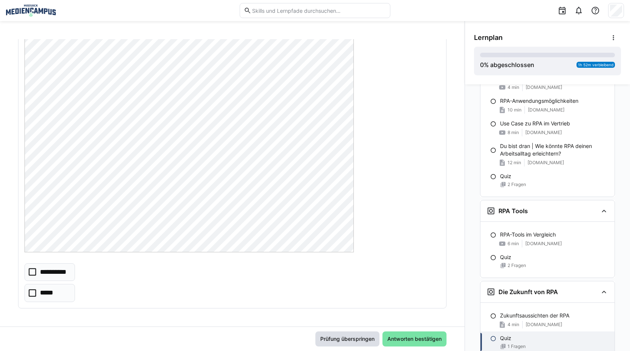
click at [316, 333] on span "Prüfung überspringen" at bounding box center [348, 339] width 64 height 15
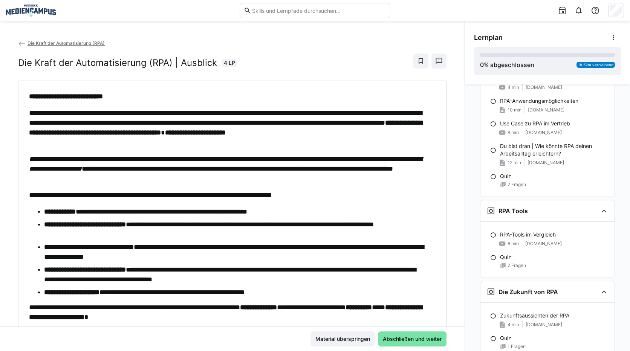
scroll to position [849, 0]
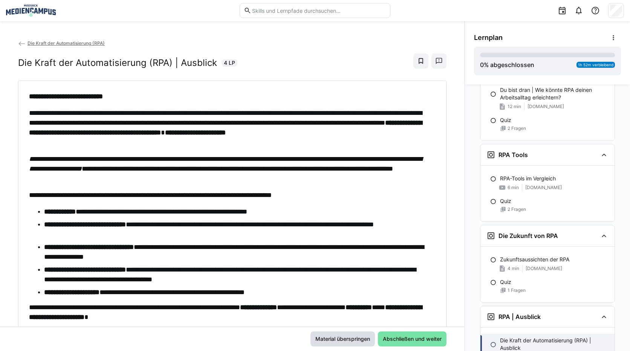
click at [328, 334] on span "Material überspringen" at bounding box center [343, 339] width 64 height 15
click at [337, 337] on span "Material überspringen" at bounding box center [342, 340] width 57 height 8
click at [337, 339] on span "Material überspringen" at bounding box center [342, 340] width 57 height 8
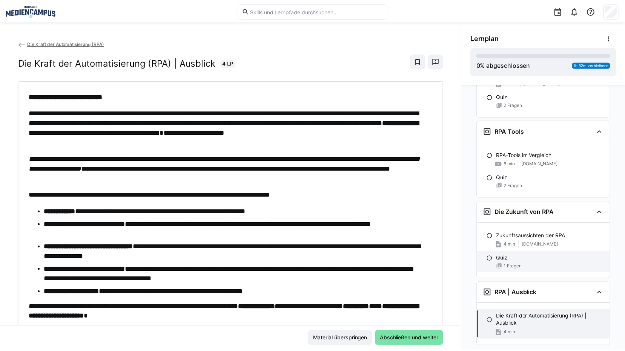
scroll to position [891, 0]
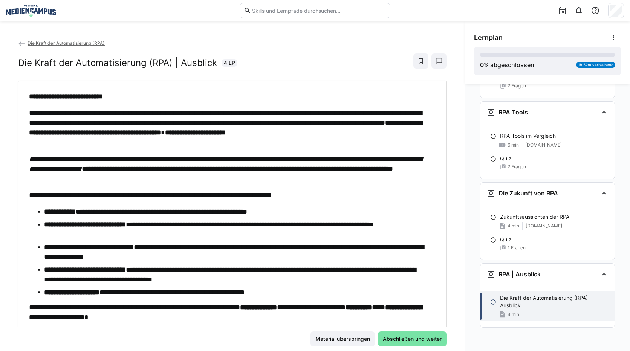
click at [65, 43] on span "Die Kraft der Automatisierung (RPA)" at bounding box center [66, 43] width 77 height 6
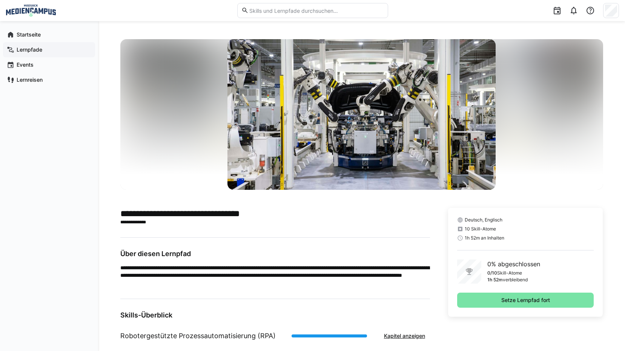
click at [0, 0] on app-navigation-label "Lernpfade" at bounding box center [0, 0] width 0 height 0
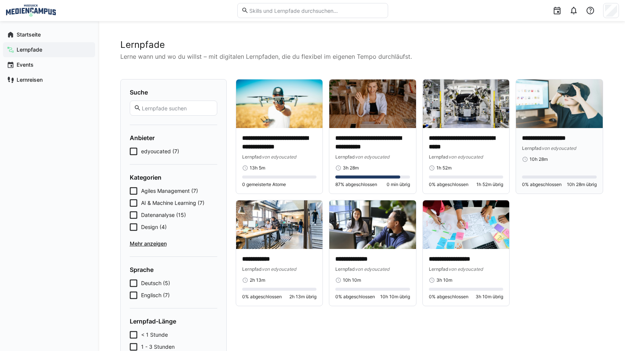
click at [568, 158] on div "10h 28m" at bounding box center [559, 159] width 75 height 6
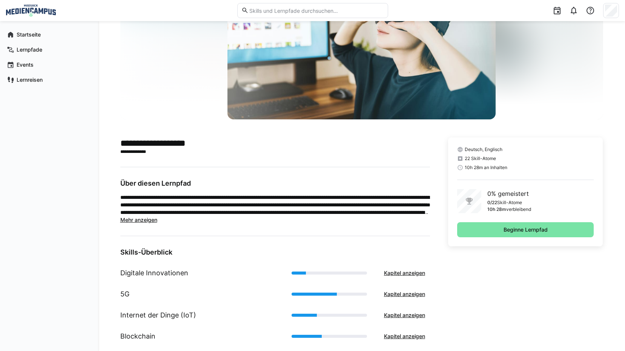
scroll to position [38, 0]
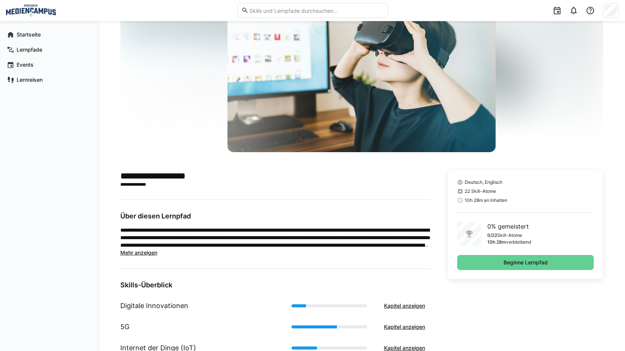
click at [544, 261] on span "Beginne Lernpfad" at bounding box center [525, 263] width 46 height 8
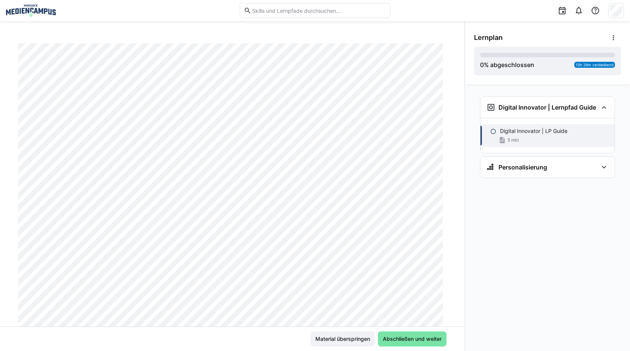
scroll to position [38, 0]
click at [355, 342] on span "Material überspringen" at bounding box center [342, 340] width 57 height 8
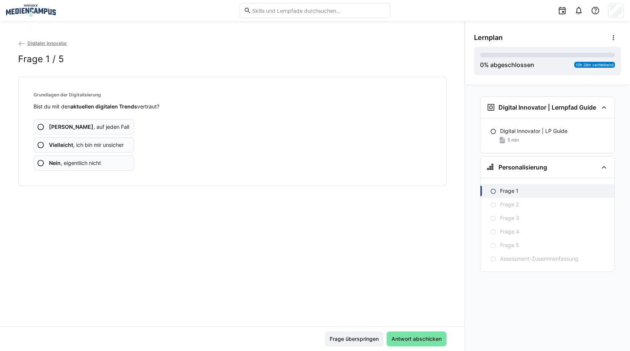
click at [87, 143] on span "Vielleicht , ich bin mir unsicher" at bounding box center [86, 145] width 75 height 8
click at [108, 144] on span "Vielleicht , ich bin mir unsicher" at bounding box center [86, 145] width 75 height 8
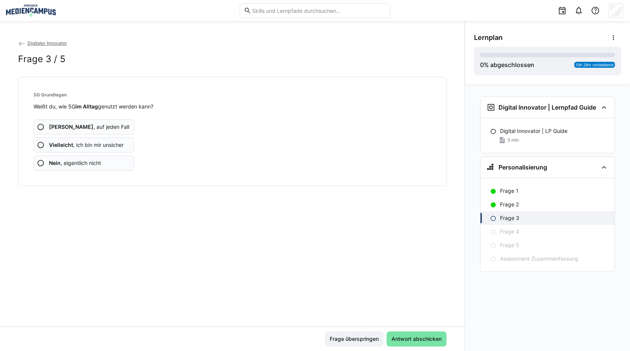
click at [75, 144] on span "Vielleicht , ich bin mir unsicher" at bounding box center [86, 145] width 75 height 8
click at [104, 154] on div "Ja , auf jeden Fall Vielleicht , ich bin mir unsicher Nein , eigentlich nicht" at bounding box center [233, 140] width 398 height 60
click at [102, 146] on span "Vielleicht , ich bin mir unsicher" at bounding box center [86, 145] width 75 height 8
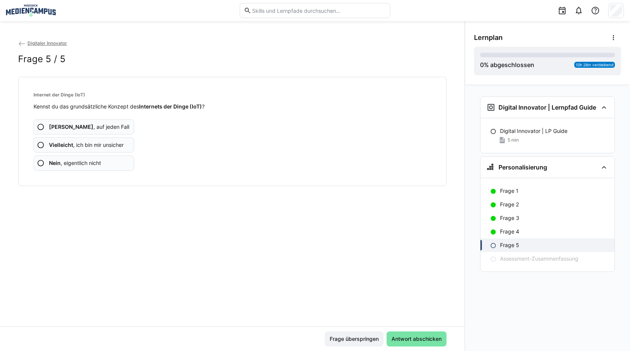
click at [105, 146] on span "Vielleicht , ich bin mir unsicher" at bounding box center [86, 145] width 75 height 8
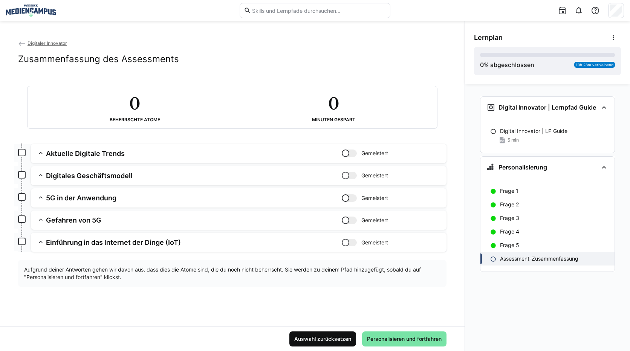
click at [340, 337] on span "Auswahl zurücksetzen" at bounding box center [322, 340] width 59 height 8
click at [404, 337] on span "Personalisieren und fortfahren" at bounding box center [404, 340] width 77 height 8
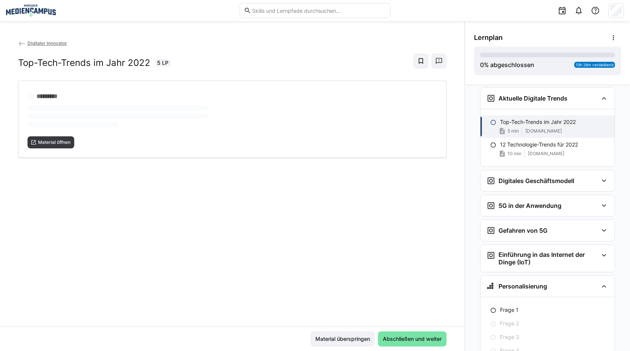
scroll to position [97, 0]
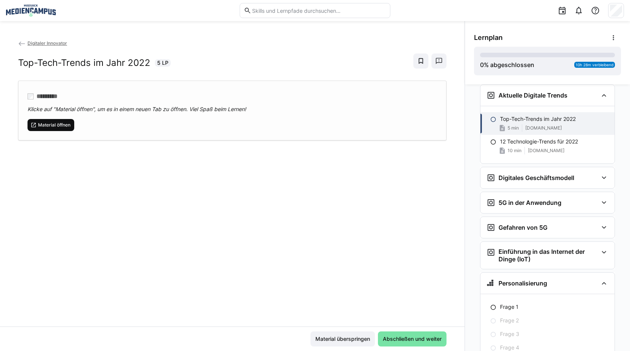
click at [61, 122] on span "Material öffnen" at bounding box center [54, 125] width 34 height 6
click at [43, 126] on span "Material öffnen" at bounding box center [54, 125] width 34 height 6
click at [333, 340] on span "Material überspringen" at bounding box center [342, 340] width 57 height 8
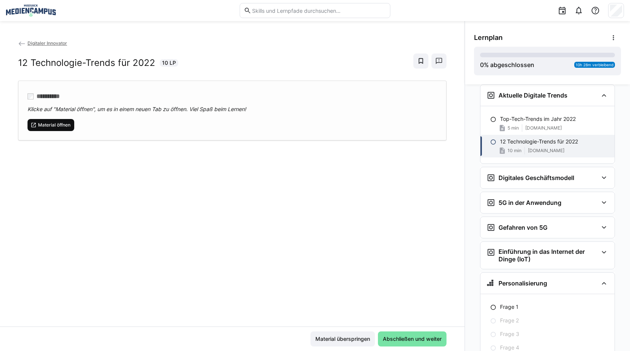
click at [62, 121] on span "Material öffnen" at bounding box center [51, 125] width 47 height 12
click at [360, 346] on span "Material überspringen" at bounding box center [343, 339] width 64 height 15
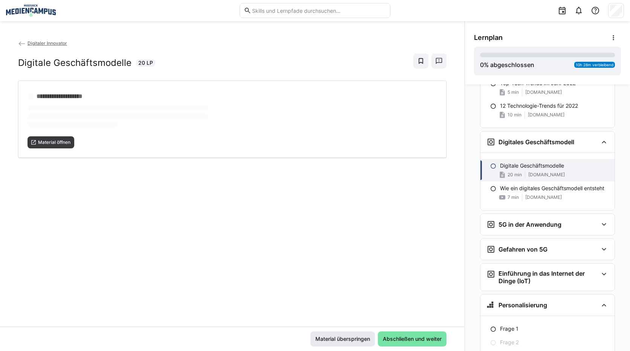
scroll to position [157, 0]
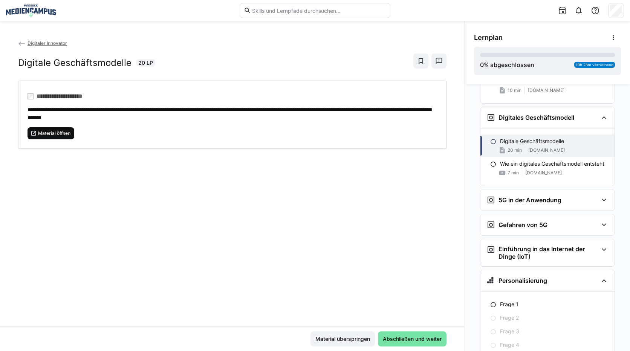
click at [51, 132] on span "Material öffnen" at bounding box center [54, 133] width 34 height 6
click at [327, 333] on span "Material überspringen" at bounding box center [343, 339] width 64 height 15
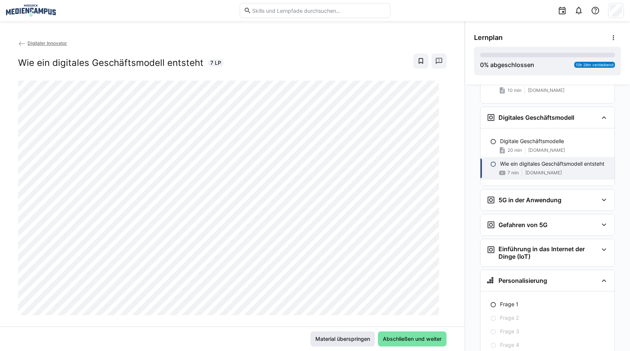
click at [331, 337] on span "Material überspringen" at bounding box center [342, 340] width 57 height 8
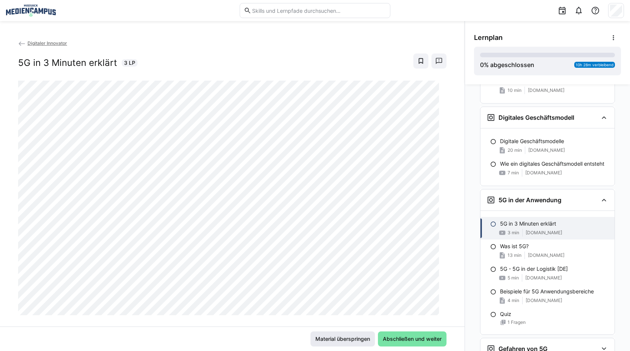
scroll to position [215, 0]
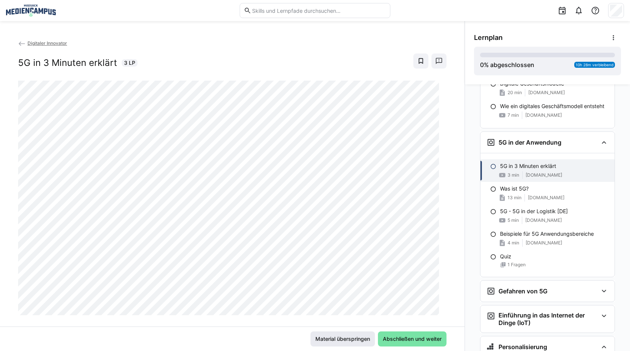
click at [319, 335] on span "Material überspringen" at bounding box center [343, 339] width 64 height 15
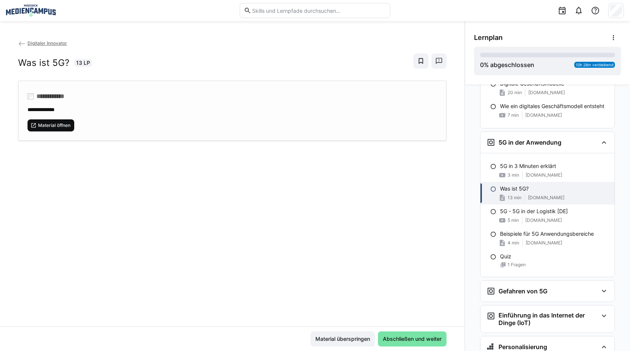
click at [55, 127] on span "Material öffnen" at bounding box center [54, 126] width 34 height 6
click at [350, 345] on span "Material überspringen" at bounding box center [343, 339] width 64 height 15
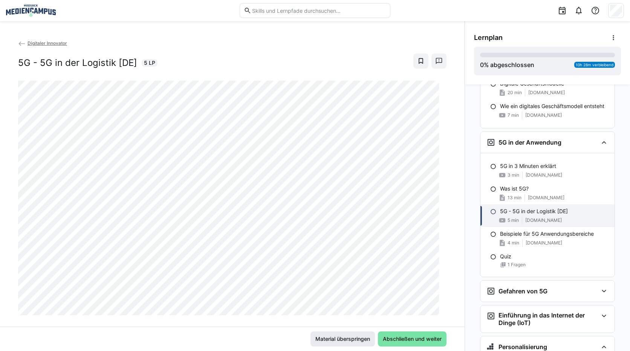
click at [353, 337] on span "Material überspringen" at bounding box center [342, 340] width 57 height 8
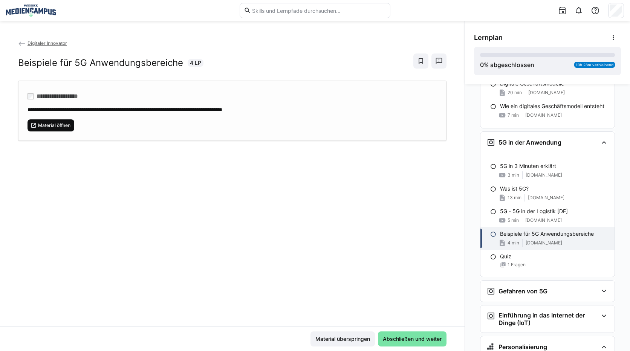
click at [60, 121] on span "Material öffnen" at bounding box center [51, 126] width 47 height 12
click at [336, 346] on span "Material überspringen" at bounding box center [343, 339] width 64 height 15
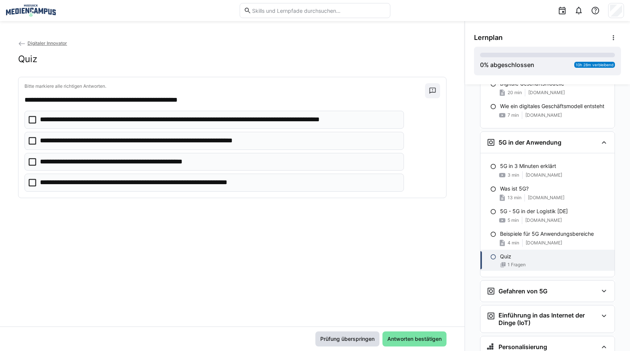
click at [333, 338] on span "Prüfung überspringen" at bounding box center [347, 340] width 57 height 8
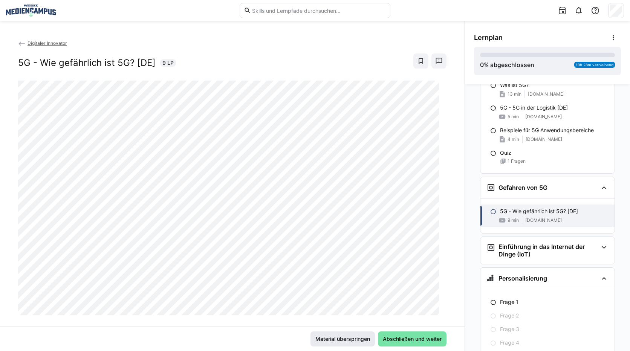
scroll to position [339, 0]
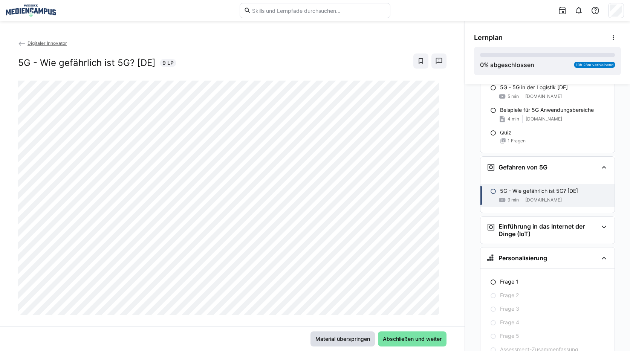
click at [338, 339] on span "Material überspringen" at bounding box center [342, 340] width 57 height 8
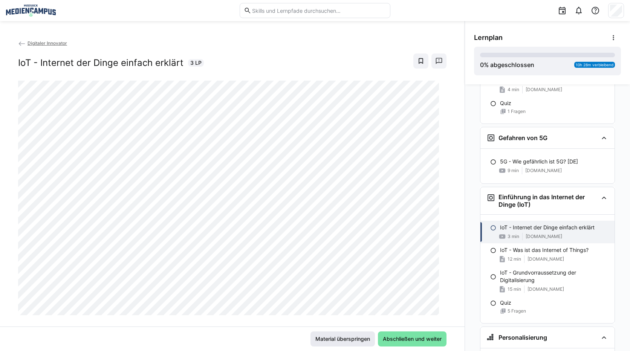
scroll to position [374, 0]
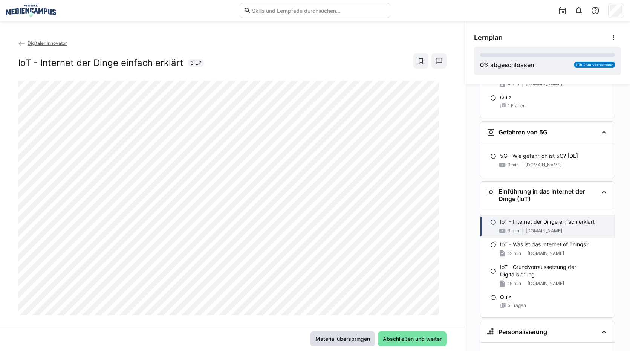
click at [336, 335] on span "Material überspringen" at bounding box center [343, 339] width 64 height 15
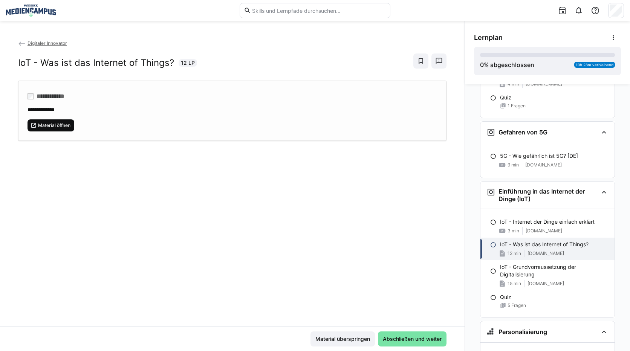
click at [48, 125] on span "Material öffnen" at bounding box center [54, 126] width 34 height 6
click at [347, 343] on span "Material überspringen" at bounding box center [342, 340] width 57 height 8
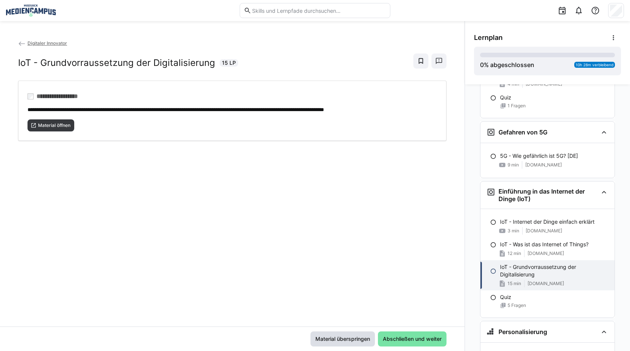
click at [328, 337] on span "Material überspringen" at bounding box center [342, 340] width 57 height 8
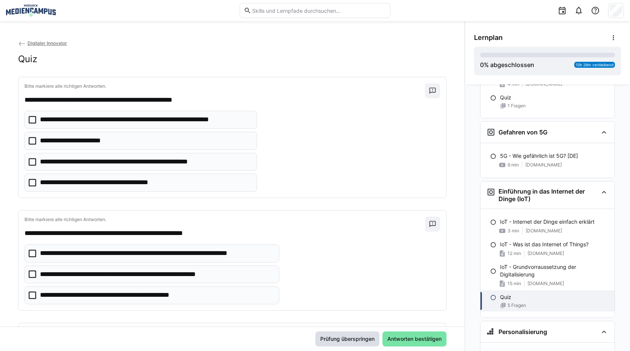
click at [348, 341] on span "Prüfung überspringen" at bounding box center [347, 340] width 57 height 8
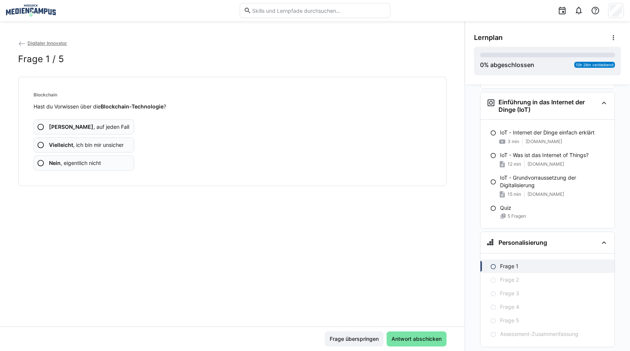
scroll to position [483, 0]
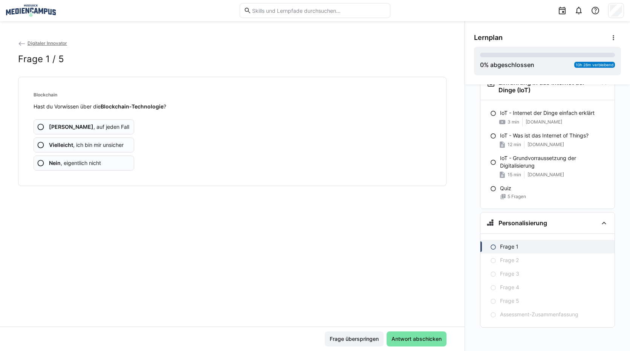
click at [101, 151] on app-assessment-question-radio "Vielleicht , ich bin mir unsicher" at bounding box center [84, 145] width 101 height 15
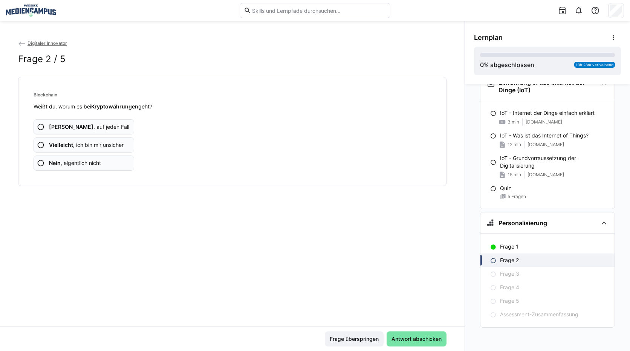
click at [112, 149] on app-assessment-question-radio "Vielleicht , ich bin mir unsicher" at bounding box center [84, 145] width 101 height 15
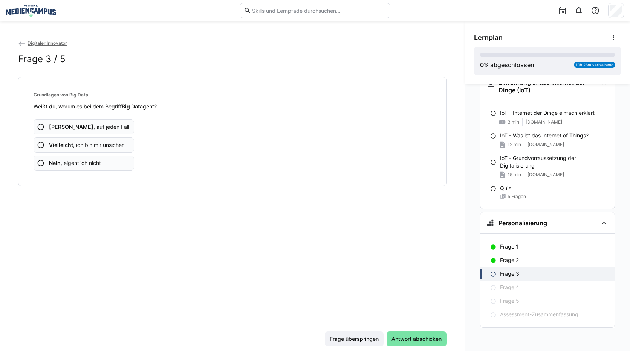
click at [95, 147] on span "Vielleicht , ich bin mir unsicher" at bounding box center [86, 145] width 75 height 8
click at [116, 141] on span "Vielleicht , ich bin mir unsicher" at bounding box center [86, 145] width 75 height 8
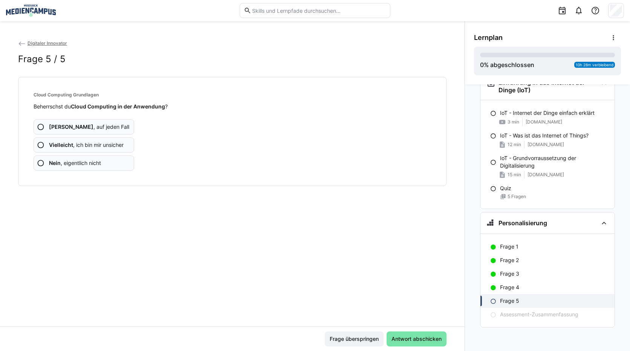
click at [124, 144] on app-assessment-question-radio "Vielleicht , ich bin mir unsicher" at bounding box center [84, 145] width 101 height 15
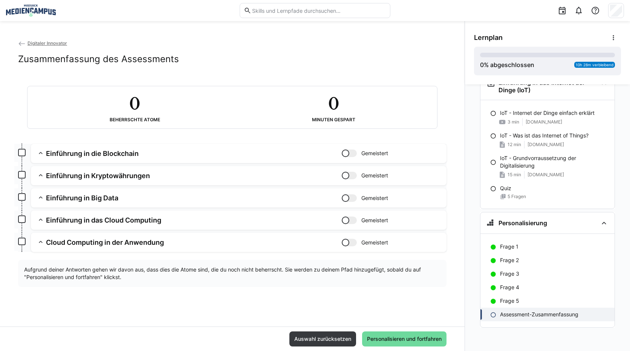
click at [372, 340] on span "Personalisieren und fortfahren" at bounding box center [404, 340] width 77 height 8
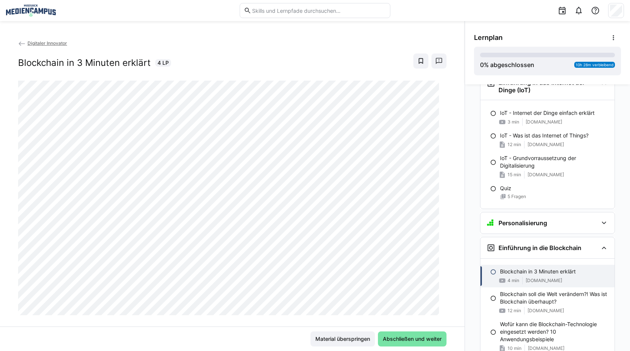
scroll to position [636, 0]
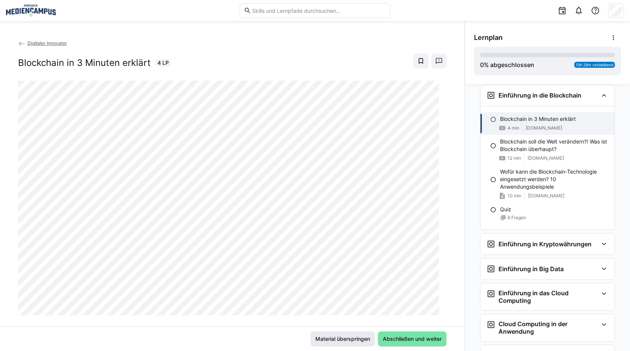
click at [357, 340] on span "Material überspringen" at bounding box center [342, 340] width 57 height 8
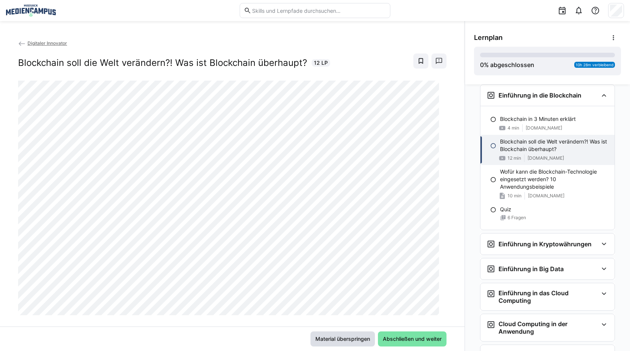
click at [332, 341] on span "Material überspringen" at bounding box center [342, 340] width 57 height 8
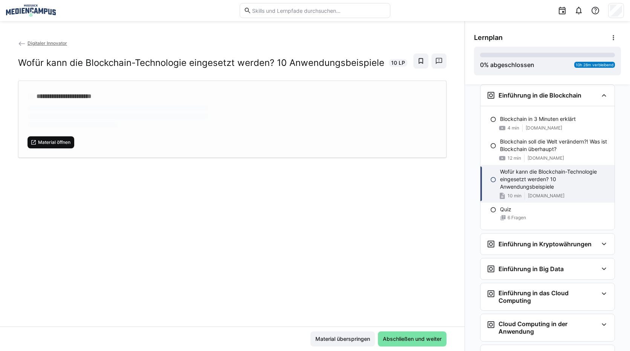
click at [55, 146] on span "Material öffnen" at bounding box center [54, 143] width 34 height 6
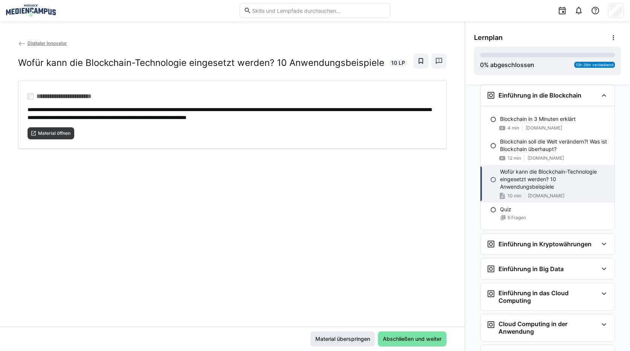
click at [359, 334] on span "Material überspringen" at bounding box center [343, 339] width 64 height 15
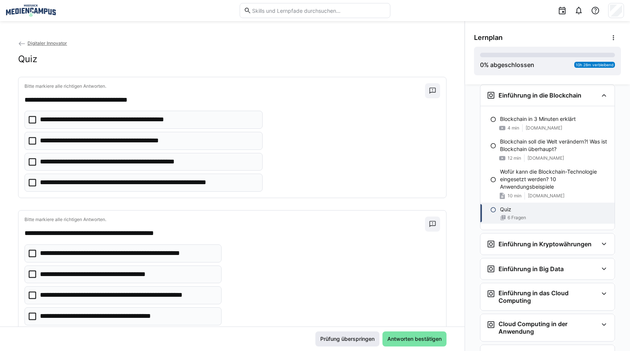
click at [347, 334] on span "Prüfung überspringen" at bounding box center [348, 339] width 64 height 15
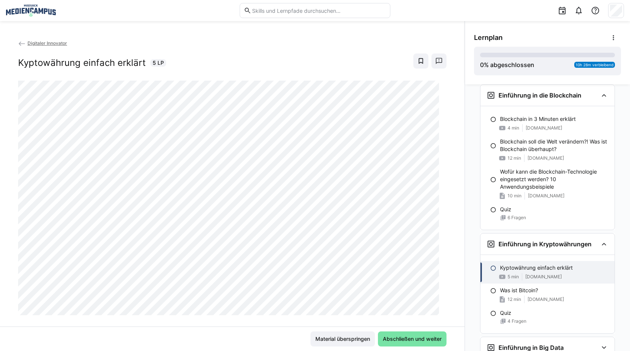
scroll to position [768, 0]
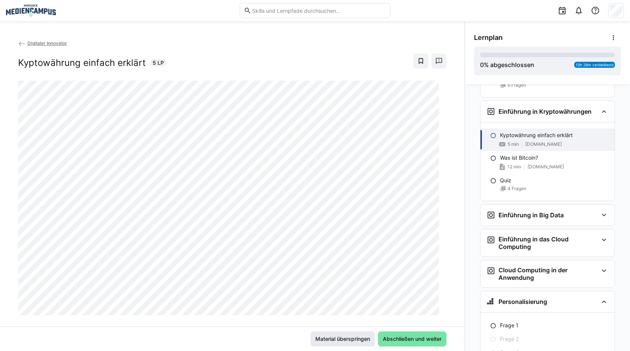
click at [337, 337] on span "Material überspringen" at bounding box center [342, 340] width 57 height 8
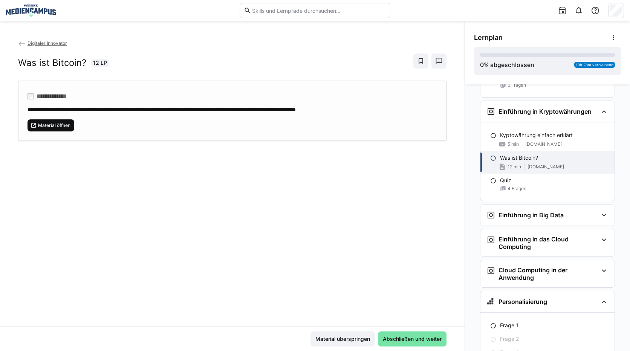
click at [41, 129] on span "Material öffnen" at bounding box center [51, 126] width 47 height 12
click at [326, 336] on span "Material überspringen" at bounding box center [342, 340] width 57 height 8
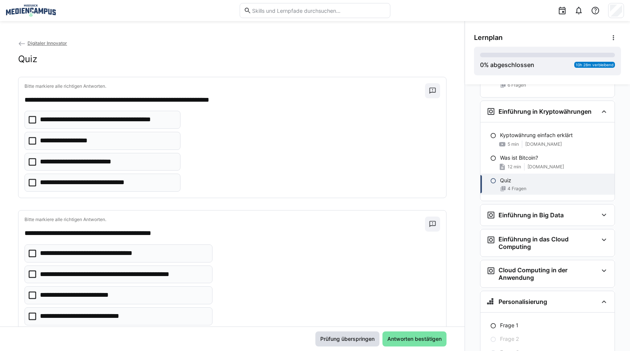
click at [326, 336] on span "Prüfung überspringen" at bounding box center [347, 340] width 57 height 8
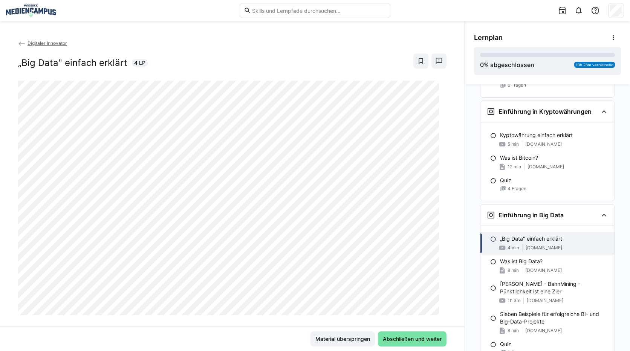
scroll to position [847, 0]
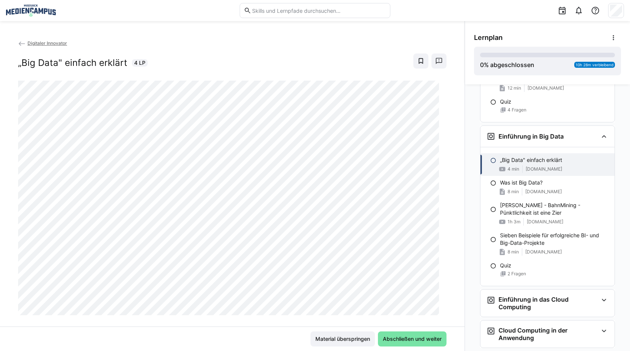
click at [334, 331] on div "Material überspringen Abschließen und weiter" at bounding box center [232, 339] width 465 height 25
click at [334, 337] on span "Material überspringen" at bounding box center [342, 340] width 57 height 8
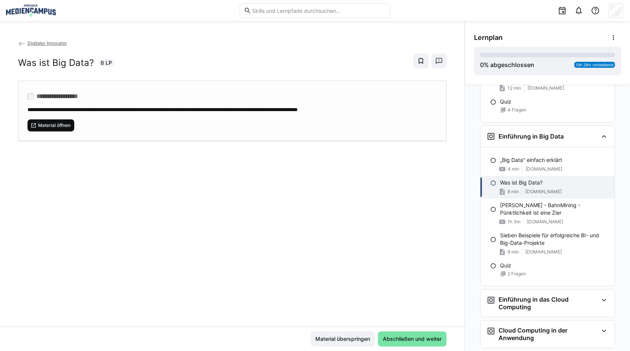
click at [45, 129] on span "Material öffnen" at bounding box center [51, 126] width 47 height 12
click at [320, 336] on span "Material überspringen" at bounding box center [342, 340] width 57 height 8
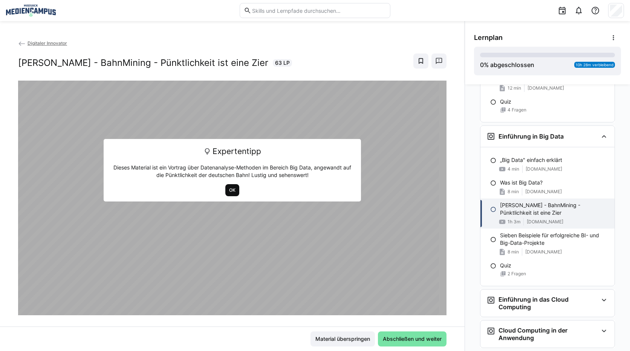
click at [228, 193] on span "OK" at bounding box center [232, 190] width 8 height 6
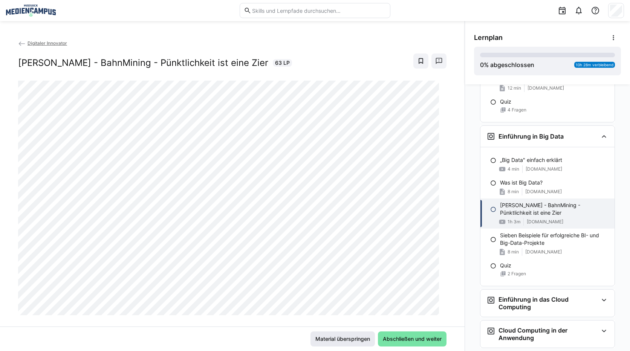
click at [330, 342] on span "Material überspringen" at bounding box center [342, 340] width 57 height 8
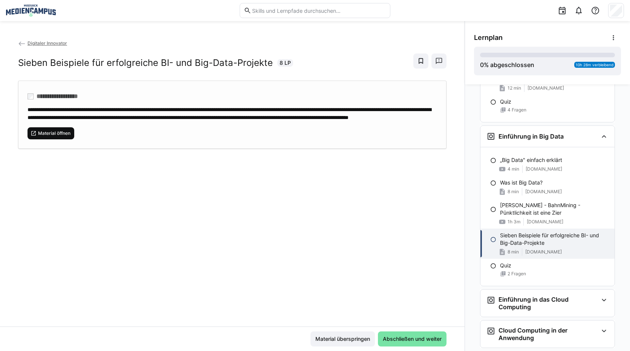
click at [35, 136] on eds-icon at bounding box center [34, 133] width 6 height 6
click at [334, 346] on span "Material überspringen" at bounding box center [343, 339] width 64 height 15
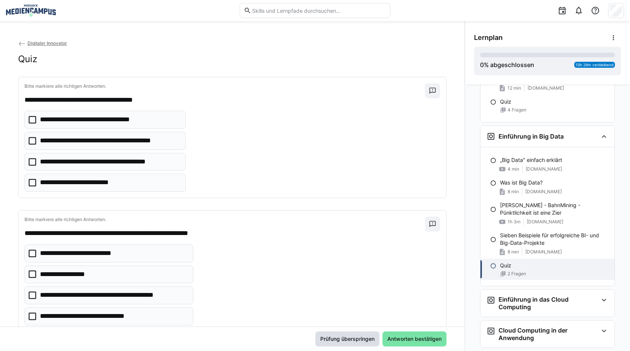
click at [331, 343] on span "Prüfung überspringen" at bounding box center [348, 339] width 64 height 15
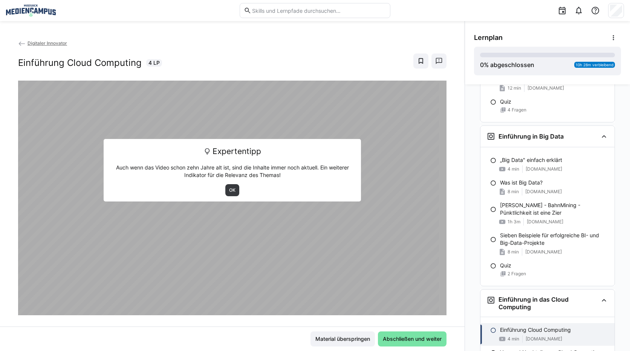
scroll to position [986, 0]
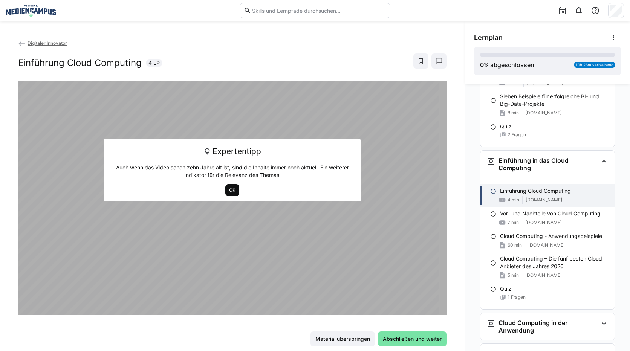
click at [229, 189] on span "OK" at bounding box center [232, 190] width 8 height 6
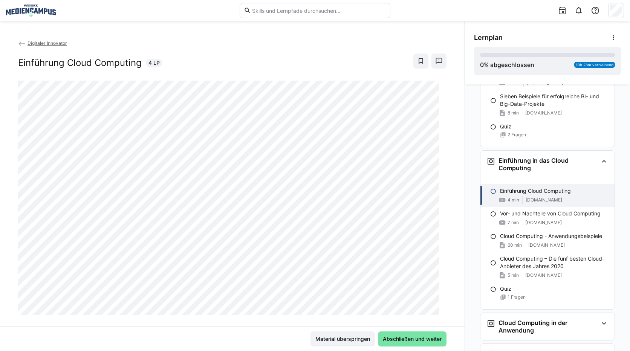
click at [354, 347] on div "Material überspringen Abschließen und weiter" at bounding box center [232, 339] width 465 height 25
drag, startPoint x: 354, startPoint y: 347, endPoint x: 347, endPoint y: 332, distance: 17.0
click at [347, 332] on span "Material überspringen" at bounding box center [343, 339] width 64 height 15
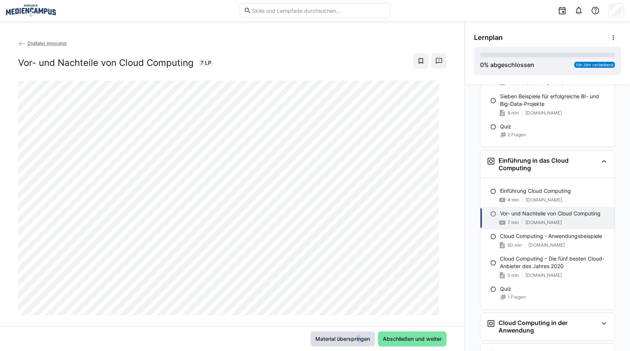
click at [341, 338] on span "Material überspringen" at bounding box center [342, 340] width 57 height 8
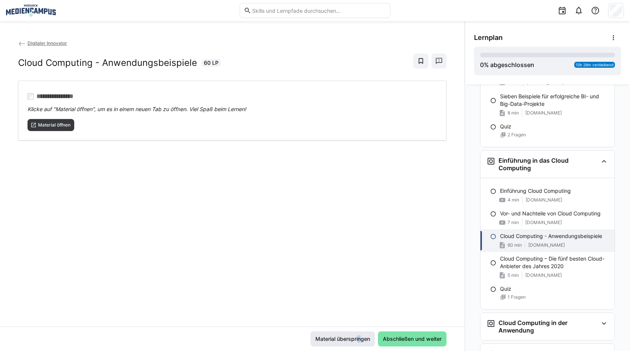
click at [341, 339] on span "Material überspringen" at bounding box center [342, 340] width 57 height 8
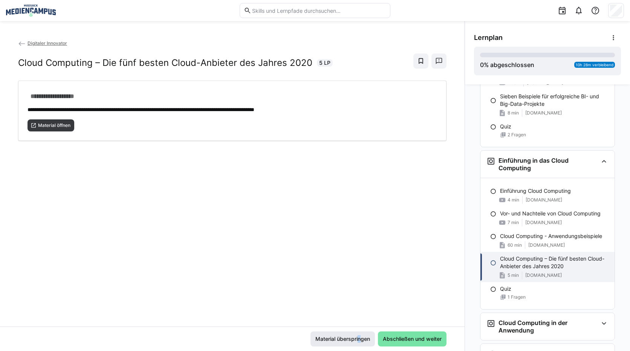
click at [341, 339] on span "Material überspringen" at bounding box center [342, 340] width 57 height 8
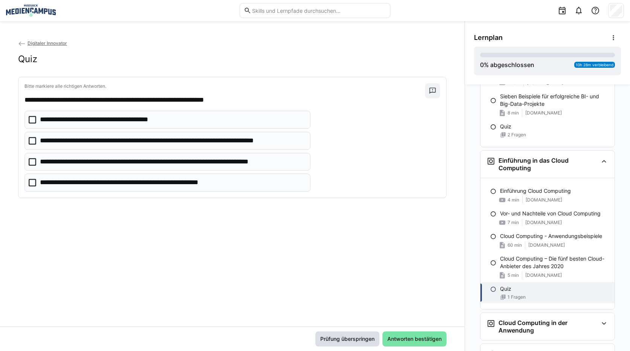
click at [340, 339] on span "Prüfung überspringen" at bounding box center [347, 340] width 57 height 8
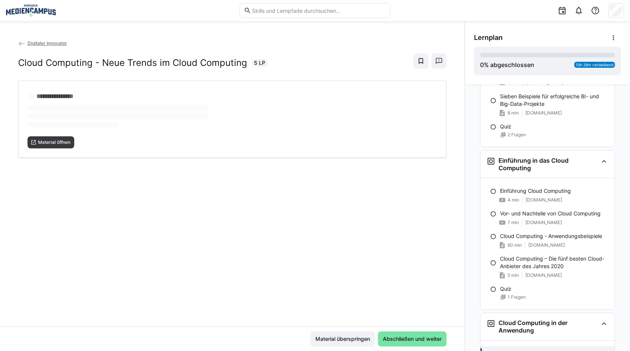
scroll to position [1118, 0]
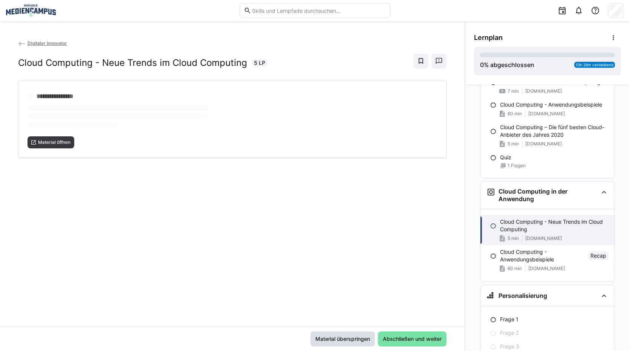
click at [340, 339] on span "Material überspringen" at bounding box center [342, 340] width 57 height 8
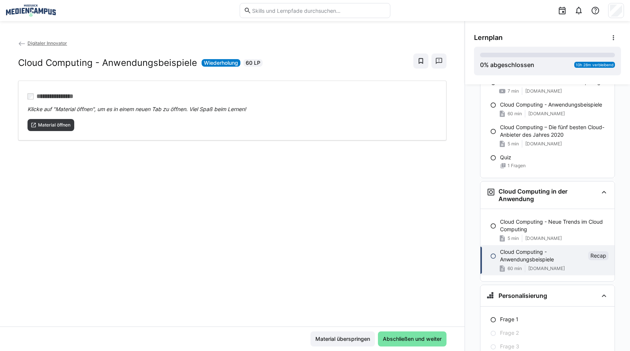
click at [340, 339] on span "Material überspringen" at bounding box center [342, 340] width 57 height 8
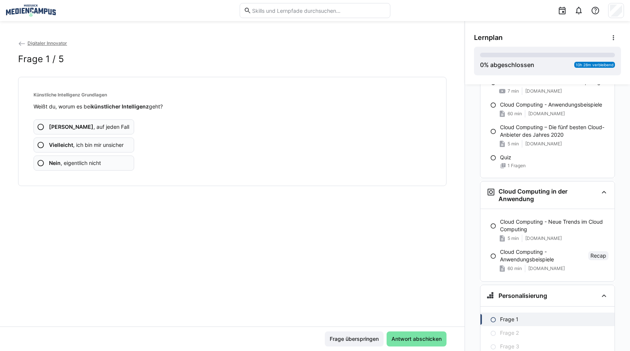
scroll to position [1191, 0]
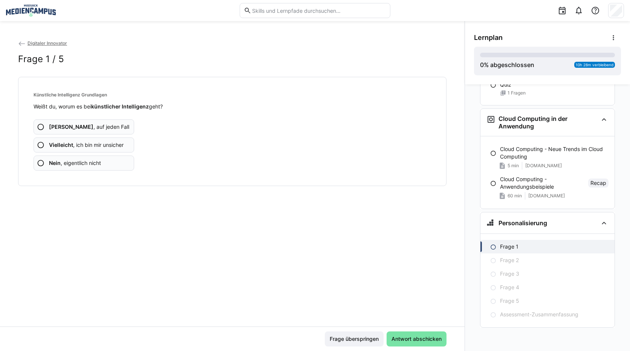
click at [340, 339] on span "Frage überspringen" at bounding box center [354, 340] width 51 height 8
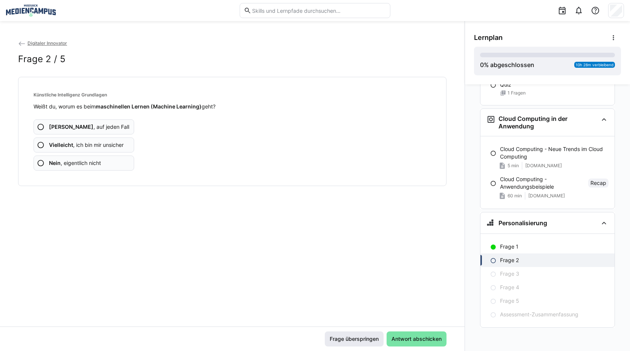
click at [362, 341] on span "Frage überspringen" at bounding box center [354, 340] width 51 height 8
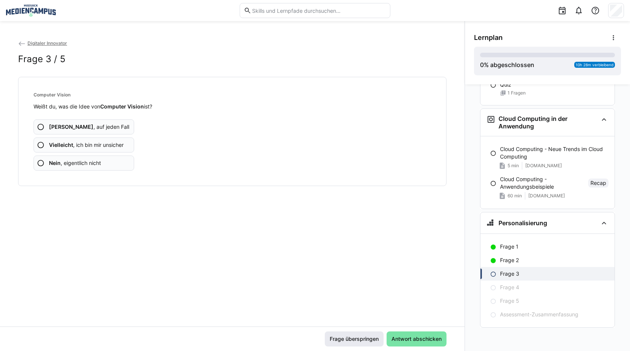
click at [348, 335] on span "Frage überspringen" at bounding box center [354, 339] width 59 height 15
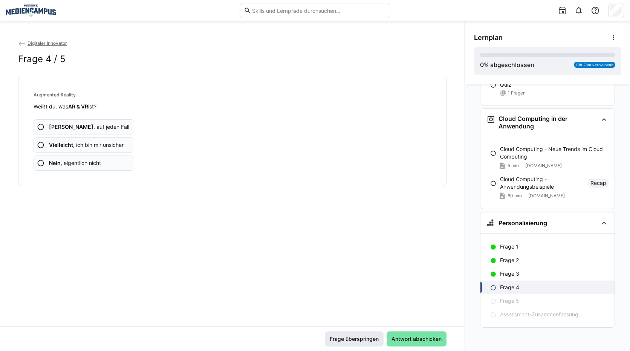
click at [353, 342] on span "Frage überspringen" at bounding box center [354, 340] width 51 height 8
click at [357, 343] on span "Frage überspringen" at bounding box center [354, 340] width 51 height 8
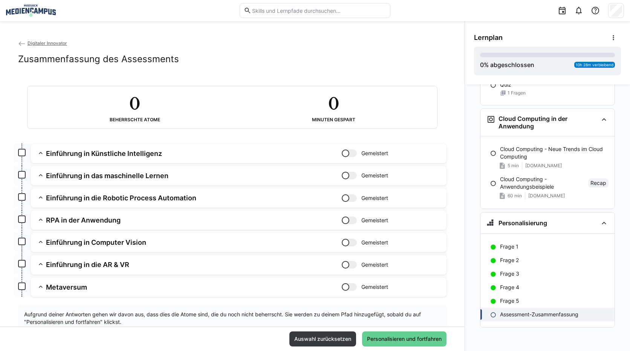
click at [386, 339] on span "Personalisieren und fortfahren" at bounding box center [404, 340] width 77 height 8
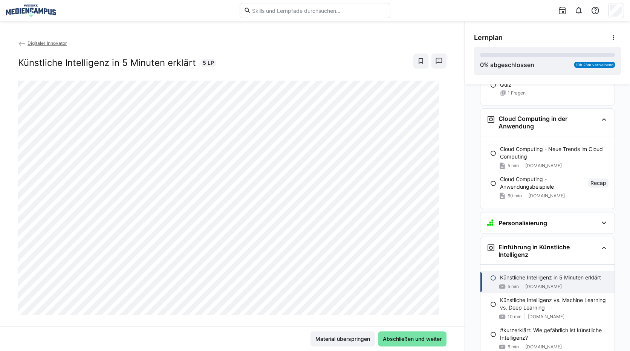
scroll to position [1343, 0]
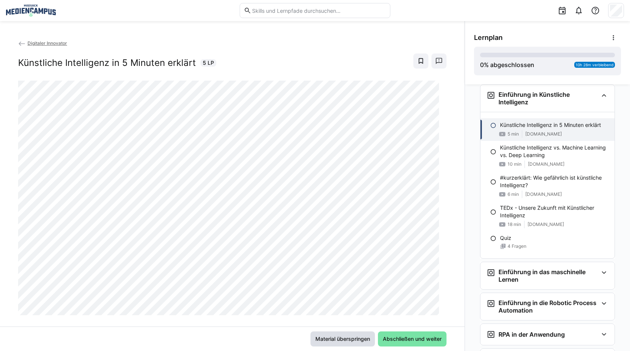
click at [331, 343] on span "Material überspringen" at bounding box center [342, 340] width 57 height 8
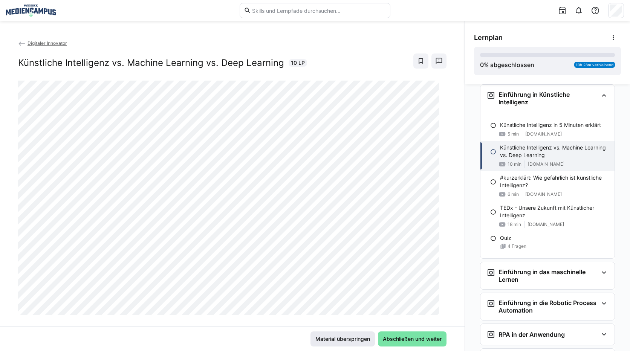
click at [331, 343] on span "Material überspringen" at bounding box center [342, 340] width 57 height 8
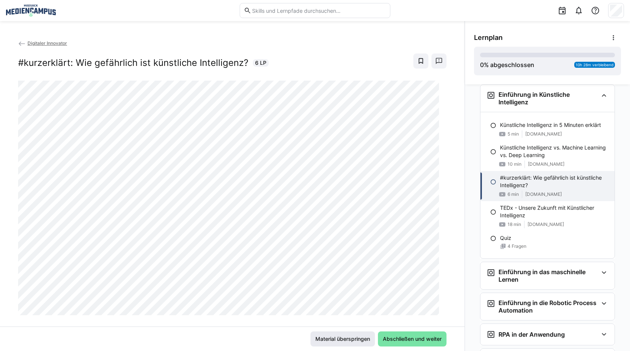
click at [328, 336] on span "Material überspringen" at bounding box center [342, 340] width 57 height 8
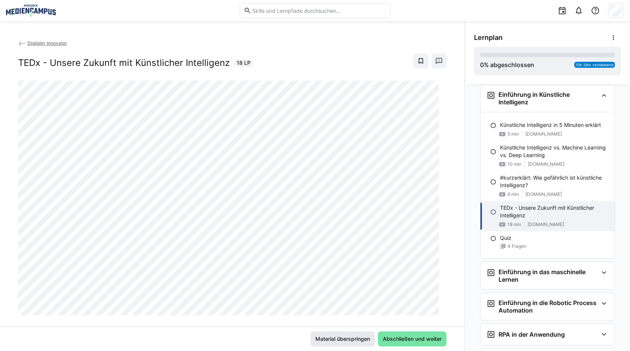
click at [336, 333] on span "Material überspringen" at bounding box center [343, 339] width 64 height 15
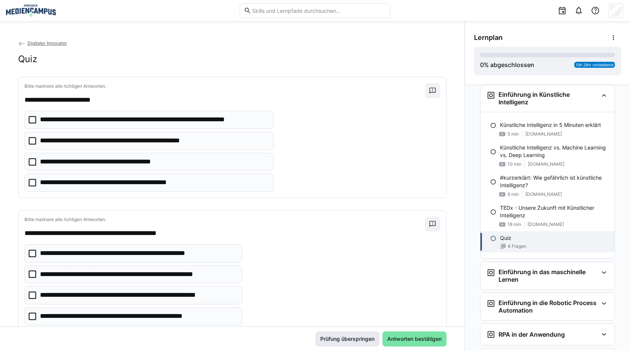
click at [336, 339] on span "Prüfung überspringen" at bounding box center [347, 340] width 57 height 8
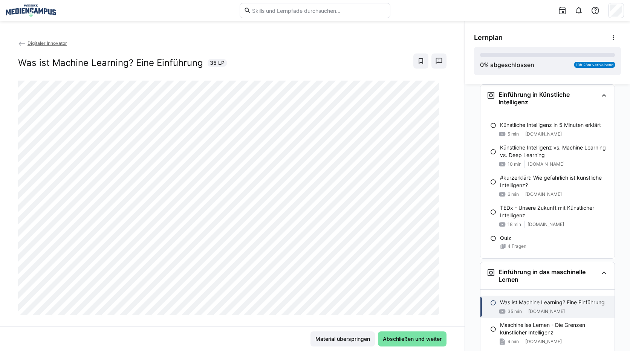
scroll to position [1514, 0]
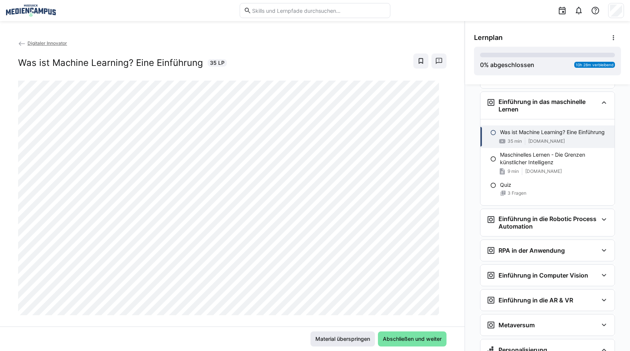
click at [358, 344] on span "Material überspringen" at bounding box center [343, 339] width 64 height 15
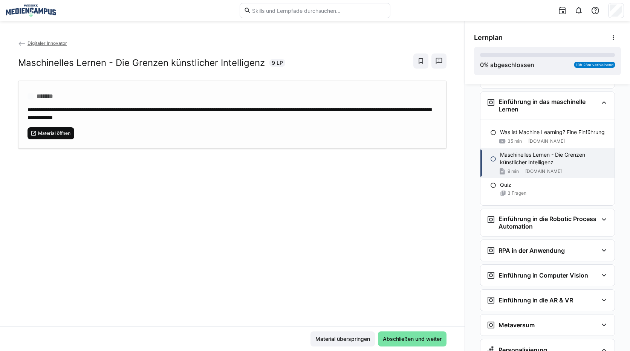
click at [44, 128] on span "Material öffnen" at bounding box center [51, 133] width 47 height 12
click at [327, 337] on span "Material überspringen" at bounding box center [342, 340] width 57 height 8
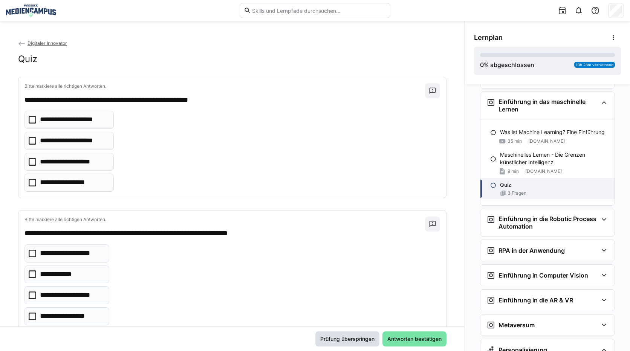
click at [334, 343] on span "Prüfung überspringen" at bounding box center [348, 339] width 64 height 15
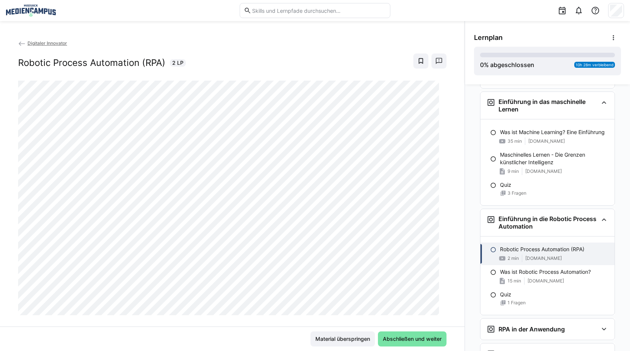
scroll to position [1600, 0]
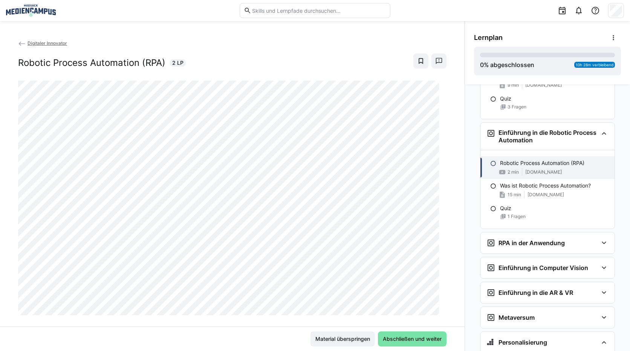
click at [339, 351] on div "Material überspringen Abschließen und weiter" at bounding box center [232, 339] width 465 height 25
click at [339, 341] on span "Material überspringen" at bounding box center [342, 340] width 57 height 8
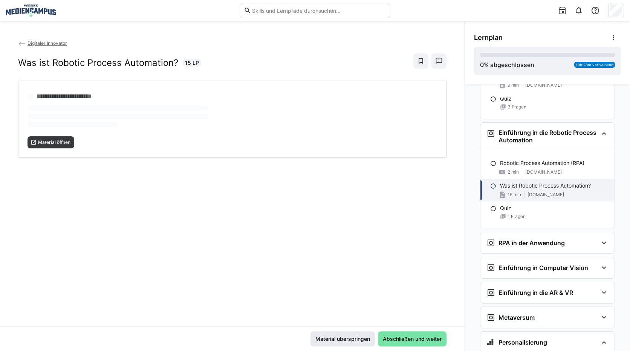
click at [342, 339] on span "Material überspringen" at bounding box center [342, 340] width 57 height 8
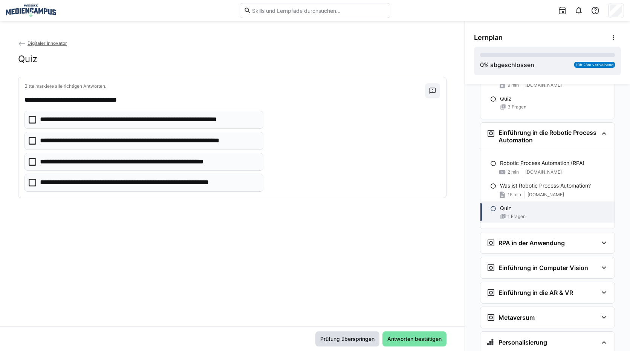
click at [340, 339] on span "Prüfung überspringen" at bounding box center [347, 340] width 57 height 8
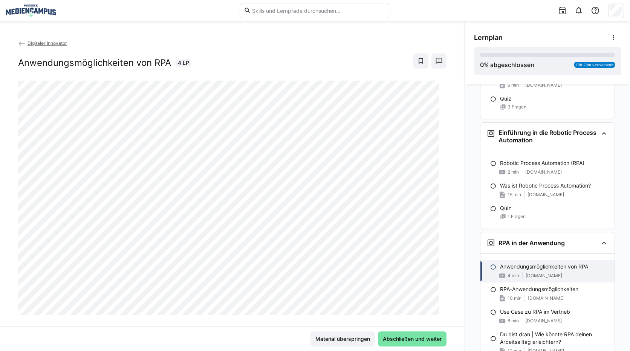
scroll to position [1679, 0]
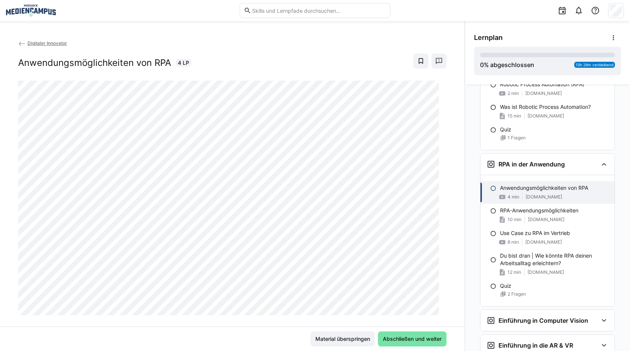
click at [338, 338] on span "Material überspringen" at bounding box center [342, 340] width 57 height 8
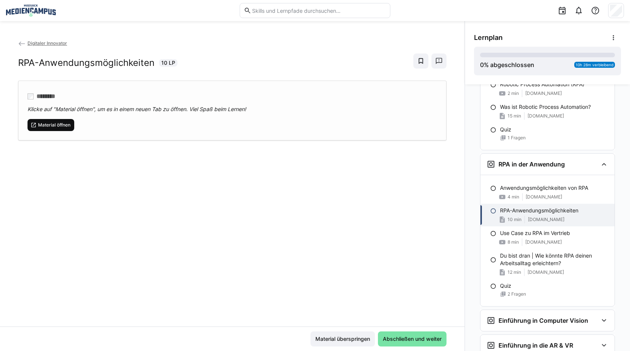
click at [41, 123] on span "Material öffnen" at bounding box center [54, 125] width 34 height 6
click at [339, 340] on span "Material überspringen" at bounding box center [342, 340] width 57 height 8
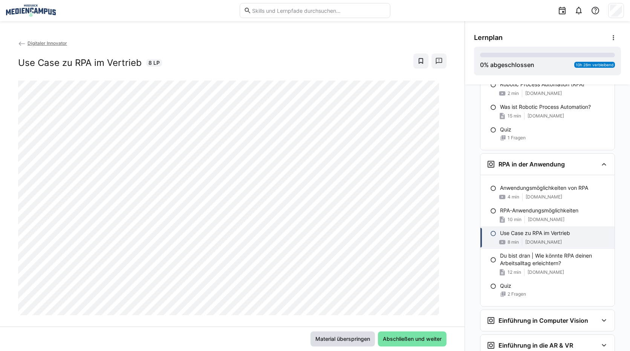
click at [348, 338] on span "Material überspringen" at bounding box center [342, 340] width 57 height 8
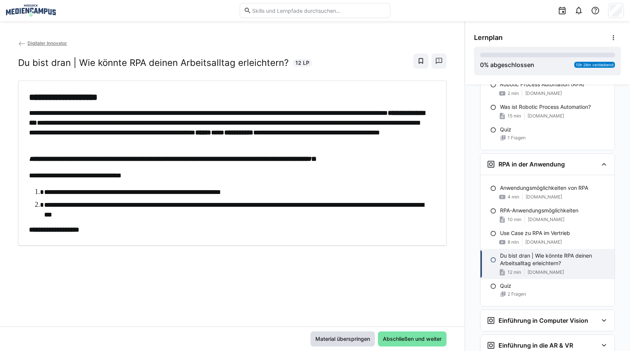
click at [345, 338] on span "Material überspringen" at bounding box center [342, 340] width 57 height 8
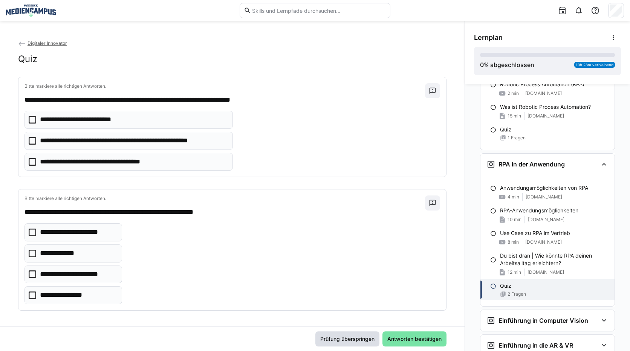
click at [336, 342] on span "Prüfung überspringen" at bounding box center [347, 340] width 57 height 8
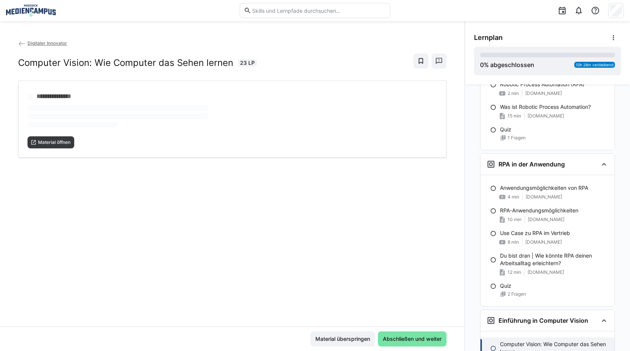
scroll to position [1811, 0]
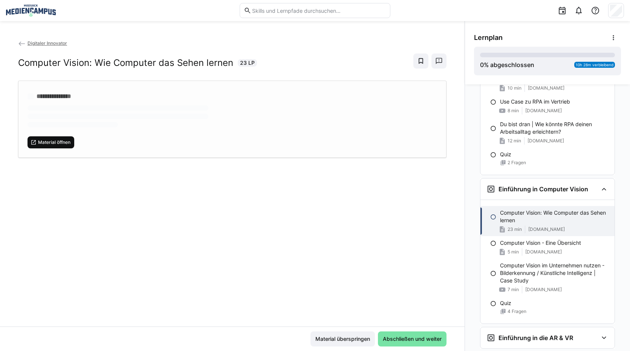
click at [62, 141] on span "Material öffnen" at bounding box center [54, 143] width 34 height 6
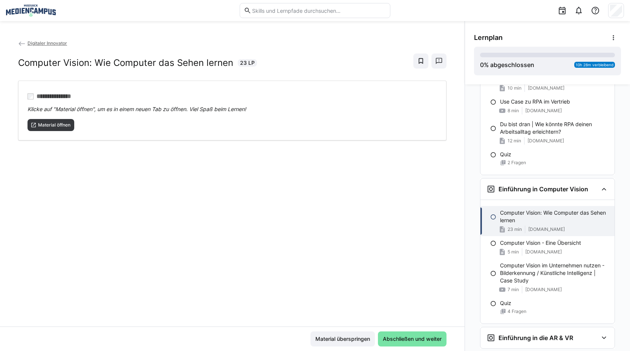
click at [345, 348] on div "Material überspringen Abschließen und weiter" at bounding box center [232, 339] width 465 height 25
click at [343, 337] on span "Material überspringen" at bounding box center [342, 340] width 57 height 8
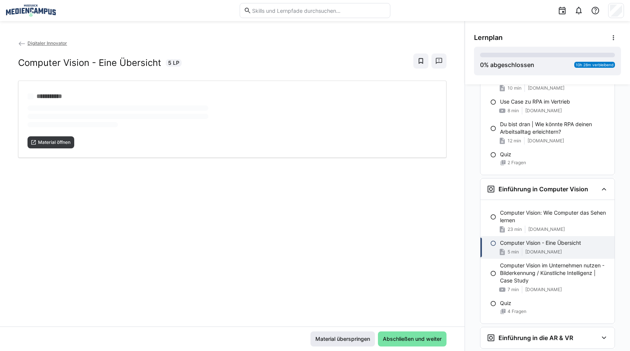
click at [348, 336] on span "Material überspringen" at bounding box center [342, 340] width 57 height 8
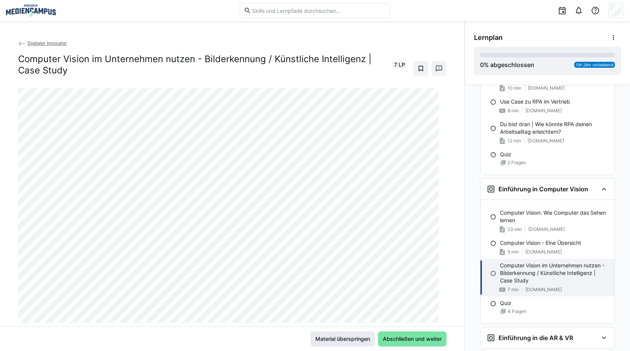
click at [346, 340] on span "Material überspringen" at bounding box center [342, 340] width 57 height 8
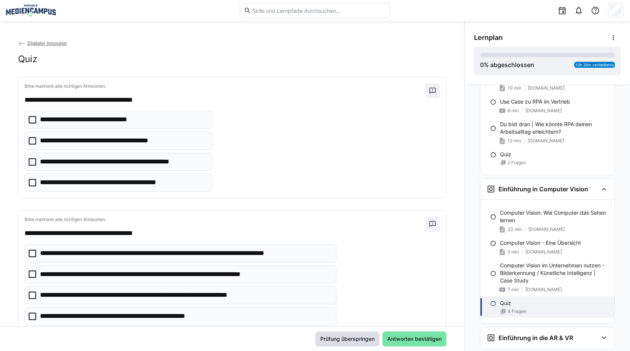
click at [345, 343] on span "Prüfung überspringen" at bounding box center [347, 340] width 57 height 8
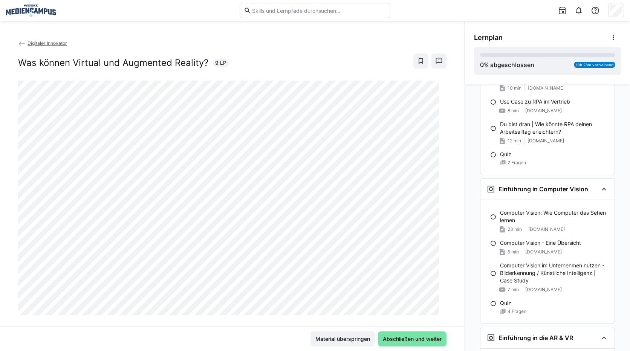
scroll to position [1935, 0]
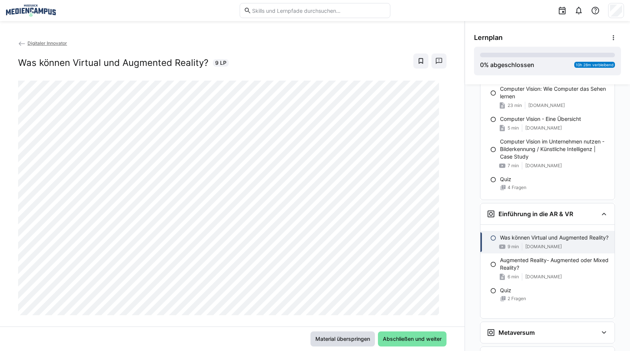
click at [357, 339] on span "Material überspringen" at bounding box center [342, 340] width 57 height 8
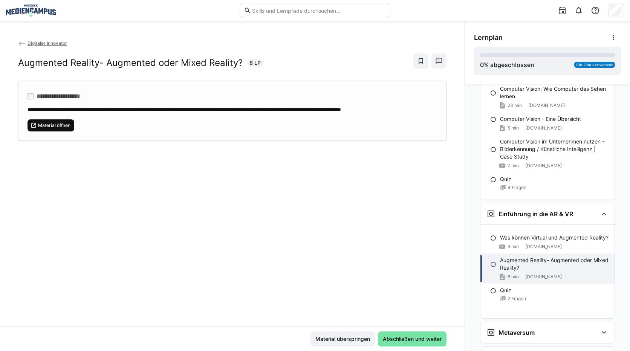
click at [66, 132] on span "Material öffnen" at bounding box center [51, 126] width 47 height 12
click at [326, 340] on span "Material überspringen" at bounding box center [342, 340] width 57 height 8
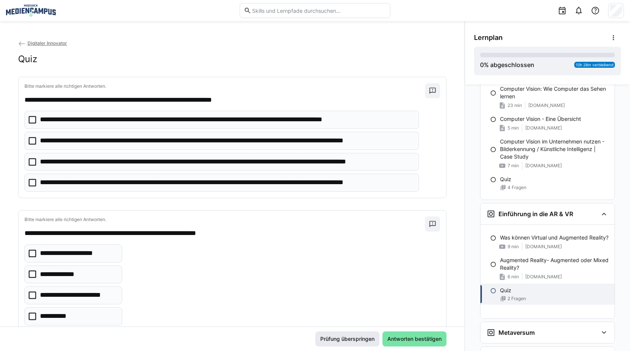
click at [333, 336] on span "Prüfung überspringen" at bounding box center [347, 340] width 57 height 8
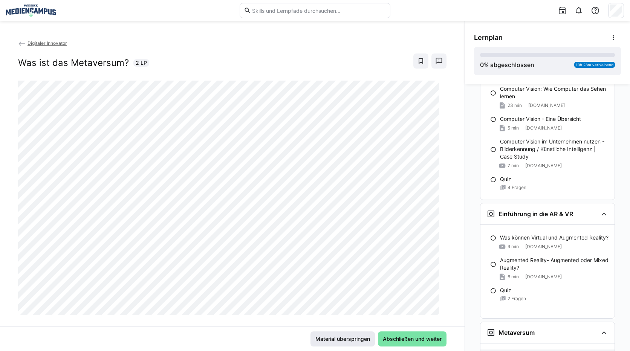
scroll to position [2029, 0]
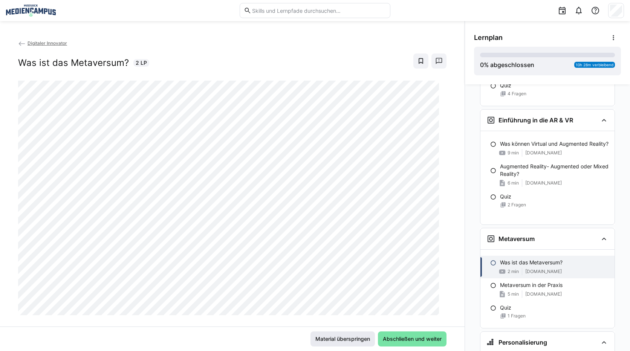
click at [342, 337] on span "Material überspringen" at bounding box center [342, 340] width 57 height 8
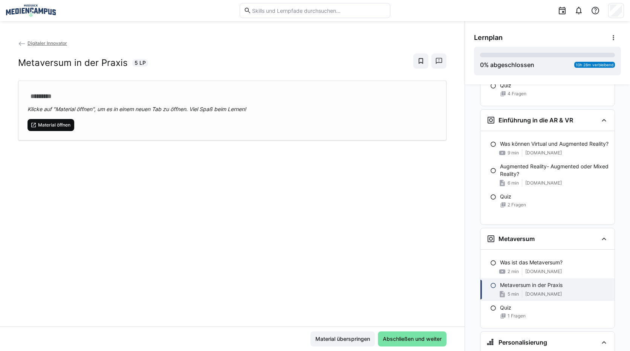
click at [40, 120] on span "Material öffnen" at bounding box center [51, 125] width 47 height 12
click at [351, 336] on span "Material überspringen" at bounding box center [342, 340] width 57 height 8
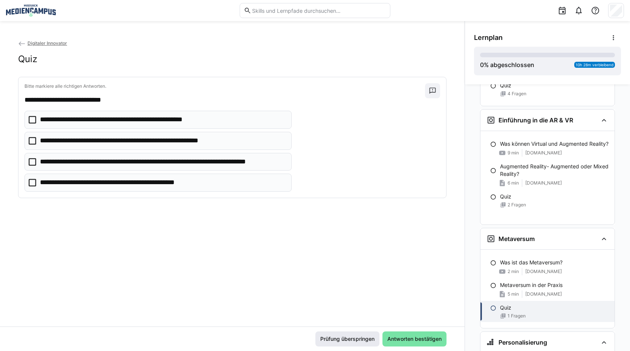
click at [337, 335] on span "Prüfung überspringen" at bounding box center [348, 339] width 64 height 15
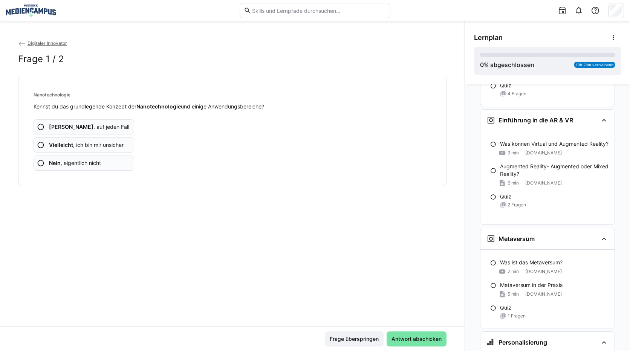
scroll to position [2107, 0]
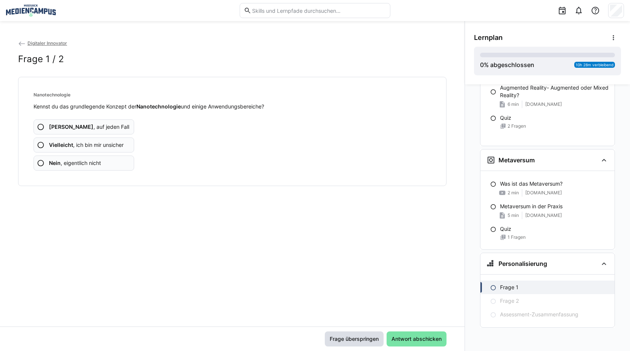
click at [345, 343] on span "Frage überspringen" at bounding box center [354, 339] width 59 height 15
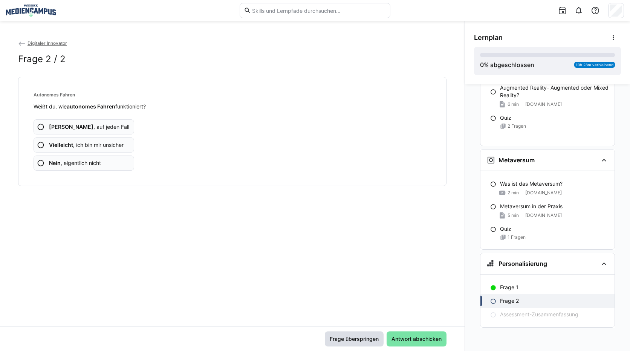
click at [344, 340] on span "Frage überspringen" at bounding box center [354, 340] width 51 height 8
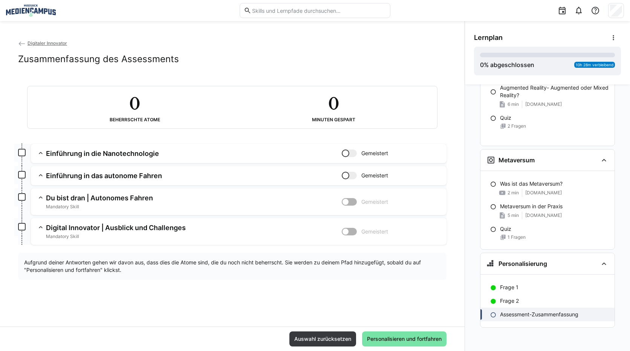
click at [360, 347] on div "Auswahl zurücksetzen Personalisieren und fortfahren" at bounding box center [232, 339] width 465 height 25
click at [372, 344] on span "Personalisieren und fortfahren" at bounding box center [404, 339] width 84 height 15
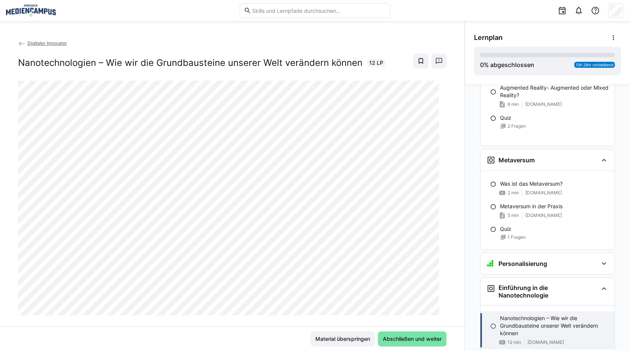
scroll to position [2172, 0]
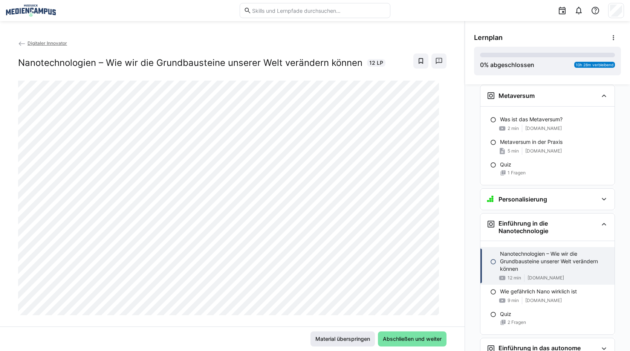
click at [339, 344] on span "Material überspringen" at bounding box center [343, 339] width 64 height 15
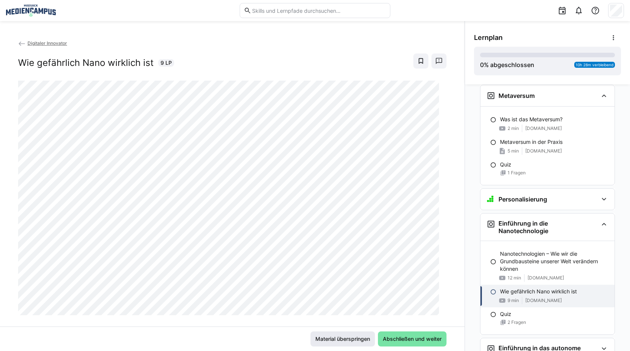
click at [344, 336] on span "Material überspringen" at bounding box center [343, 339] width 64 height 15
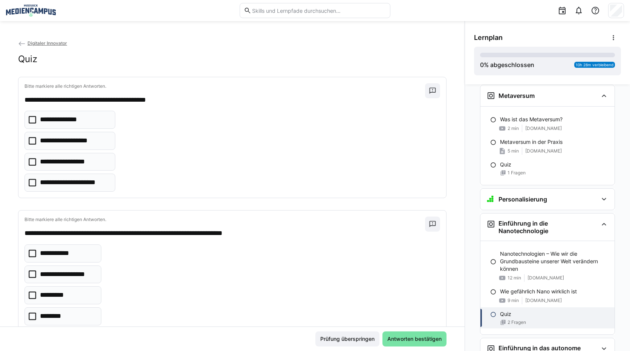
scroll to position [23, 0]
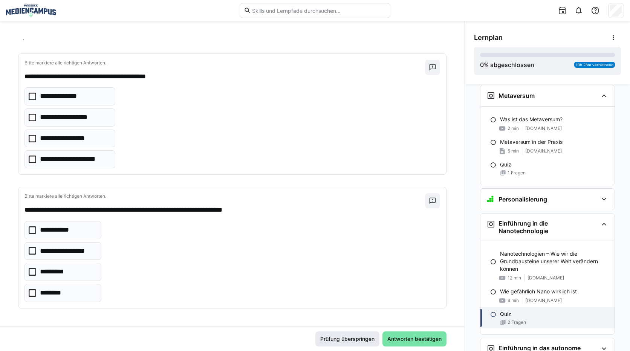
click at [328, 333] on span "Prüfung überspringen" at bounding box center [348, 339] width 64 height 15
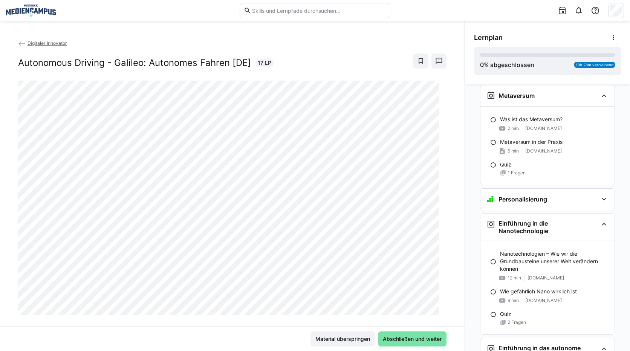
scroll to position [2266, 0]
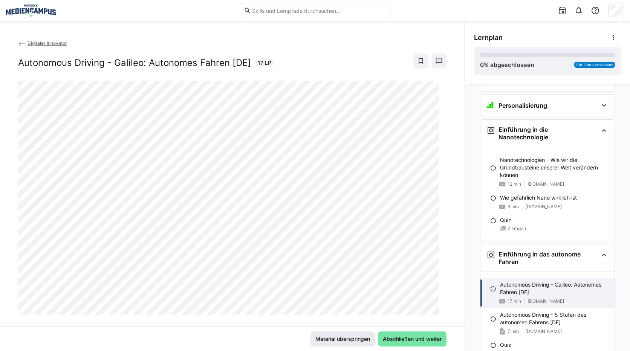
click at [353, 339] on span "Material überspringen" at bounding box center [342, 340] width 57 height 8
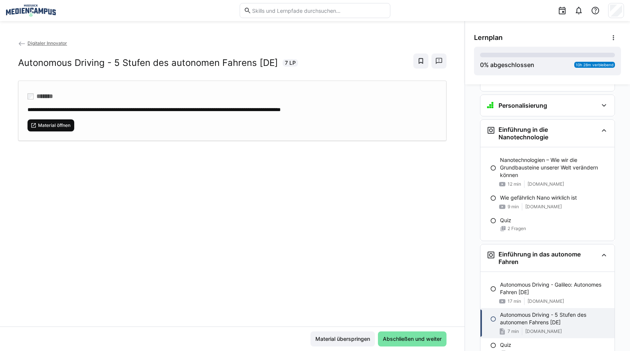
click at [41, 120] on span "Material öffnen" at bounding box center [51, 126] width 47 height 12
click at [335, 335] on span "Material überspringen" at bounding box center [343, 339] width 64 height 15
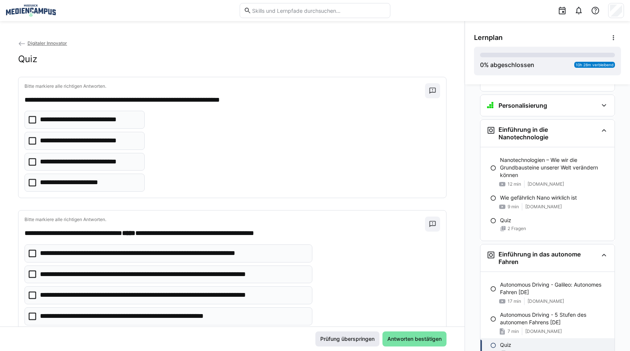
click at [328, 338] on span "Prüfung überspringen" at bounding box center [347, 340] width 57 height 8
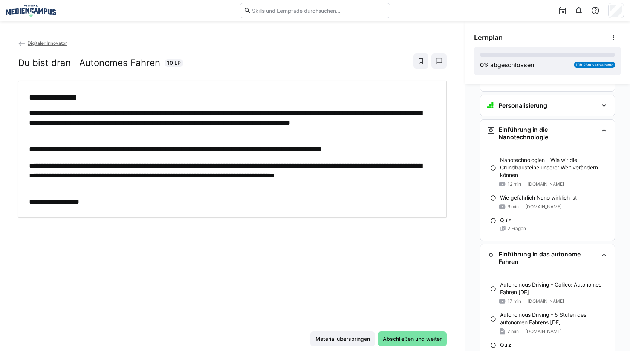
scroll to position [2360, 0]
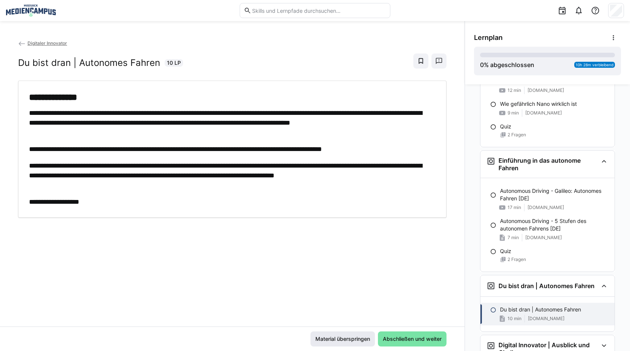
click at [329, 340] on span "Material überspringen" at bounding box center [342, 340] width 57 height 8
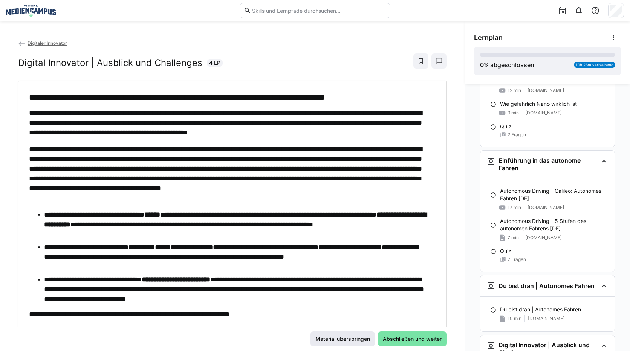
scroll to position [2395, 0]
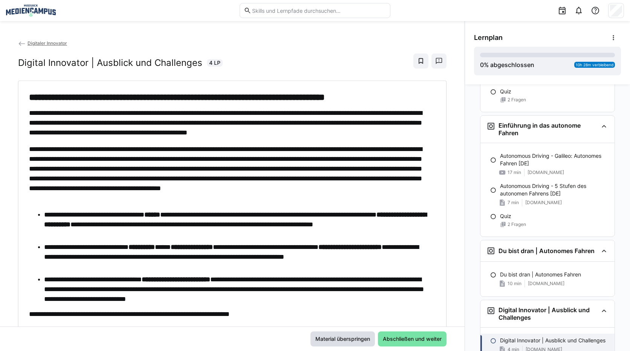
click at [329, 340] on span "Material überspringen" at bounding box center [342, 340] width 57 height 8
click at [353, 338] on span "Material überspringen" at bounding box center [342, 340] width 57 height 8
click at [399, 344] on span "Abschließen und weiter" at bounding box center [412, 339] width 69 height 15
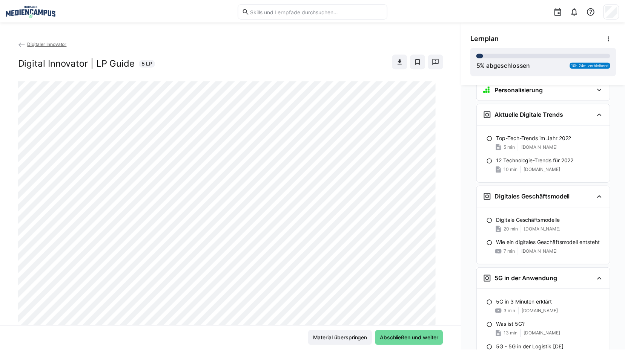
scroll to position [12, 0]
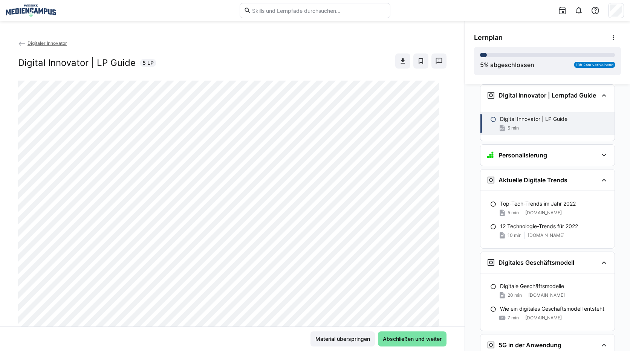
click at [62, 41] on span "Digitaler Innovator" at bounding box center [48, 43] width 40 height 6
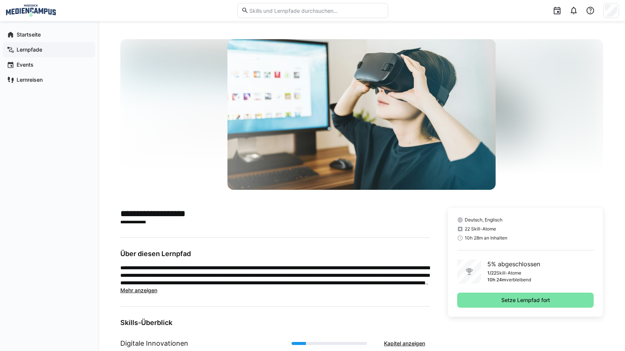
click at [0, 0] on app-navigation-label "Lernpfade" at bounding box center [0, 0] width 0 height 0
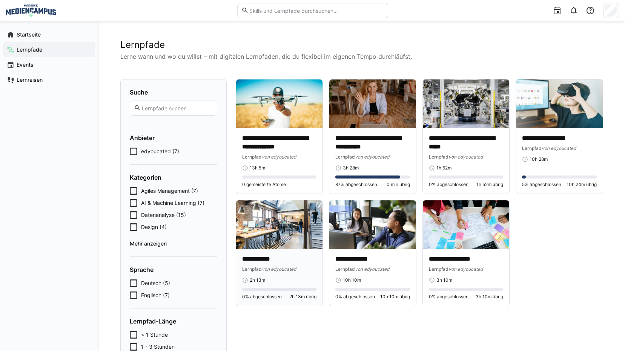
click at [279, 253] on div "**********" at bounding box center [279, 277] width 87 height 57
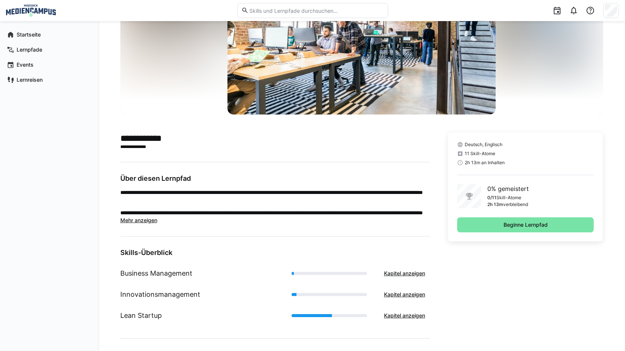
scroll to position [113, 0]
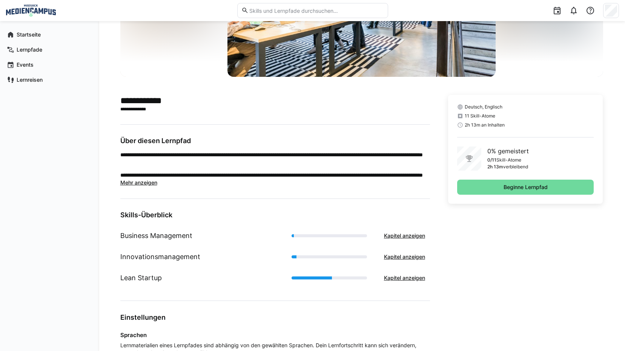
click at [511, 190] on span "Beginne Lernpfad" at bounding box center [525, 188] width 46 height 8
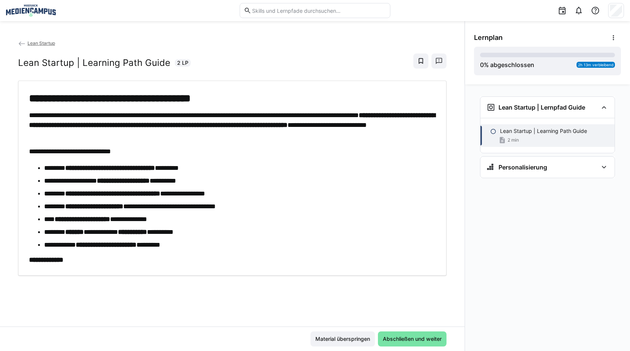
click at [355, 170] on li "**********" at bounding box center [240, 168] width 392 height 10
click at [334, 344] on span "Material überspringen" at bounding box center [343, 339] width 64 height 15
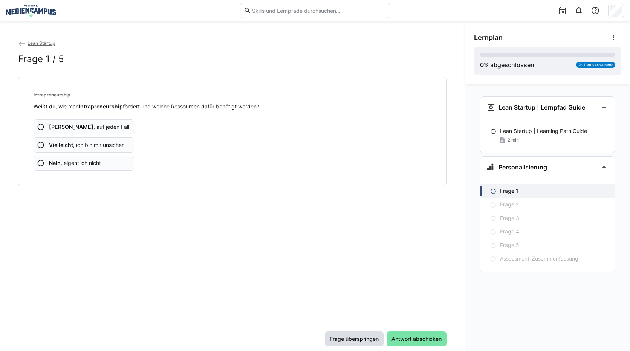
click at [344, 338] on span "Frage überspringen" at bounding box center [354, 340] width 51 height 8
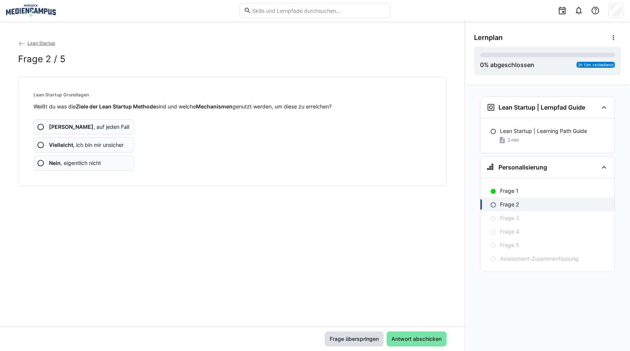
click at [344, 338] on span "Frage überspringen" at bounding box center [354, 340] width 51 height 8
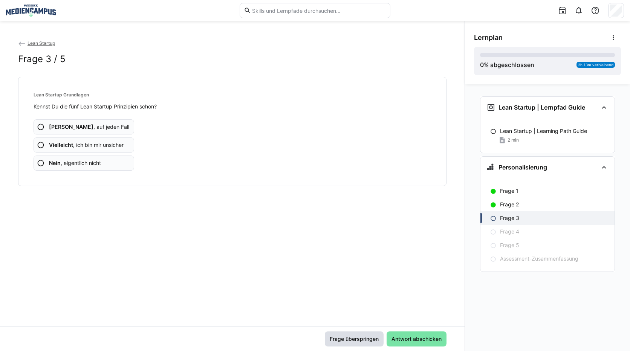
click at [344, 338] on span "Frage überspringen" at bounding box center [354, 340] width 51 height 8
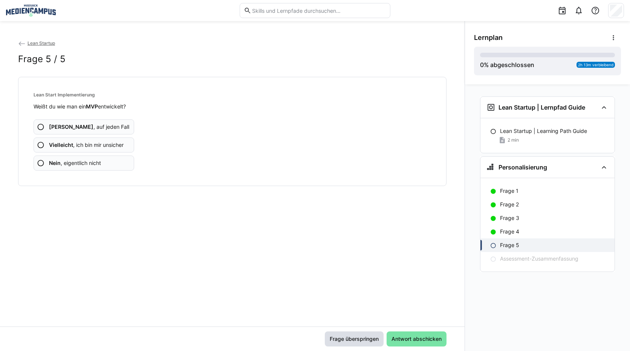
click at [344, 338] on span "Frage überspringen" at bounding box center [354, 340] width 51 height 8
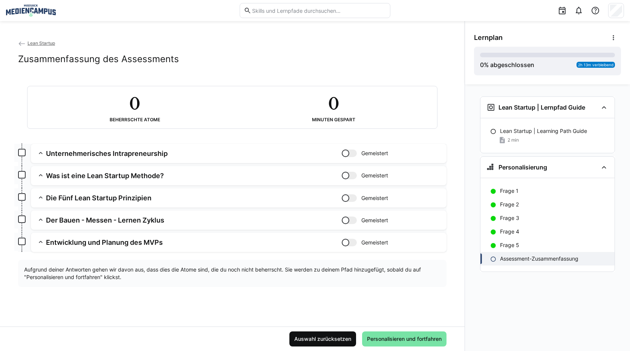
click at [344, 338] on span "Auswahl zurücksetzen" at bounding box center [322, 340] width 59 height 8
click at [402, 340] on span "Personalisieren und fortfahren" at bounding box center [404, 340] width 77 height 8
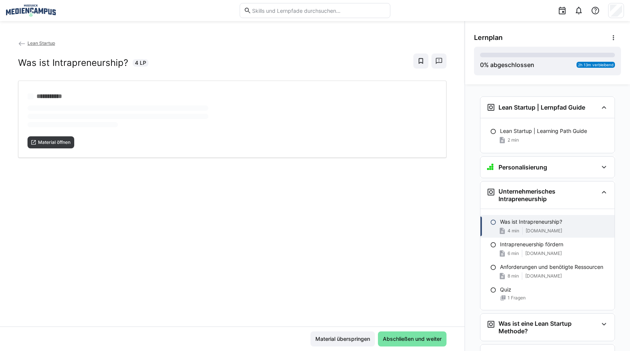
scroll to position [97, 0]
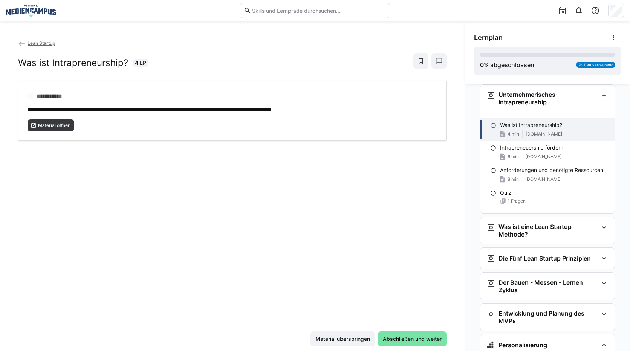
click at [49, 148] on div "**********" at bounding box center [232, 183] width 465 height 288
click at [62, 127] on span "Material öffnen" at bounding box center [54, 126] width 34 height 6
click at [339, 336] on span "Material überspringen" at bounding box center [342, 340] width 57 height 8
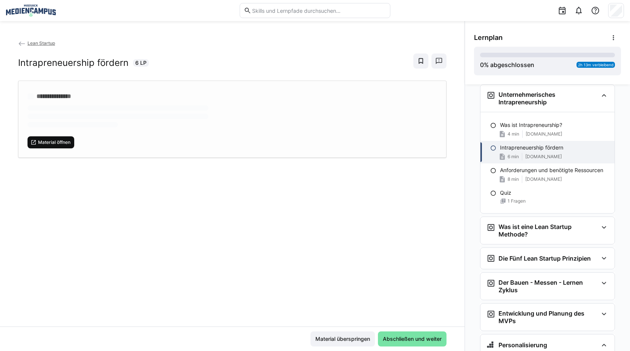
click at [58, 141] on span "Material öffnen" at bounding box center [54, 143] width 34 height 6
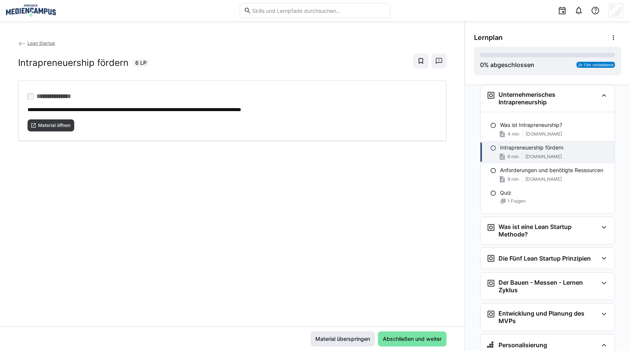
click at [330, 340] on span "Material überspringen" at bounding box center [342, 340] width 57 height 8
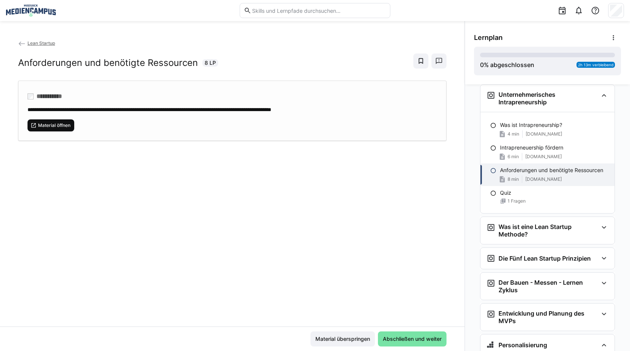
click at [49, 124] on span "Material öffnen" at bounding box center [54, 126] width 34 height 6
click at [340, 340] on span "Material überspringen" at bounding box center [342, 340] width 57 height 8
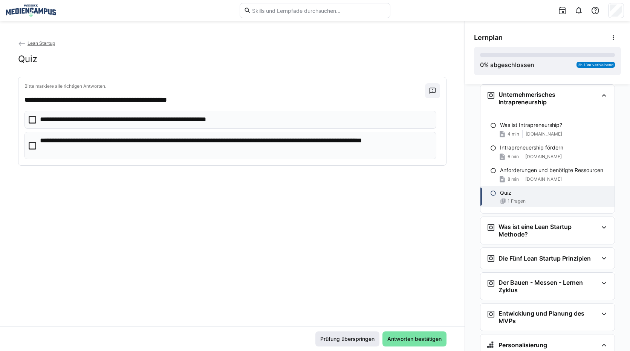
click at [325, 332] on span "Prüfung überspringen" at bounding box center [348, 339] width 64 height 15
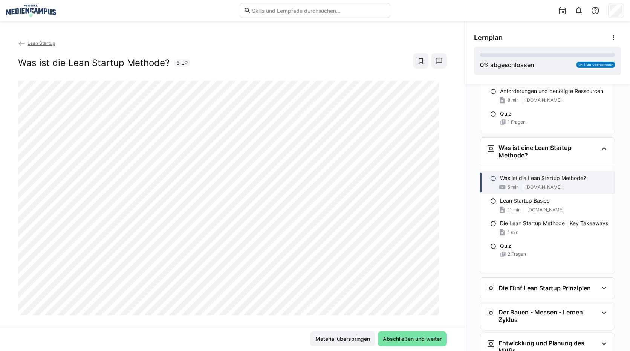
scroll to position [178, 0]
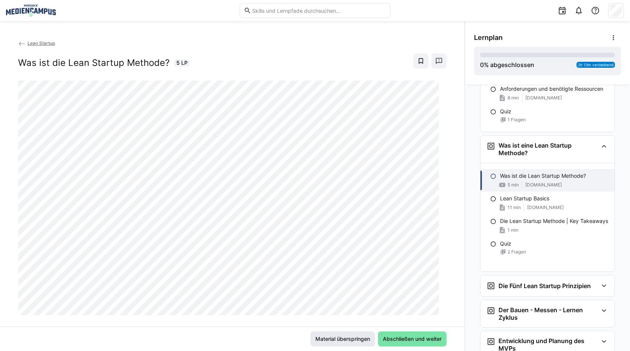
click at [334, 337] on span "Material überspringen" at bounding box center [342, 340] width 57 height 8
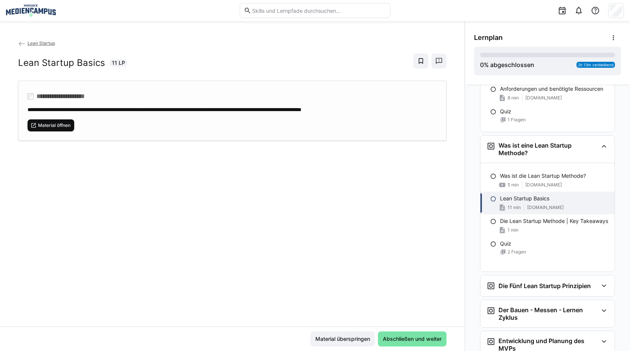
click at [64, 129] on span "Material öffnen" at bounding box center [51, 126] width 47 height 12
click at [327, 339] on span "Material überspringen" at bounding box center [342, 340] width 57 height 8
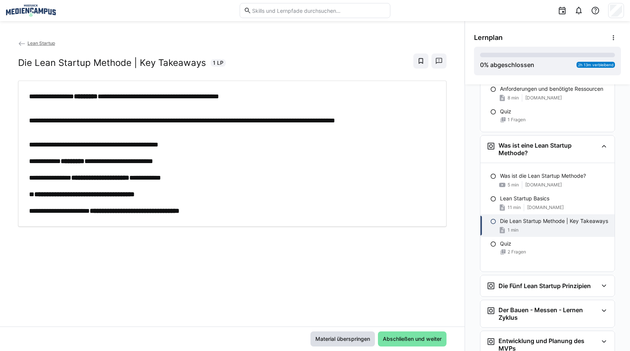
click at [333, 334] on span "Material überspringen" at bounding box center [343, 339] width 64 height 15
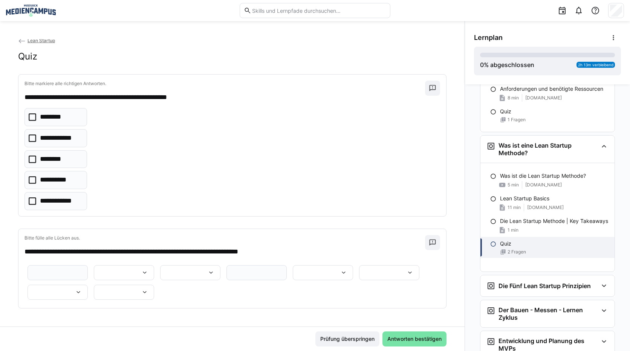
scroll to position [122, 0]
click at [333, 343] on span "Prüfung überspringen" at bounding box center [347, 340] width 57 height 8
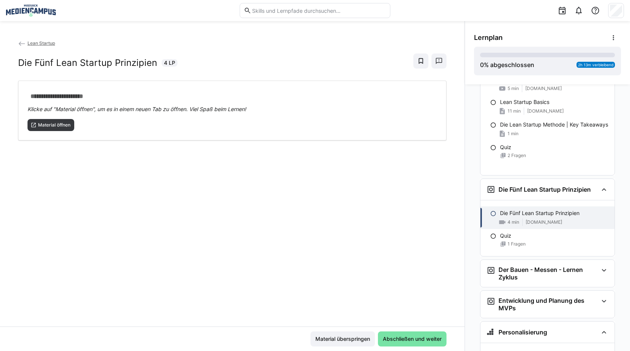
scroll to position [287, 0]
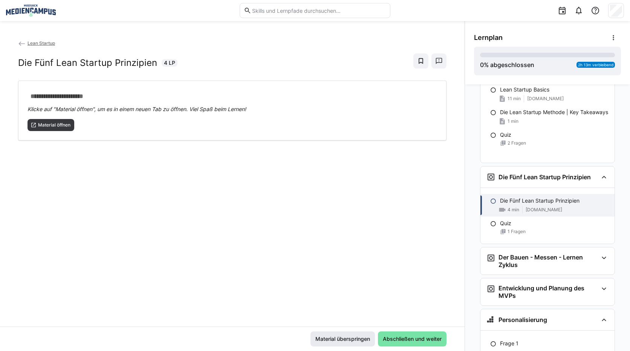
click at [337, 342] on span "Material überspringen" at bounding box center [342, 340] width 57 height 8
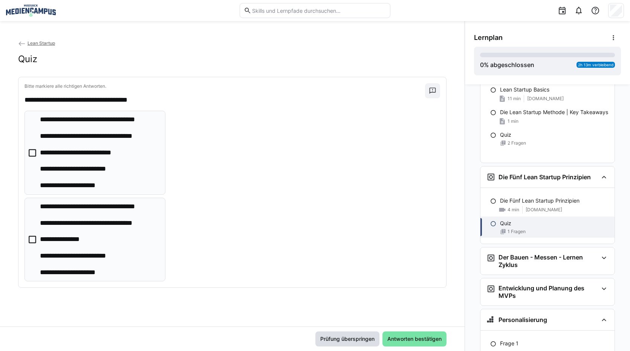
click at [356, 337] on span "Prüfung überspringen" at bounding box center [347, 340] width 57 height 8
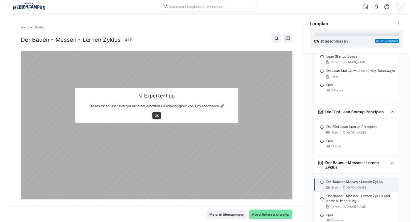
scroll to position [343, 0]
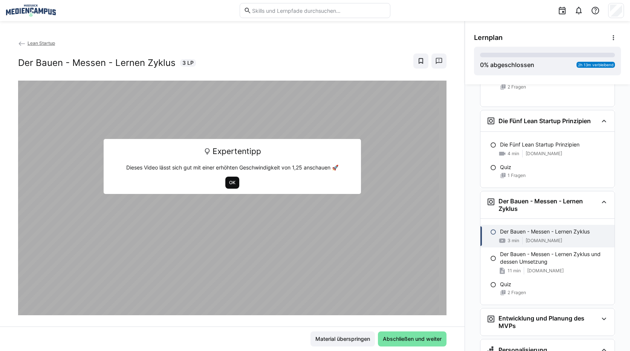
click at [228, 184] on span "OK" at bounding box center [232, 183] width 8 height 6
